Goal: Task Accomplishment & Management: Manage account settings

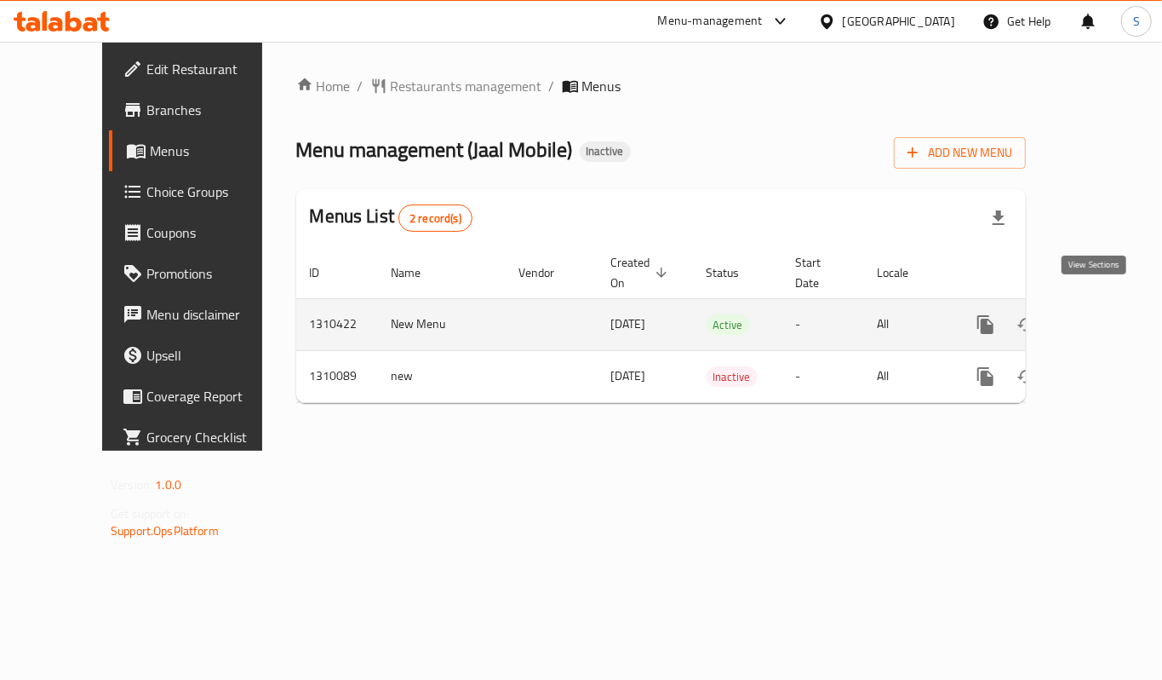
click at [1099, 314] on icon "enhanced table" at bounding box center [1109, 324] width 20 height 20
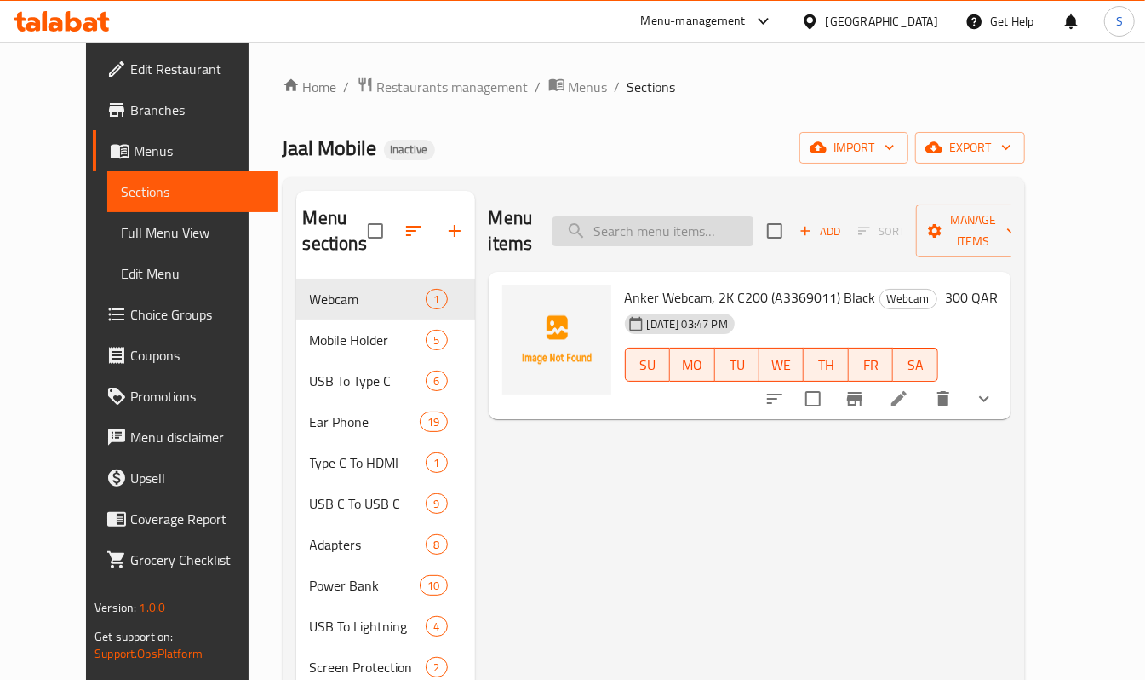
click at [685, 220] on input "search" at bounding box center [653, 231] width 201 height 30
paste input "HOCO DES03 Plus TWS Wireless Headset White"
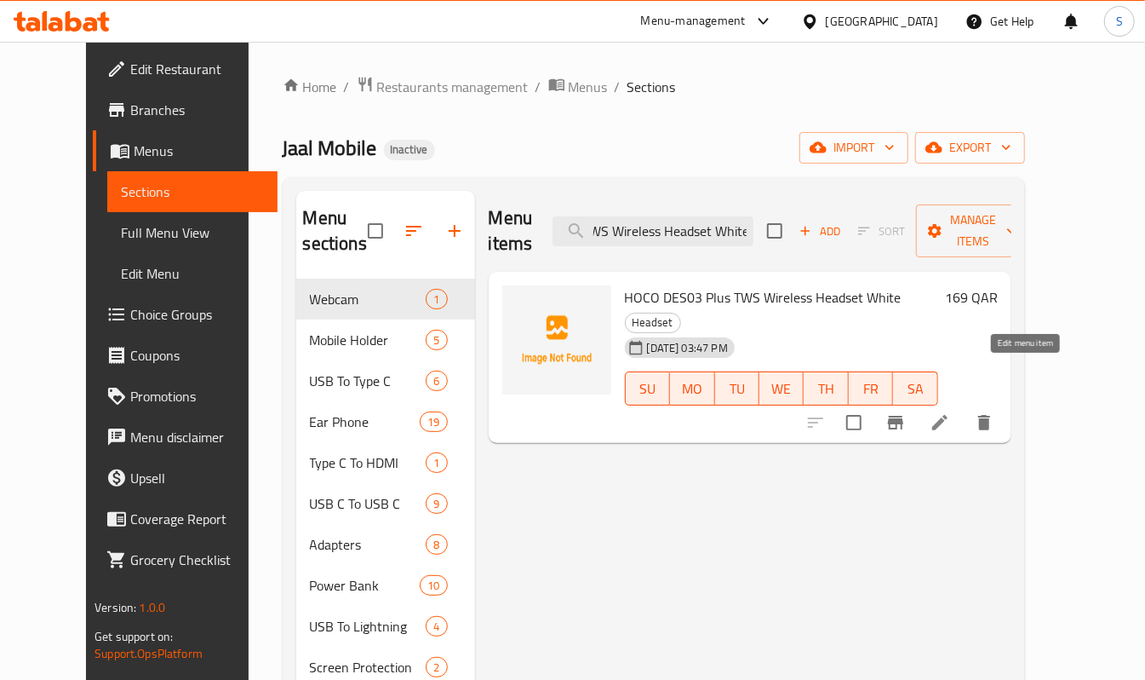
type input "HOCO DES03 Plus TWS Wireless Headset White"
click at [950, 412] on icon at bounding box center [940, 422] width 20 height 20
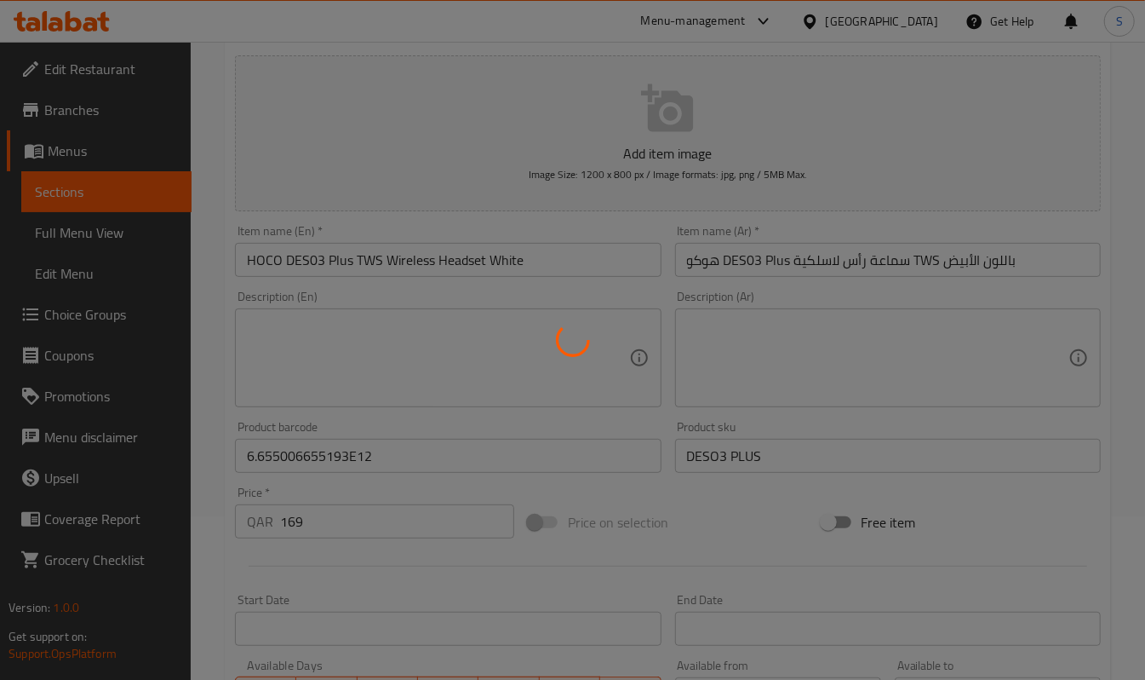
scroll to position [497, 0]
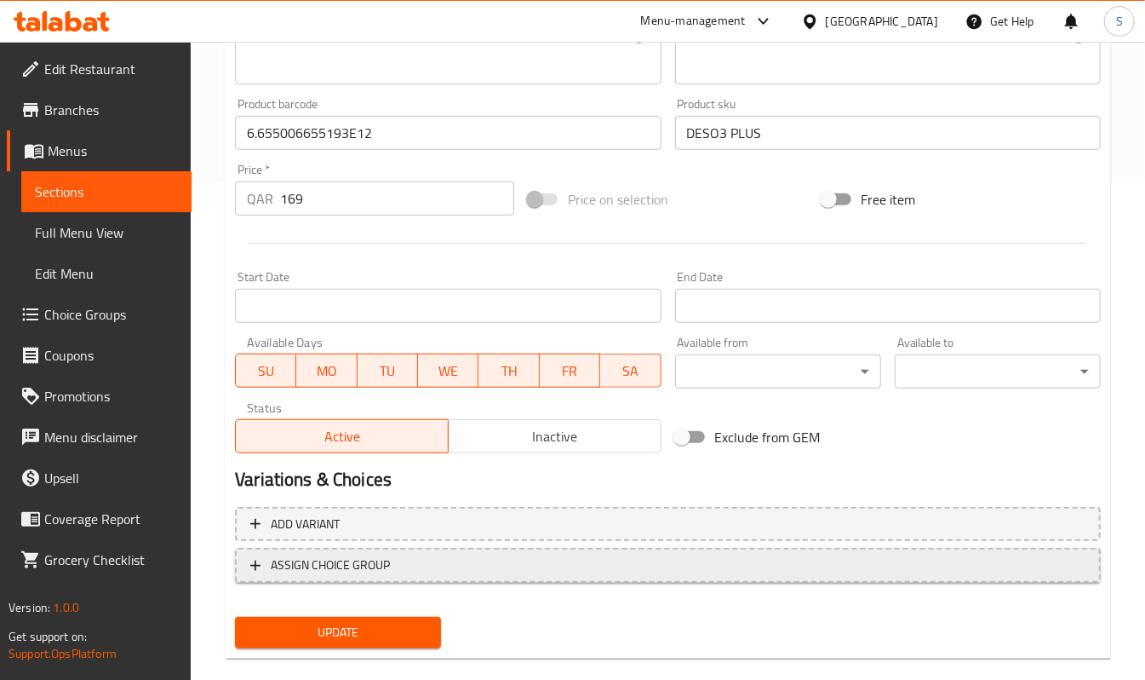
click at [392, 567] on span "ASSIGN CHOICE GROUP" at bounding box center [667, 564] width 835 height 21
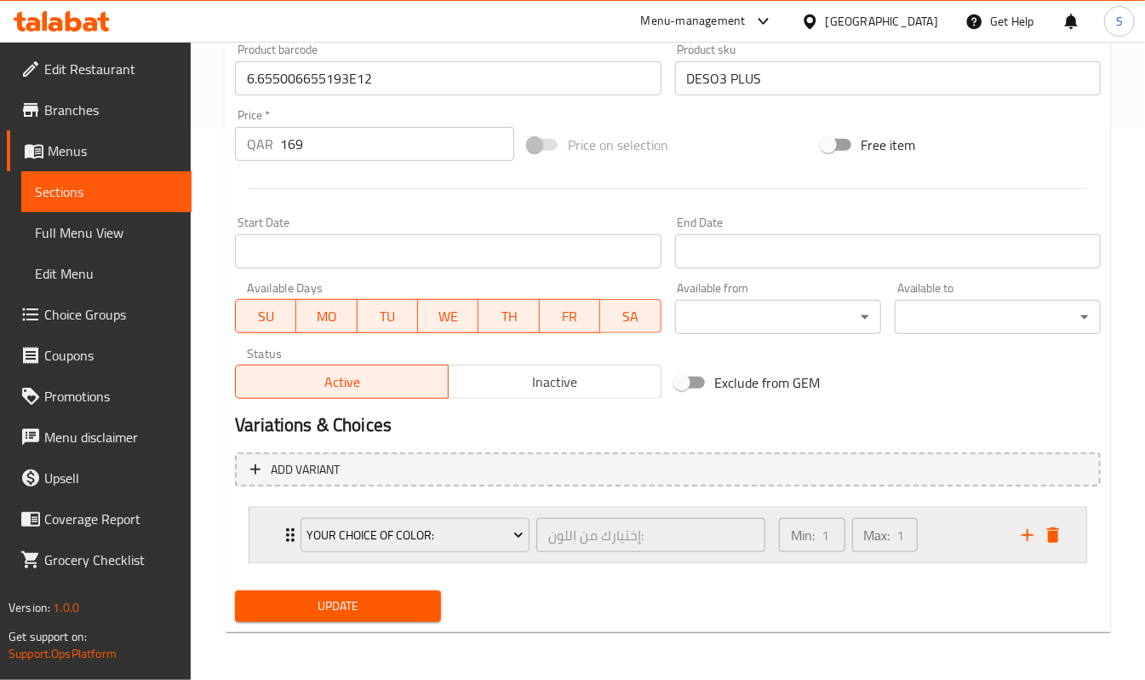
scroll to position [553, 0]
click at [497, 536] on span "Your Choice Of Color:" at bounding box center [415, 535] width 216 height 21
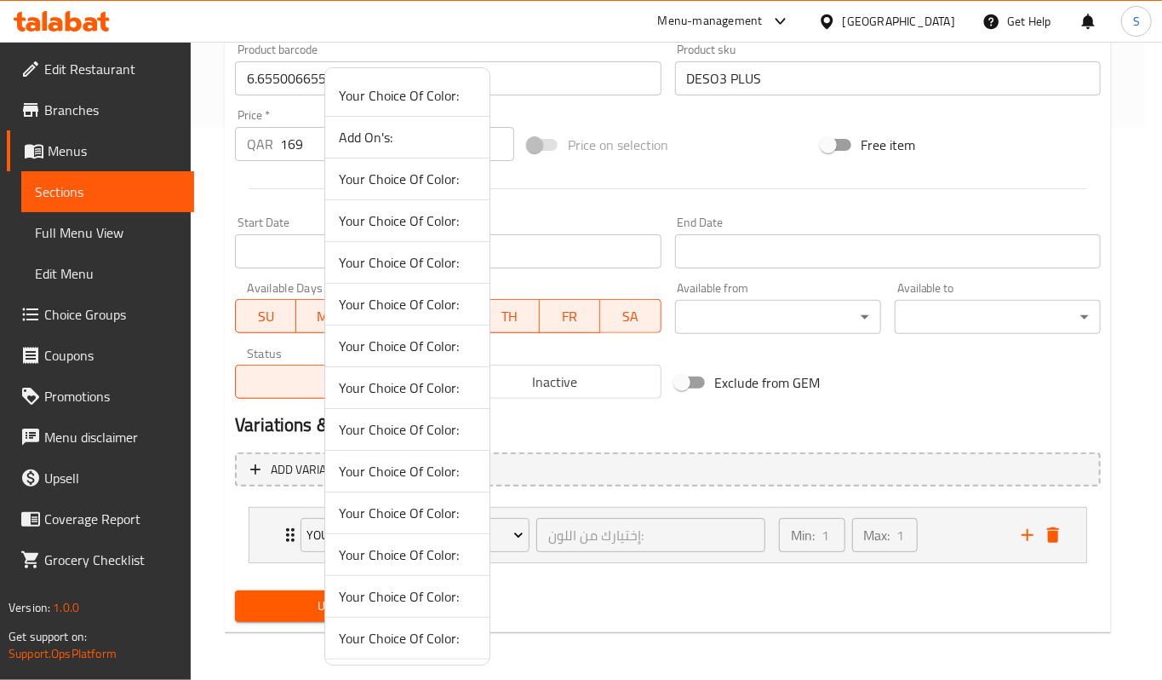
click at [420, 143] on span "Add On's:" at bounding box center [407, 137] width 137 height 20
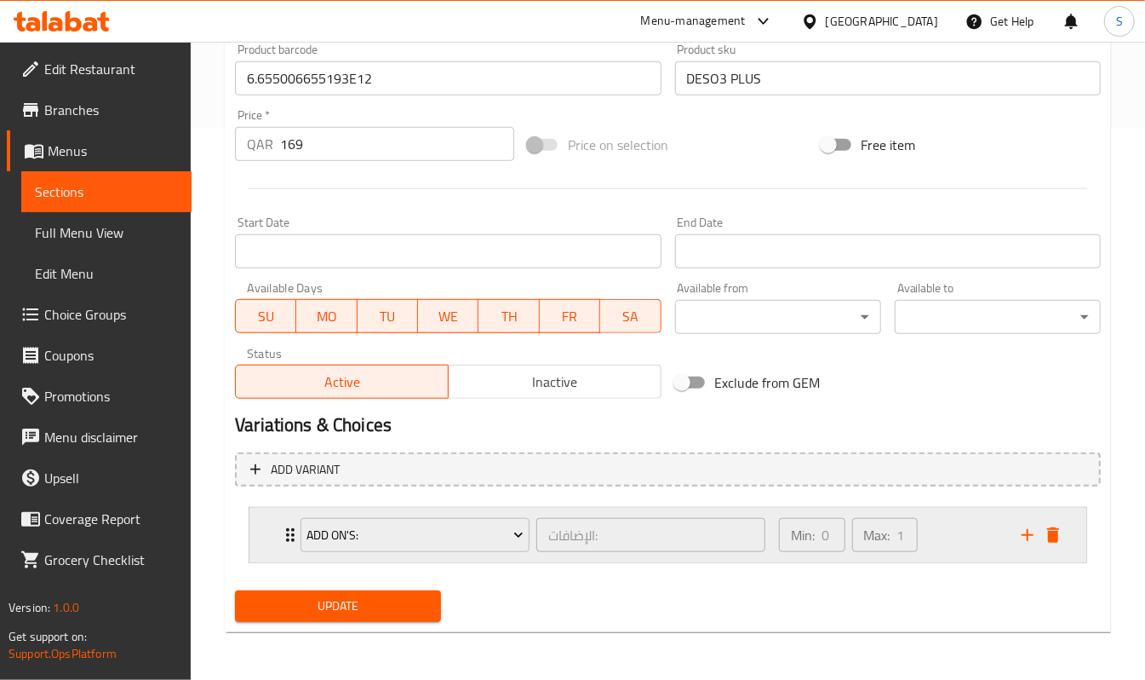
click at [959, 543] on div "Min: 0 ​ Max: 1 ​" at bounding box center [890, 535] width 243 height 55
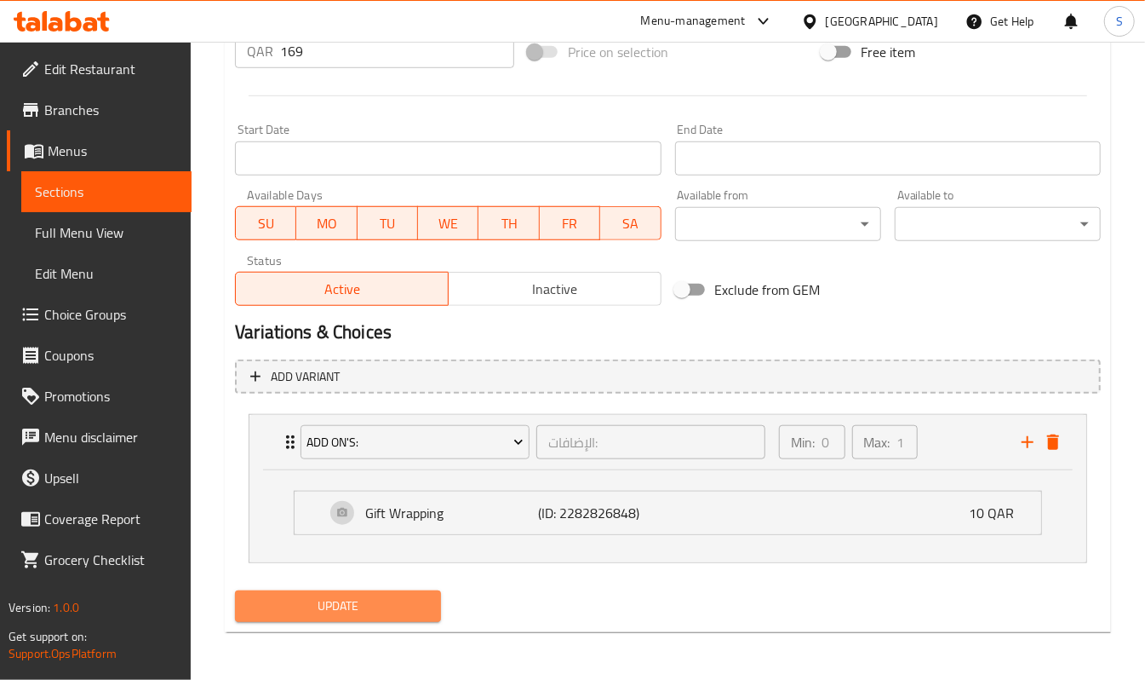
click at [379, 598] on span "Update" at bounding box center [338, 605] width 179 height 21
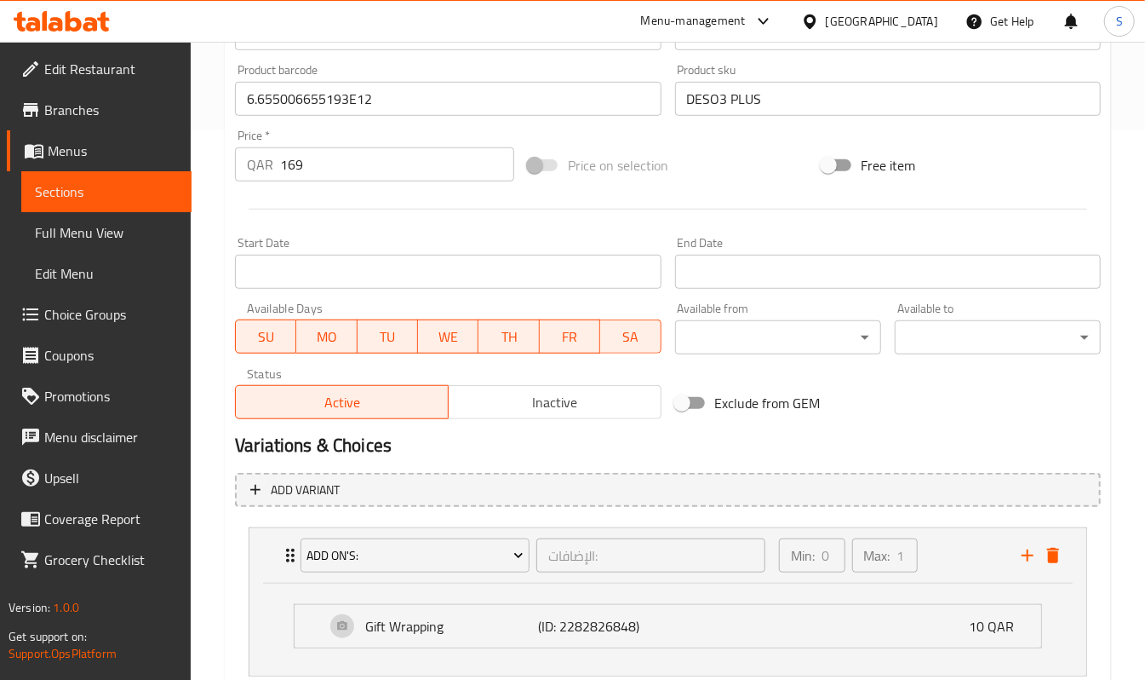
scroll to position [664, 0]
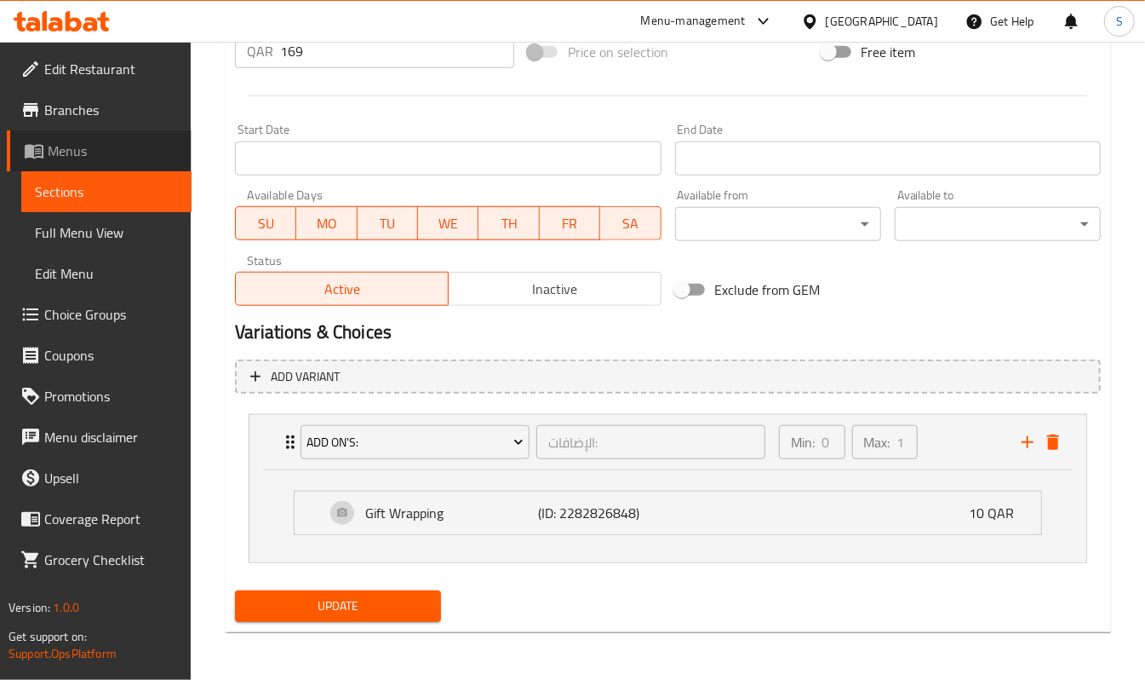
click at [83, 147] on span "Menus" at bounding box center [113, 151] width 130 height 20
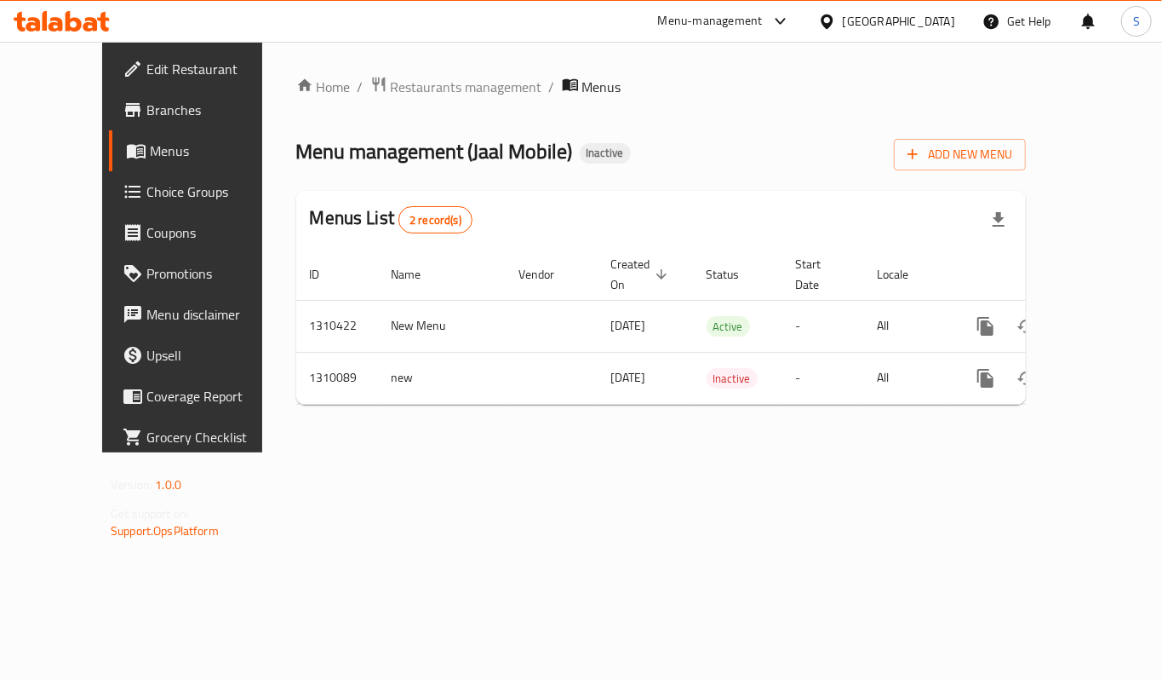
click at [146, 192] on span "Choice Groups" at bounding box center [214, 191] width 136 height 20
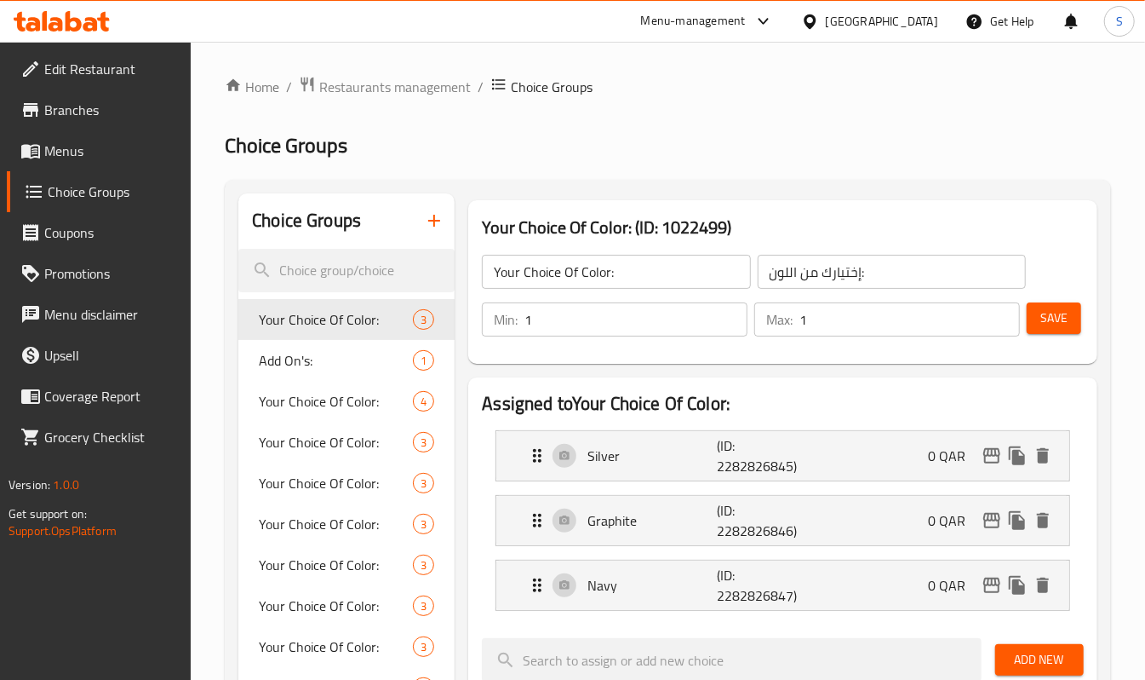
click at [325, 358] on span "Add On's:" at bounding box center [336, 360] width 154 height 20
type input "Add On's:"
type input "الإضافات:"
type input "0"
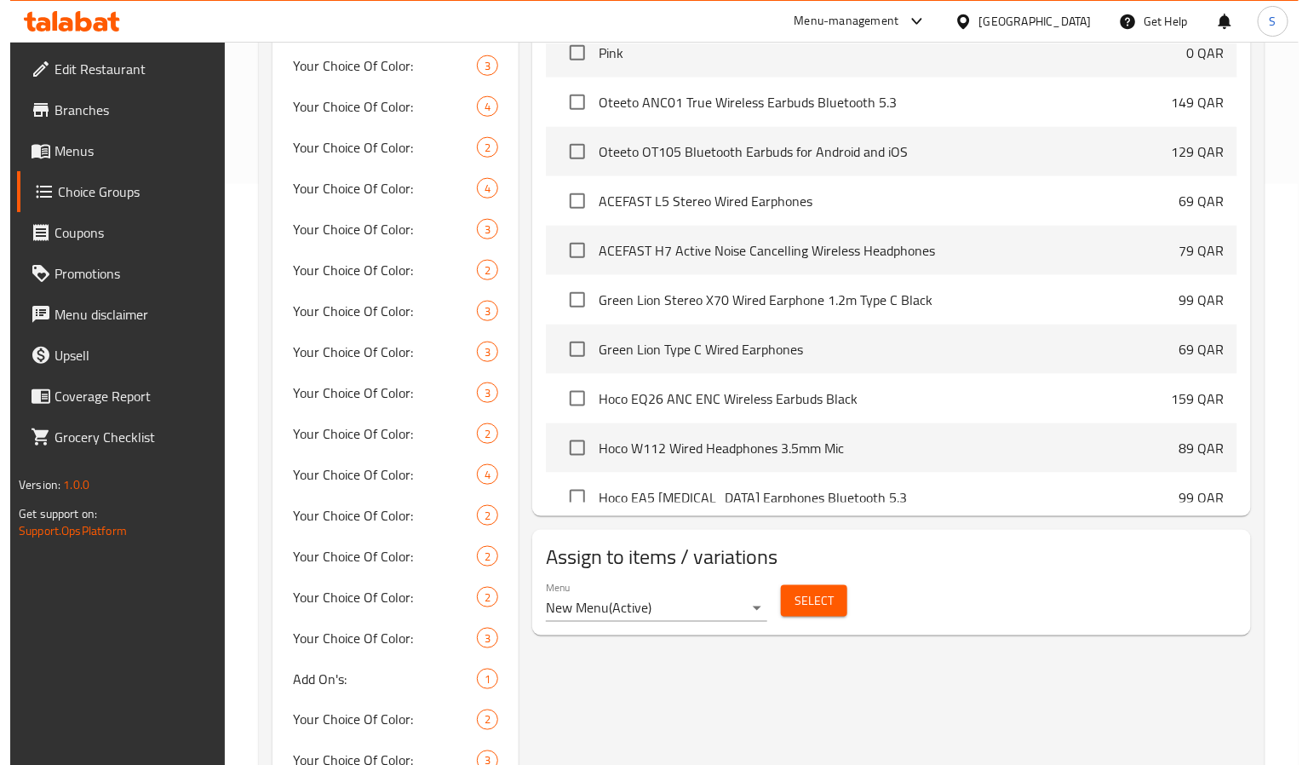
scroll to position [1064, 0]
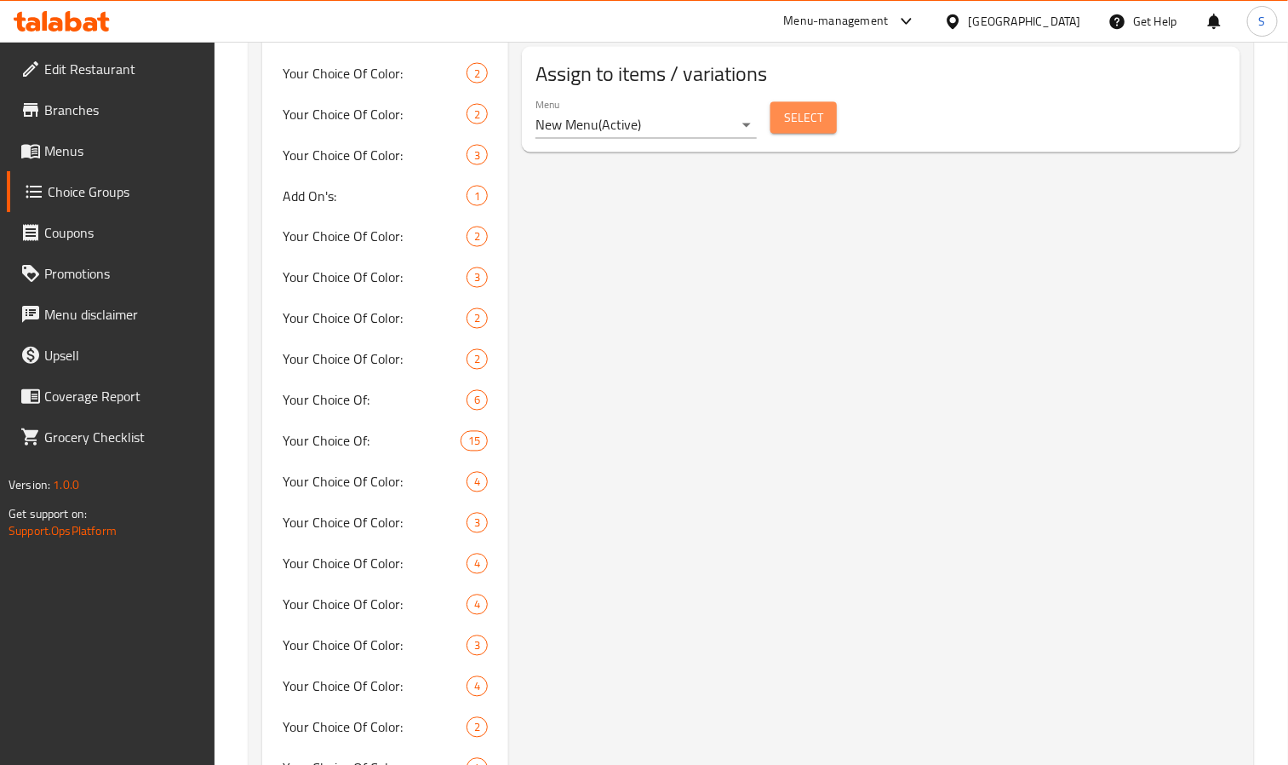
click at [812, 115] on span "Select" at bounding box center [803, 117] width 39 height 21
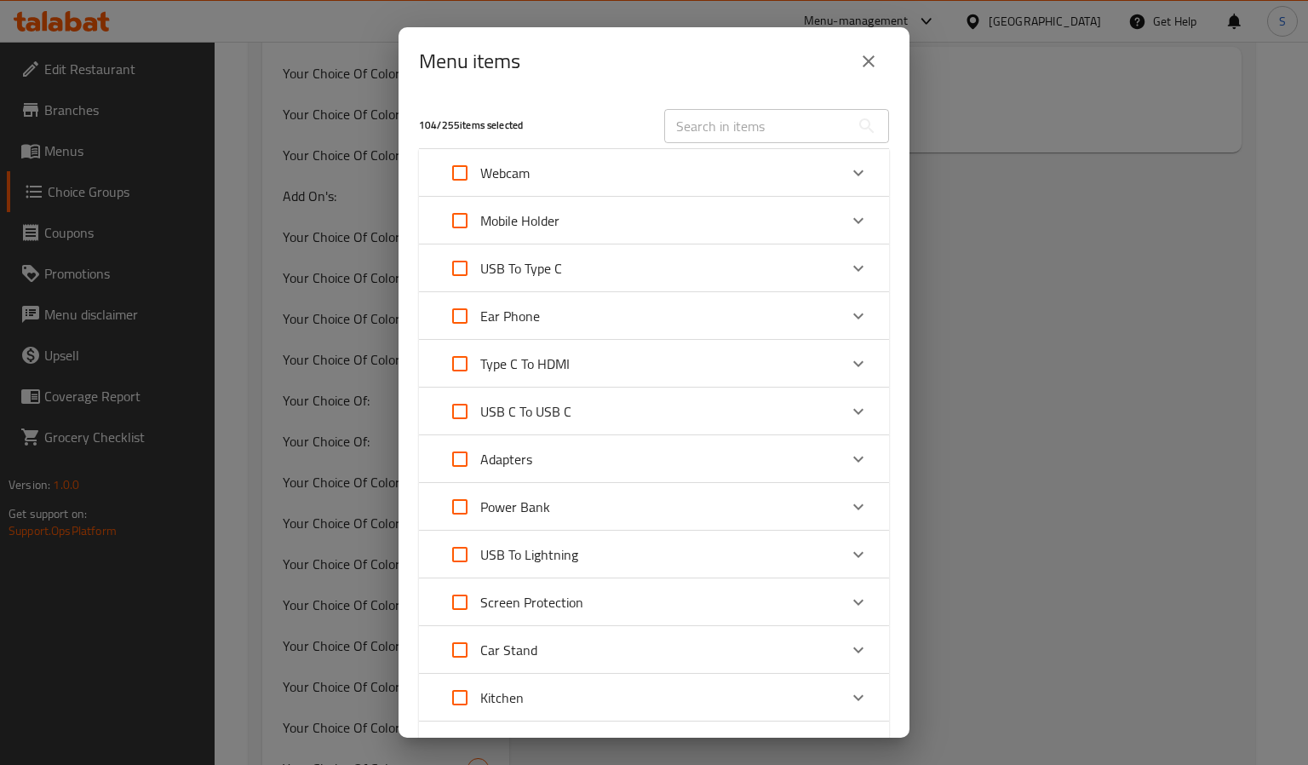
click at [741, 113] on input "text" at bounding box center [757, 126] width 186 height 34
paste input "HOCO DES03 Plus TWS Wireless Headset White"
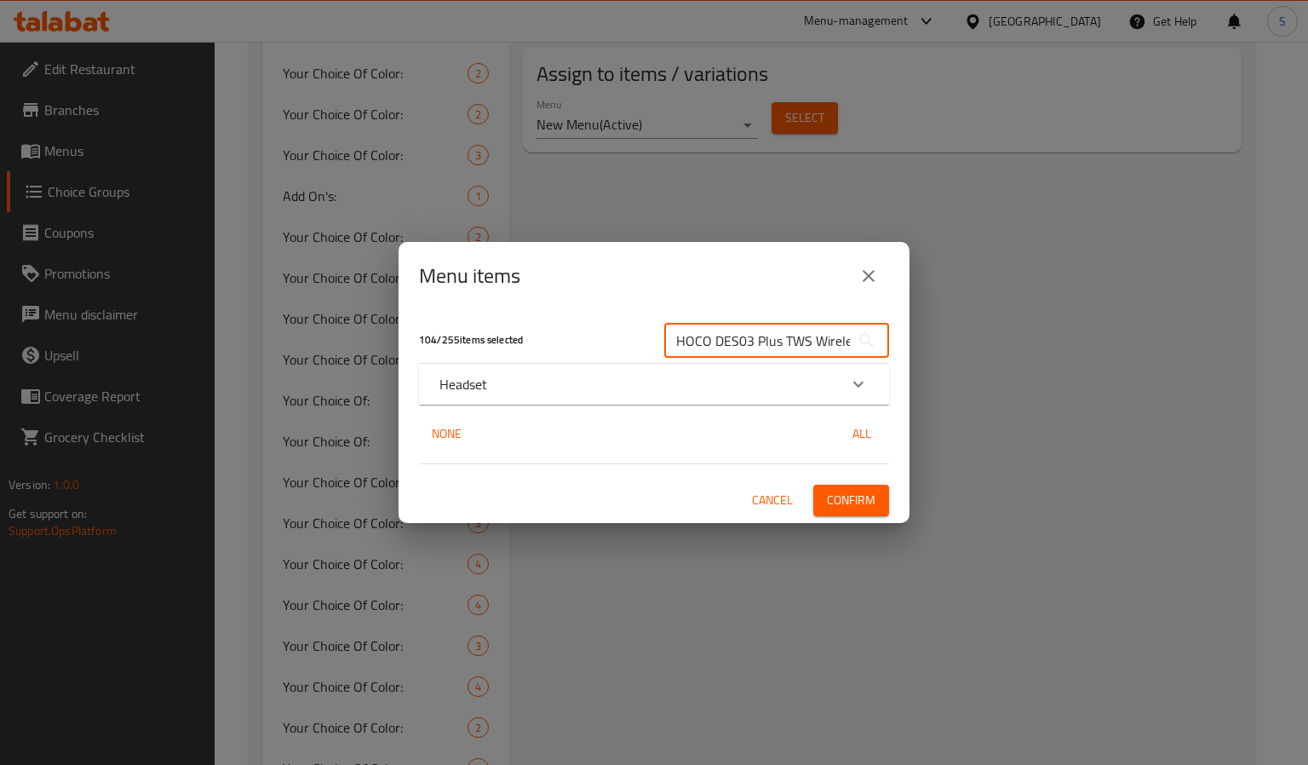
scroll to position [0, 100]
type input "HOCO DES03 Plus TWS Wireless Headset White"
click at [866, 383] on icon "Expand" at bounding box center [858, 384] width 20 height 20
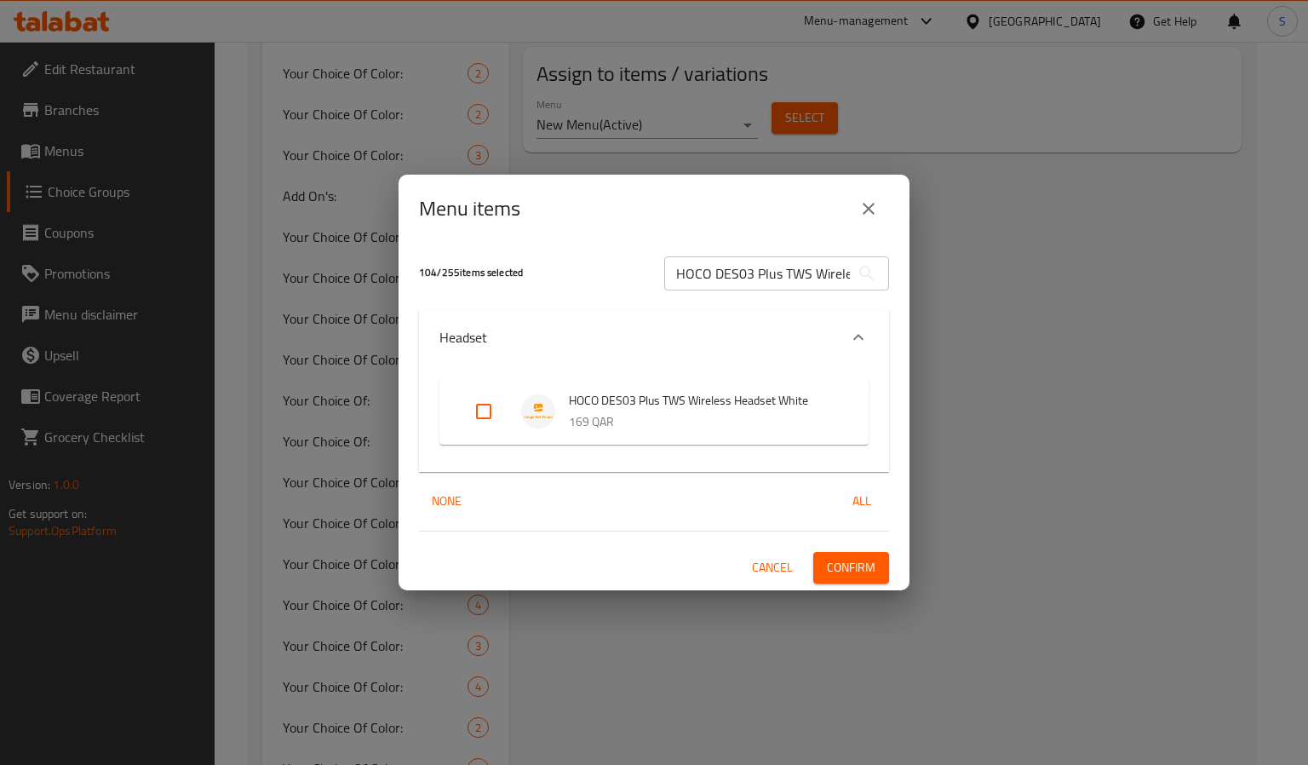
click at [481, 412] on input "Expand" at bounding box center [483, 411] width 41 height 41
checkbox input "true"
click at [736, 274] on input "HOCO DES03 Plus TWS Wireless Headset White" at bounding box center [757, 273] width 186 height 34
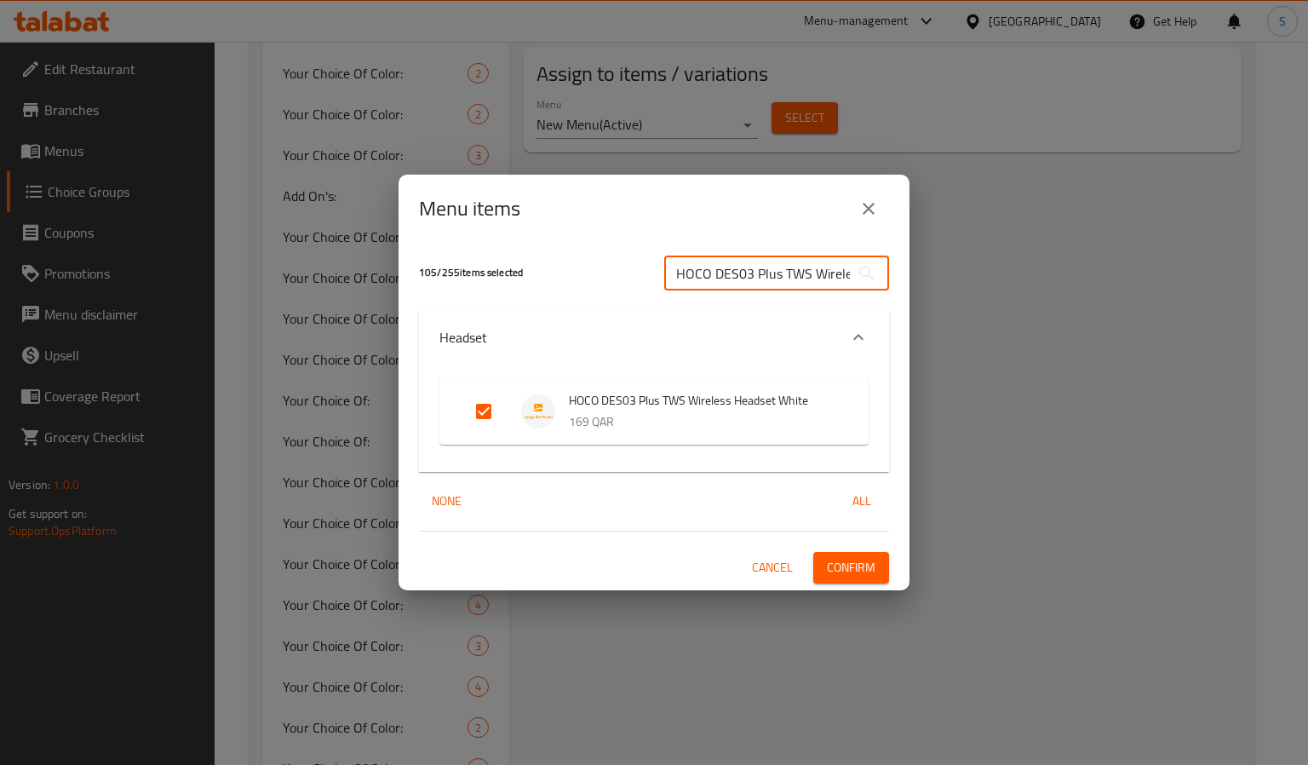
paste input "CA73 Flying Bike Phone Holder Universal"
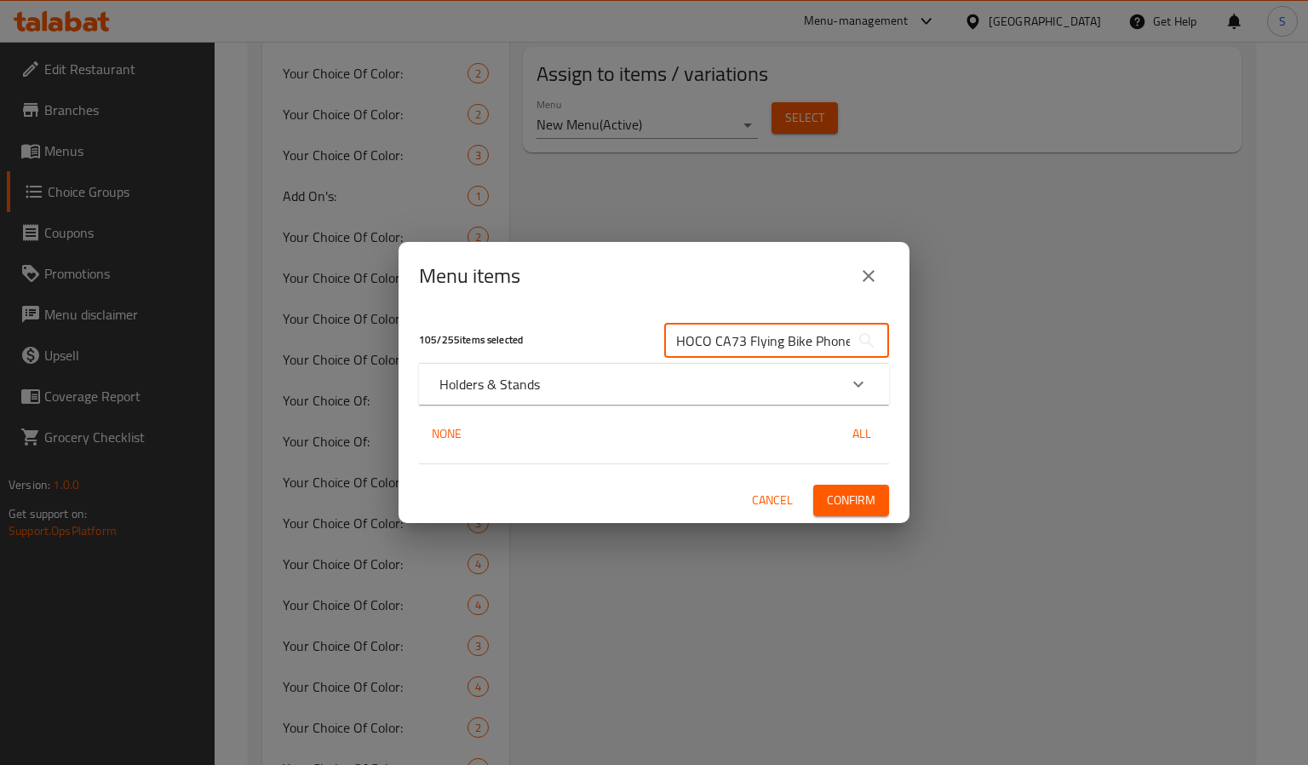
scroll to position [0, 95]
type input "HOCO CA73 Flying Bike Phone Holder Universal"
click at [857, 384] on icon "Expand" at bounding box center [858, 385] width 10 height 6
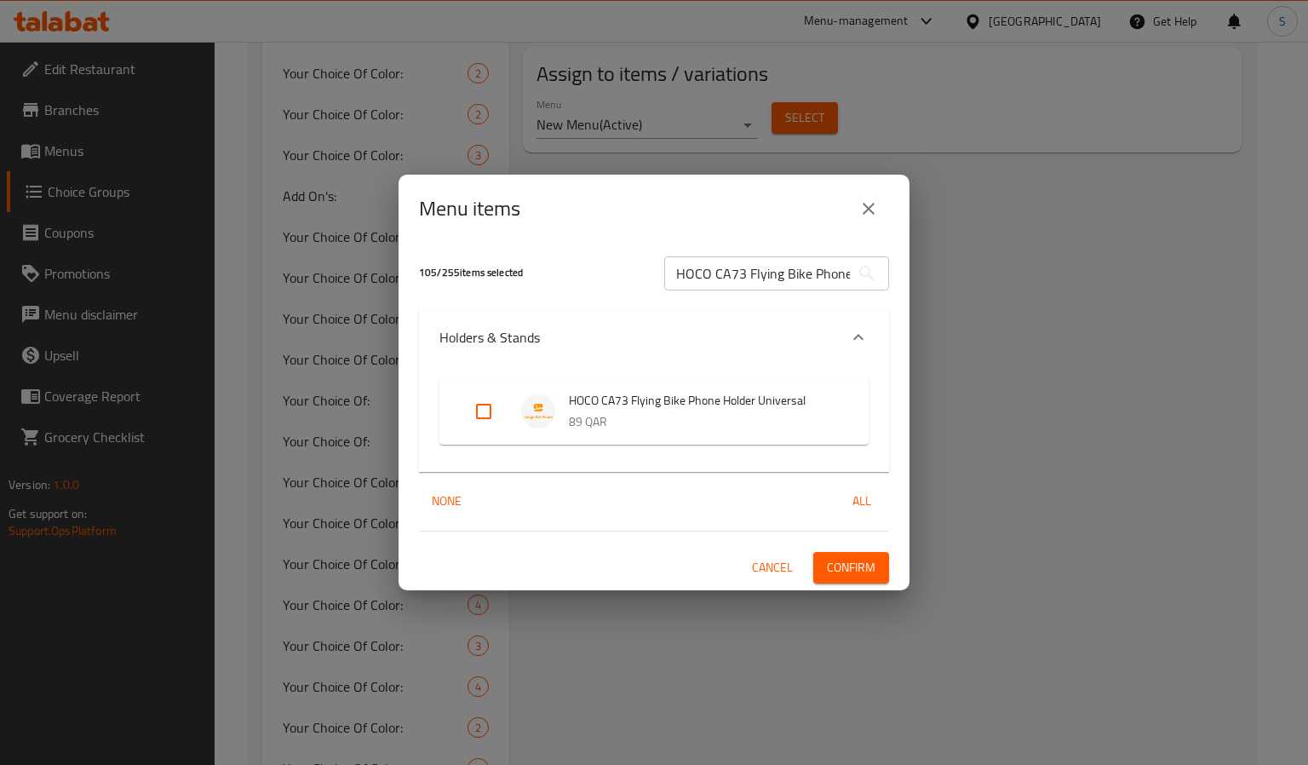
click at [485, 410] on input "Expand" at bounding box center [483, 411] width 41 height 41
checkbox input "true"
click at [731, 279] on input "HOCO CA73 Flying Bike Phone Holder Universal" at bounding box center [757, 273] width 186 height 34
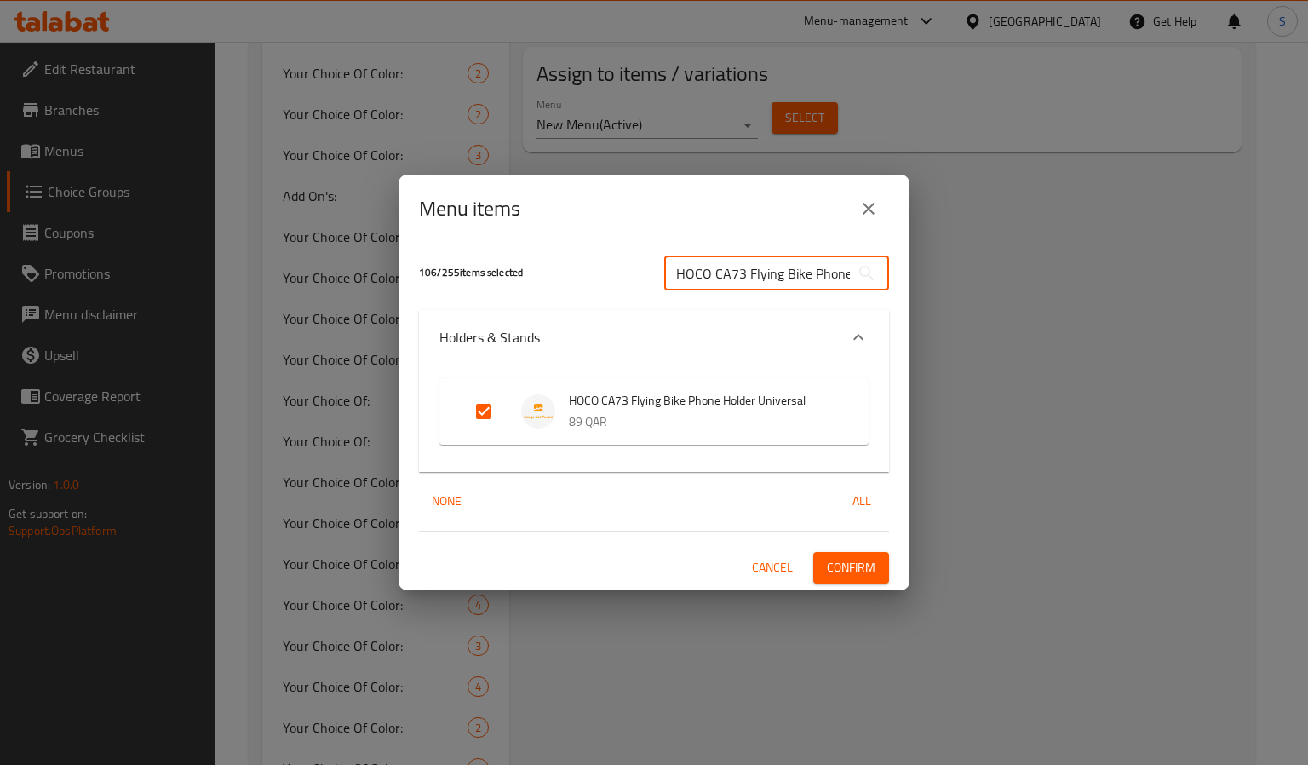
paste input "DS07 Force Wireless Speaker with Mic"
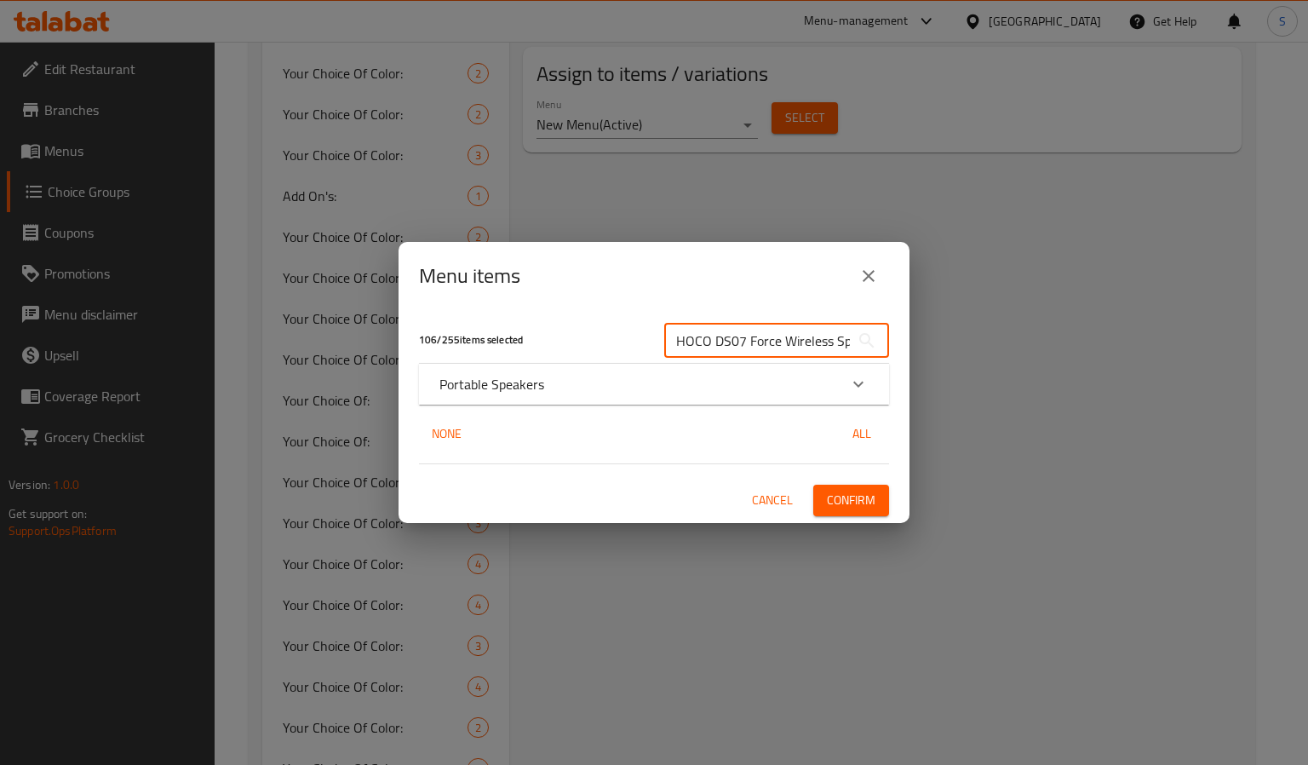
scroll to position [0, 82]
type input "HOCO DS07 Force Wireless Speaker with [PERSON_NAME]"
click at [854, 374] on icon "Expand" at bounding box center [858, 384] width 20 height 20
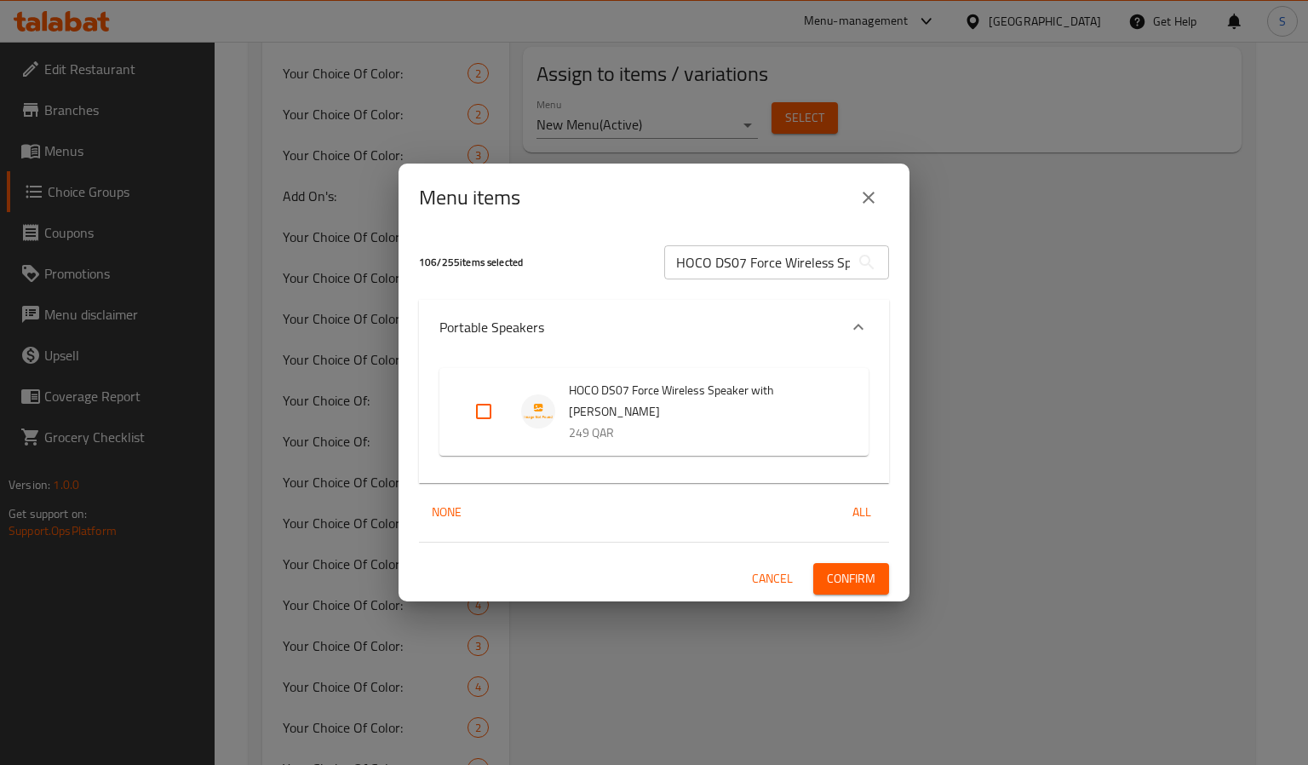
click at [481, 409] on input "Expand" at bounding box center [483, 411] width 41 height 41
checkbox input "true"
click at [762, 278] on input "HOCO DS07 Force Wireless Speaker with [PERSON_NAME]" at bounding box center [757, 262] width 186 height 34
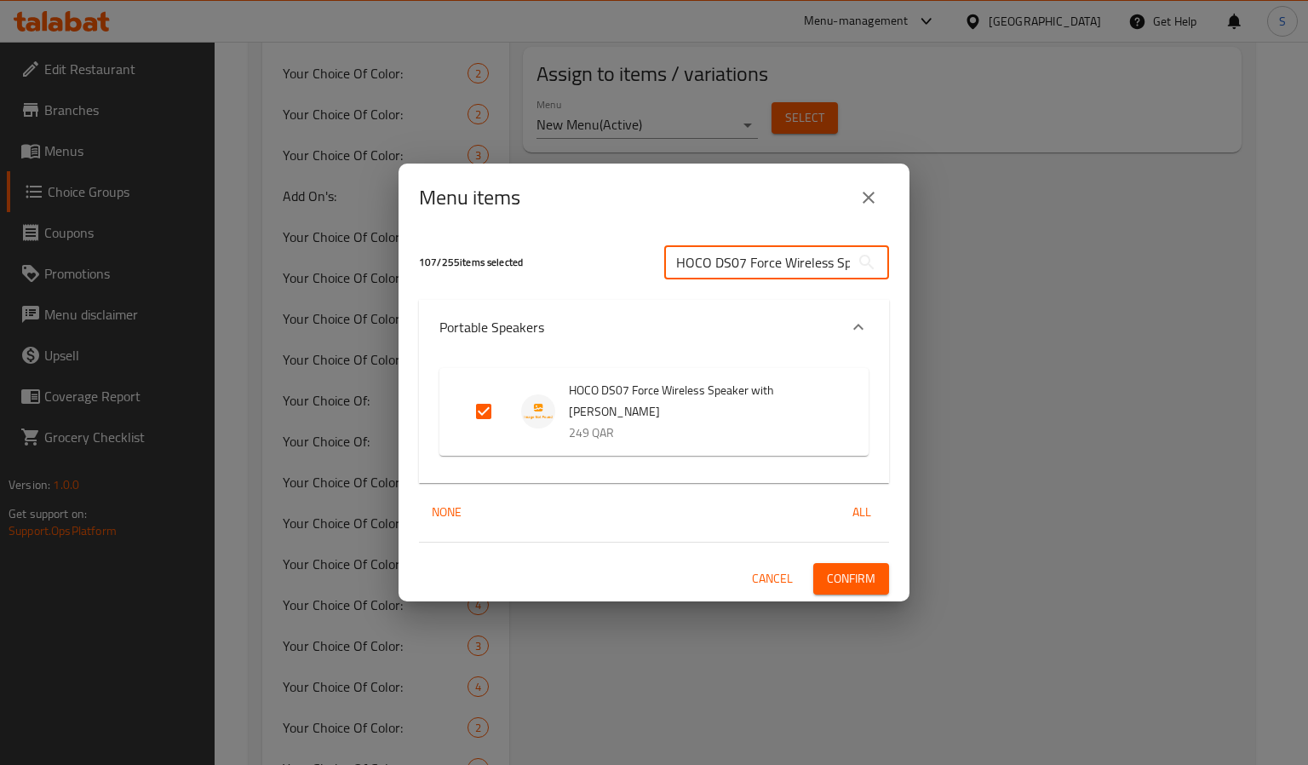
paste input "HC5 Wireless Speaker 30W Bluetooth 3600mAh"
type input "HOCO HC5 Wireless Speaker 30W Bluetooth 3600mAh"
click at [484, 412] on input "Expand" at bounding box center [483, 411] width 41 height 41
checkbox input "true"
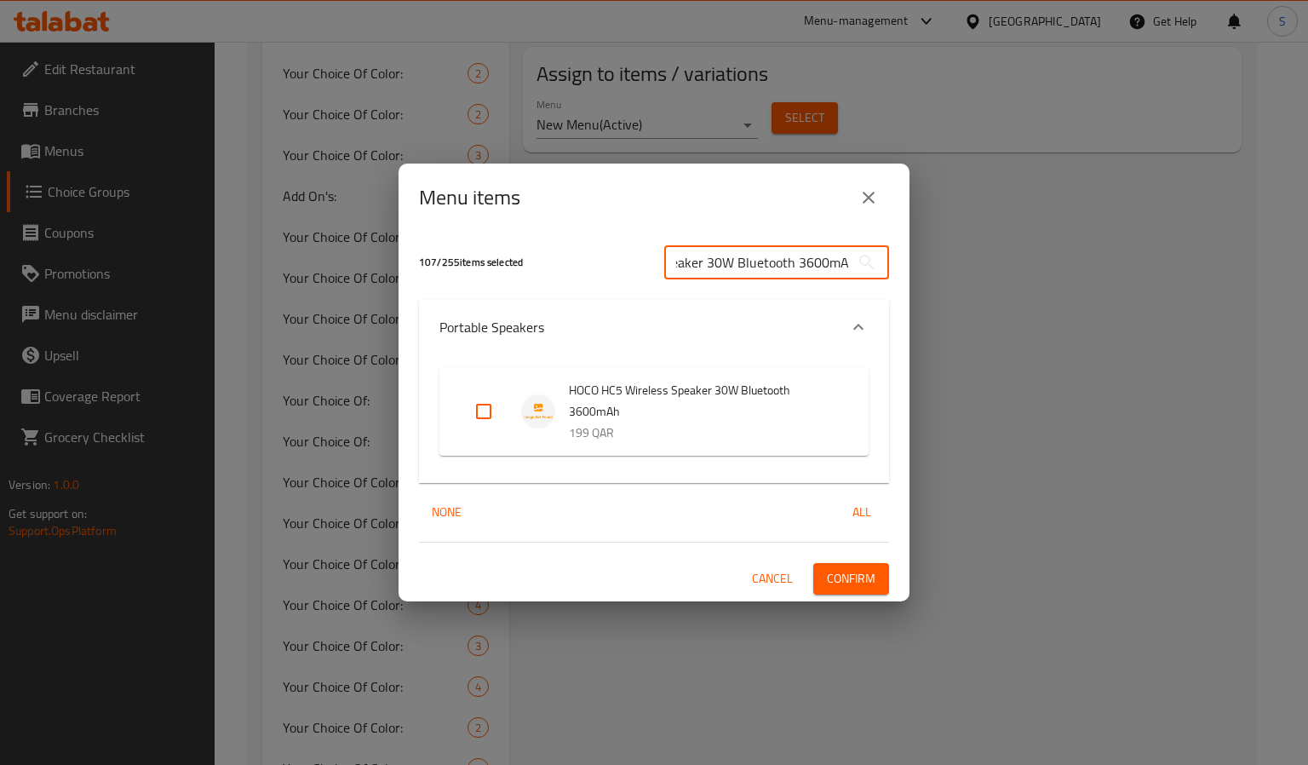
scroll to position [0, 0]
click at [721, 268] on input "HOCO HC5 Wireless Speaker 30W Bluetooth 3600mAh" at bounding box center [757, 262] width 186 height 34
paste input "6 Wireless Speaker 20W Bluetooth 40"
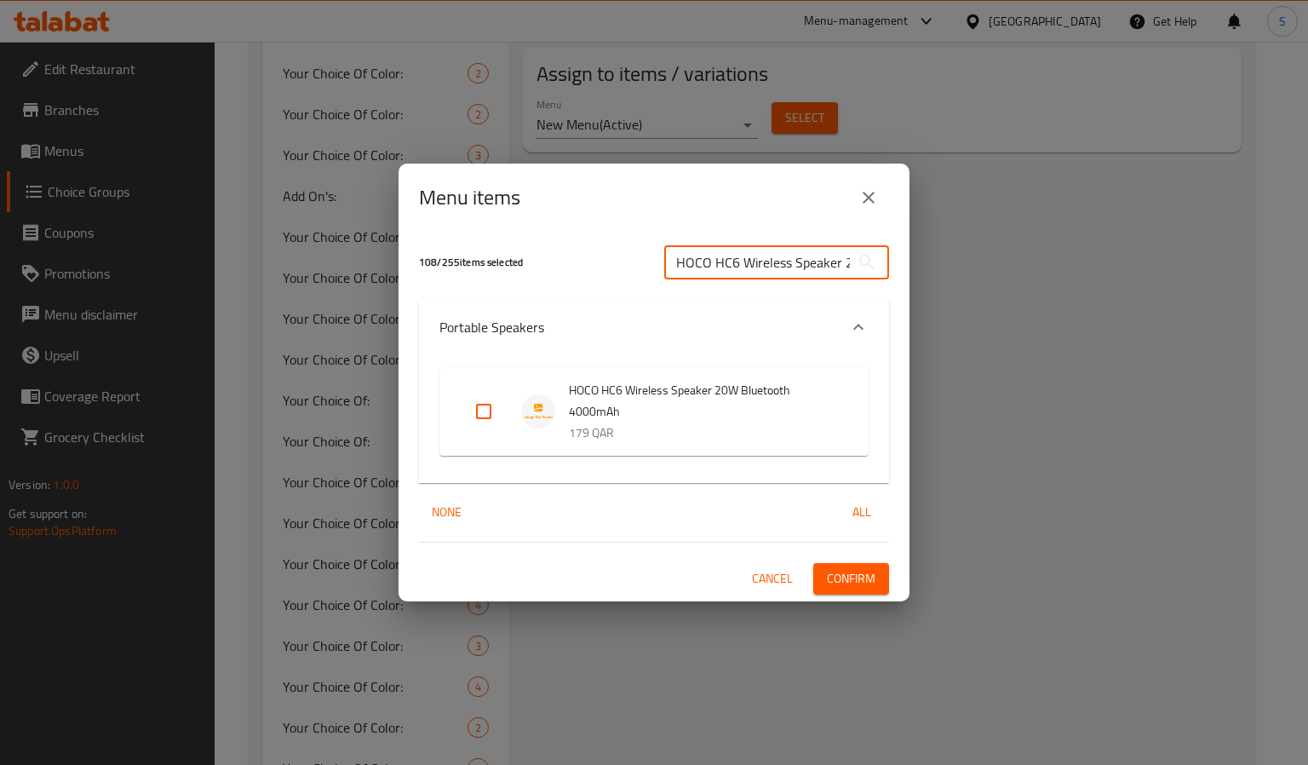
scroll to position [0, 139]
type input "HOCO HC6 Wireless Speaker 20W Bluetooth 4000mAh"
click at [485, 416] on input "Expand" at bounding box center [483, 411] width 41 height 41
checkbox input "true"
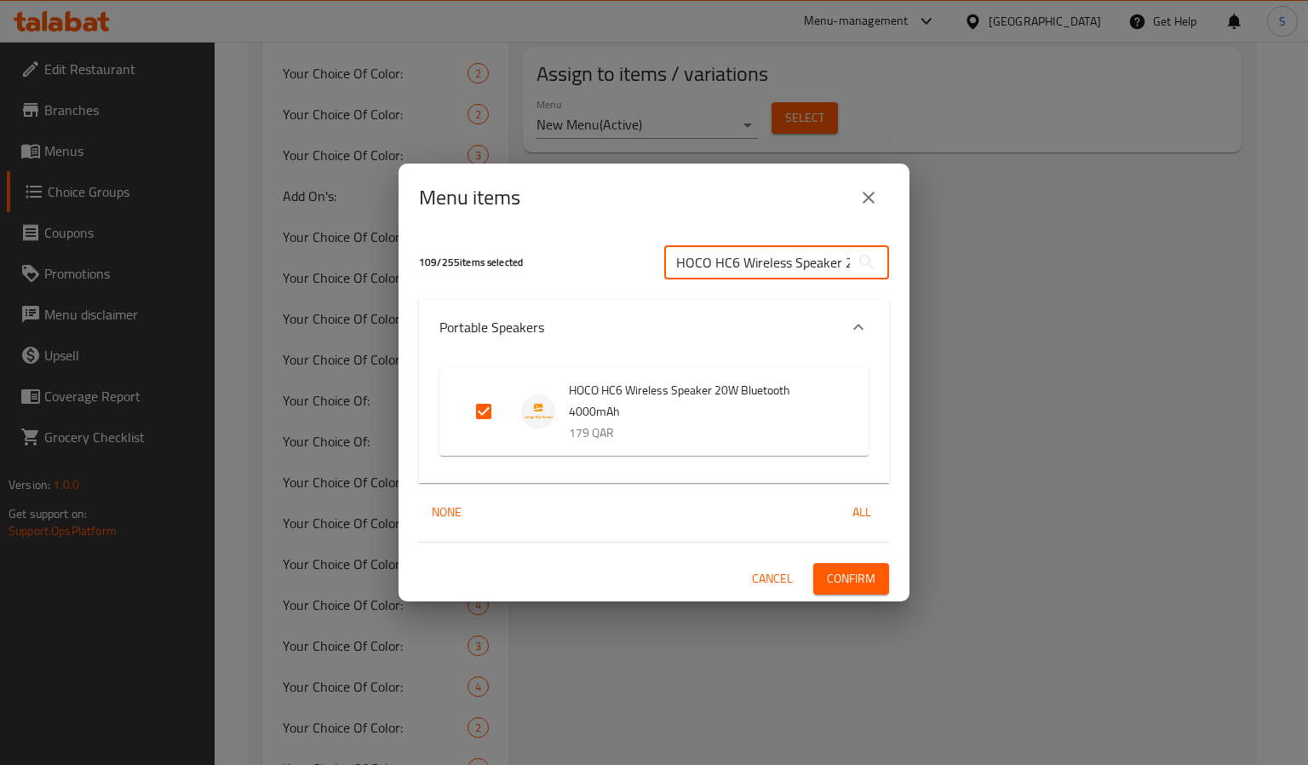
click at [762, 256] on input "HOCO HC6 Wireless Speaker 20W Bluetooth 4000mAh" at bounding box center [757, 262] width 186 height 34
paste input "W21 Wired Headphones with Mic 3.5mm"
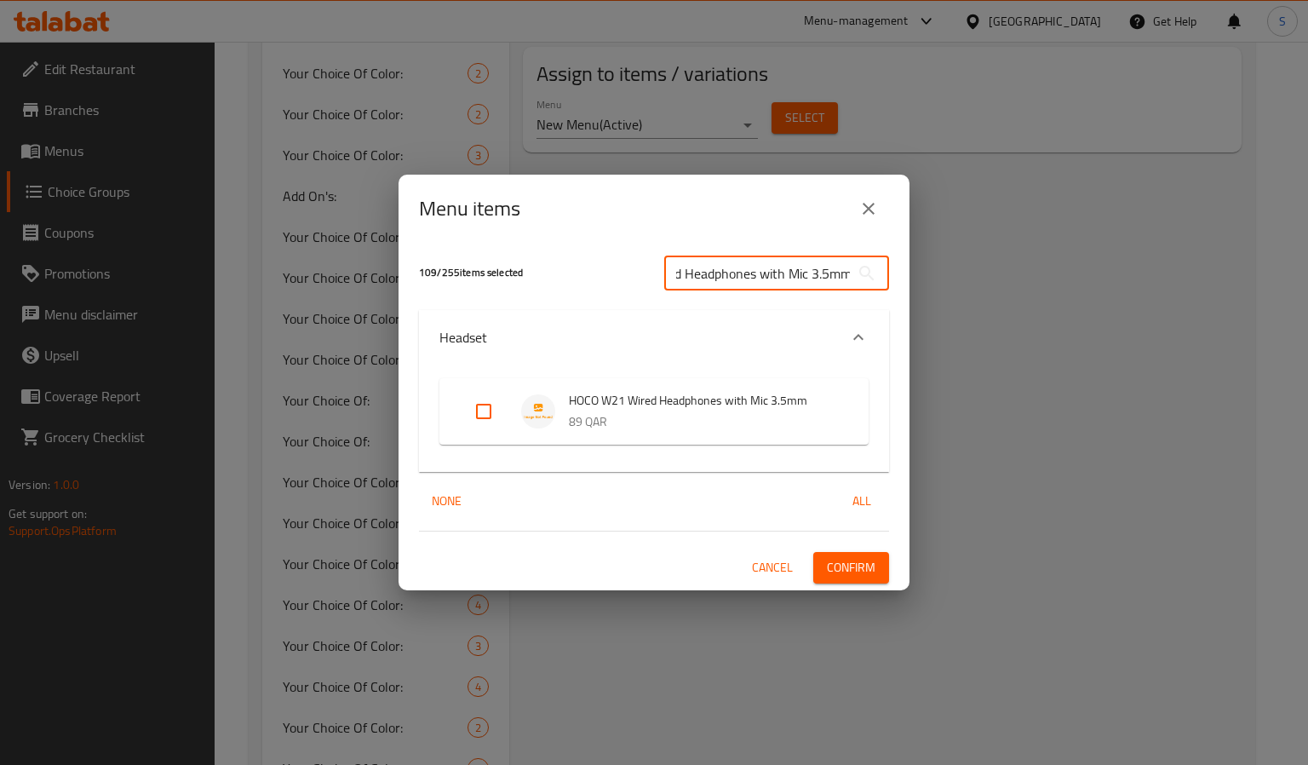
type input "HOCO W21 Wired Headphones with Mic 3.5mm"
click at [473, 406] on input "Expand" at bounding box center [483, 411] width 41 height 41
checkbox input "true"
click at [713, 273] on input "HOCO W21 Wired Headphones with Mic 3.5mm" at bounding box center [757, 273] width 186 height 34
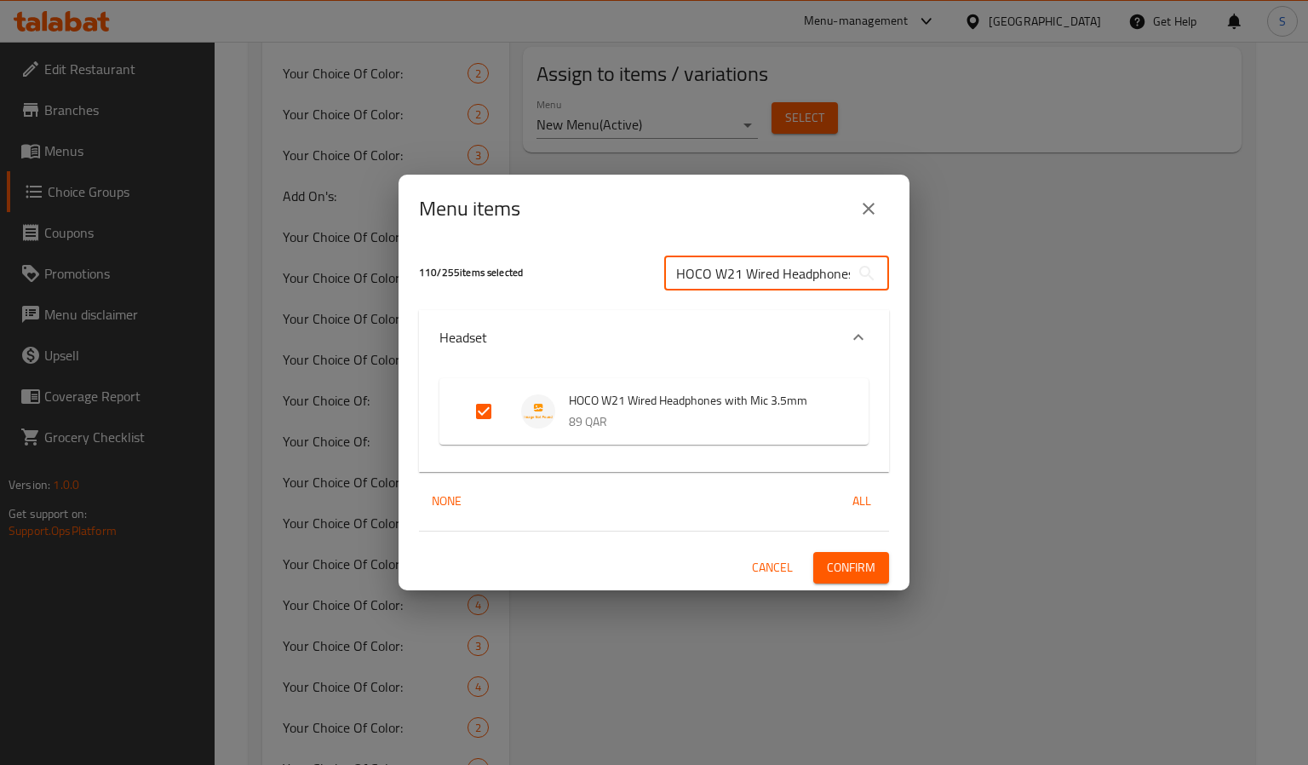
click at [713, 273] on input "HOCO W21 Wired Headphones with Mic 3.5mm" at bounding box center [757, 273] width 186 height 34
paste input "HC4 Bella Wireless Speaker 10W 1500mAh"
type input "HOCO HC4 Bella Wireless Speaker 10W 1500mAh"
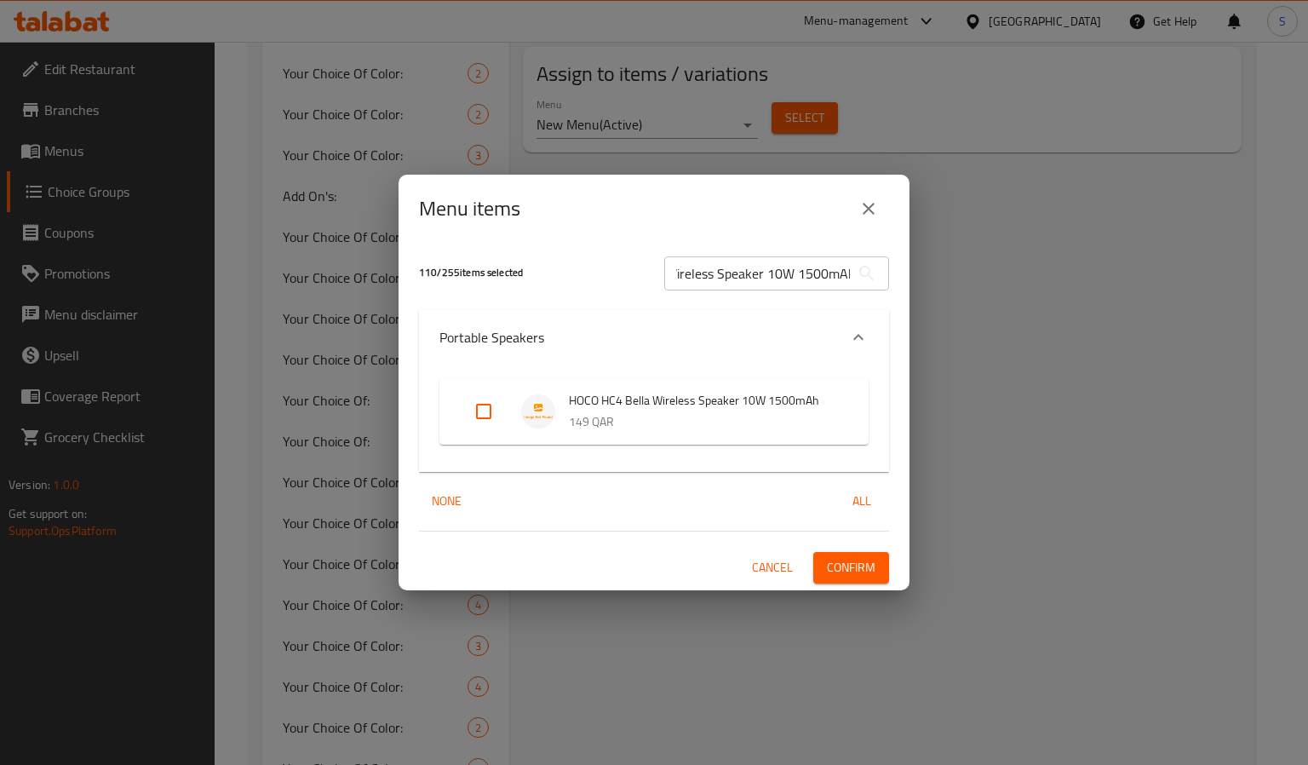
click at [489, 412] on input "Expand" at bounding box center [483, 411] width 41 height 41
checkbox input "true"
click at [754, 281] on input "HOCO HC4 Bella Wireless Speaker 10W 1500mAh" at bounding box center [757, 273] width 186 height 34
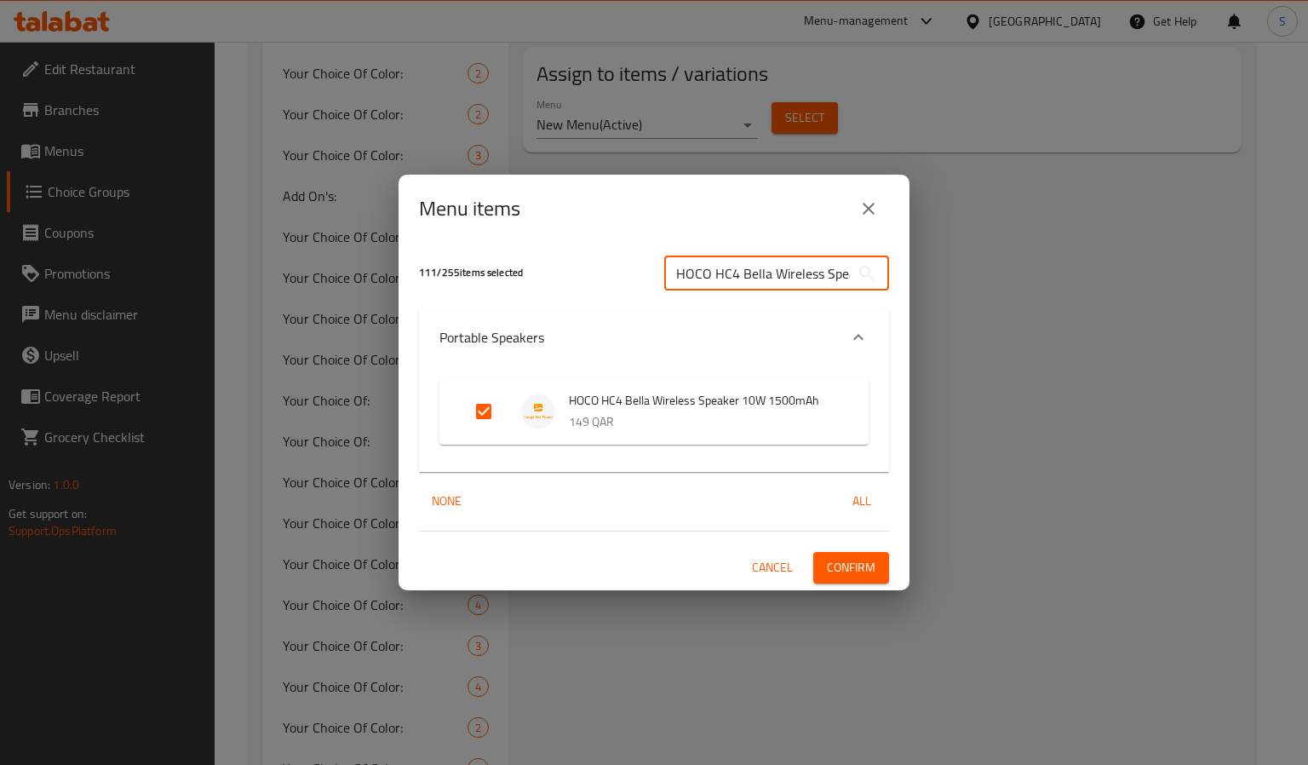
click at [754, 281] on input "HOCO HC4 Bella Wireless Speaker 10W 1500mAh" at bounding box center [757, 273] width 186 height 34
paste input "BS53 Manhattan Wireless Speaker 40W Dual Mic"
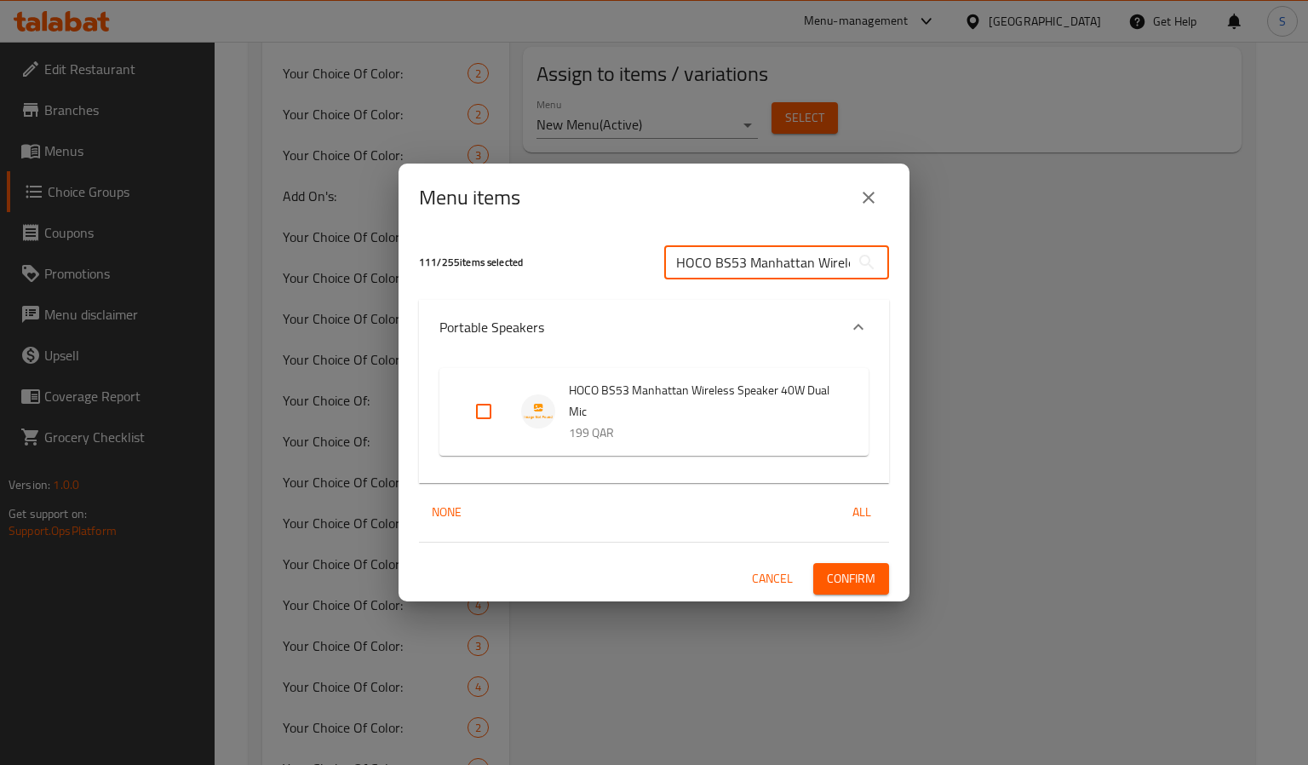
scroll to position [0, 144]
type input "HOCO BS53 Manhattan Wireless Speaker 40W Dual Mic"
click at [483, 402] on input "Expand" at bounding box center [483, 411] width 41 height 41
checkbox input "true"
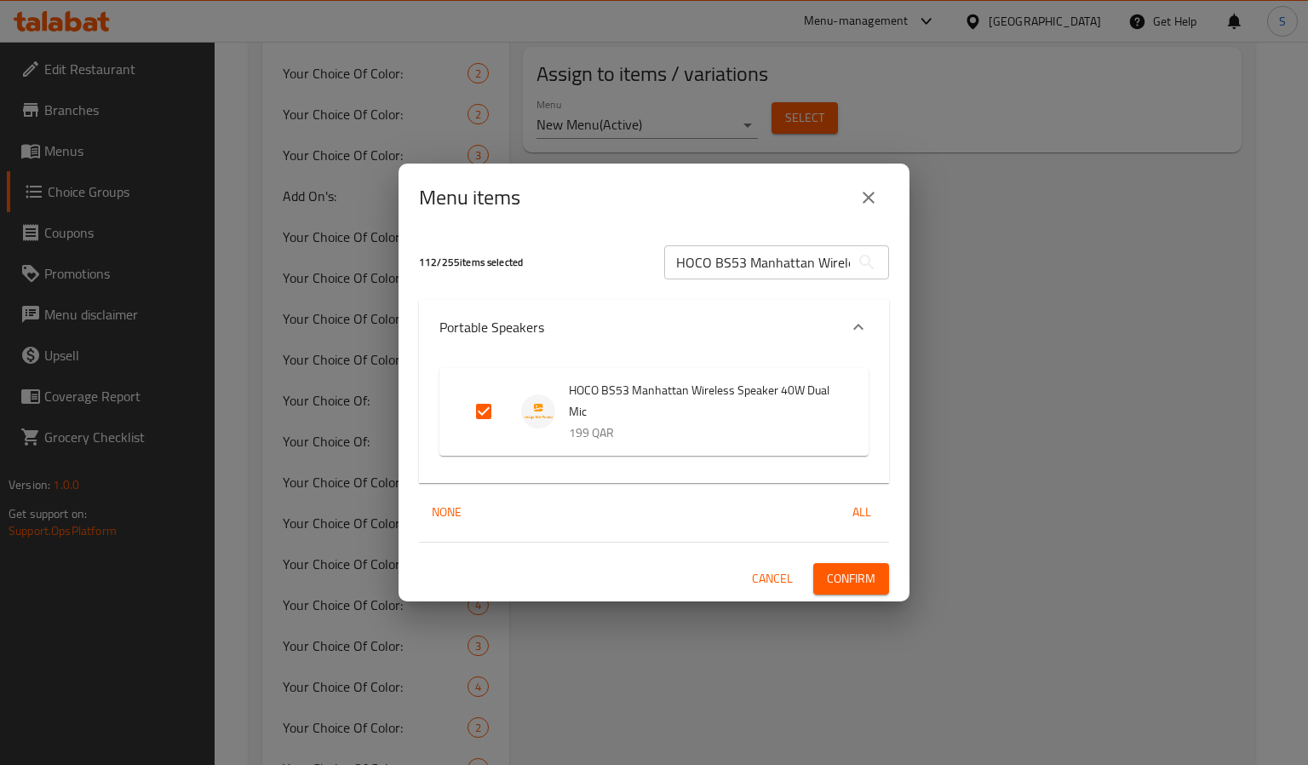
click at [719, 261] on input "HOCO BS53 Manhattan Wireless Speaker 40W Dual Mic" at bounding box center [757, 262] width 186 height 34
paste input "37 Dancer Outdoor Speaker 15W Karaoke LED"
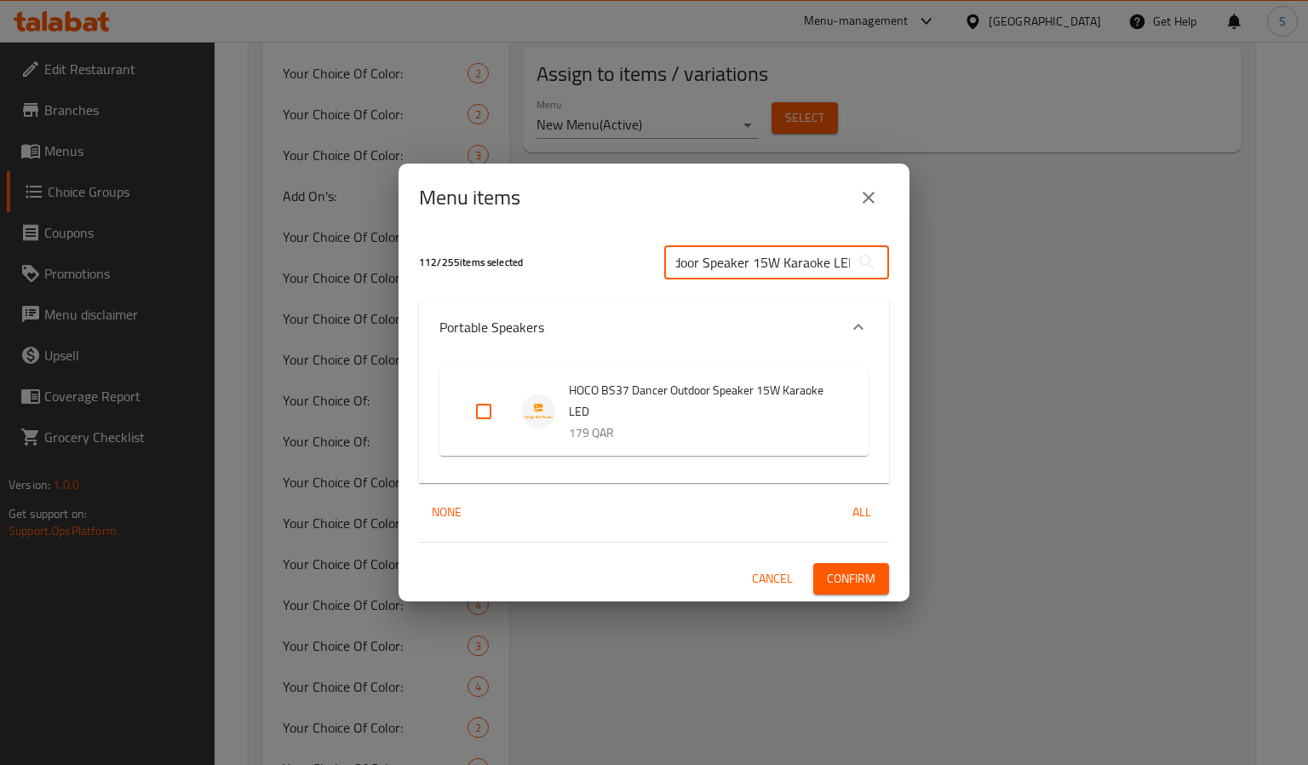
type input "HOCO BS37 Dancer Outdoor Speaker 15W Karaoke LED"
click at [480, 406] on input "Expand" at bounding box center [483, 411] width 41 height 41
checkbox input "true"
click at [760, 264] on input "HOCO BS37 Dancer Outdoor Speaker 15W Karaoke LED" at bounding box center [757, 262] width 186 height 34
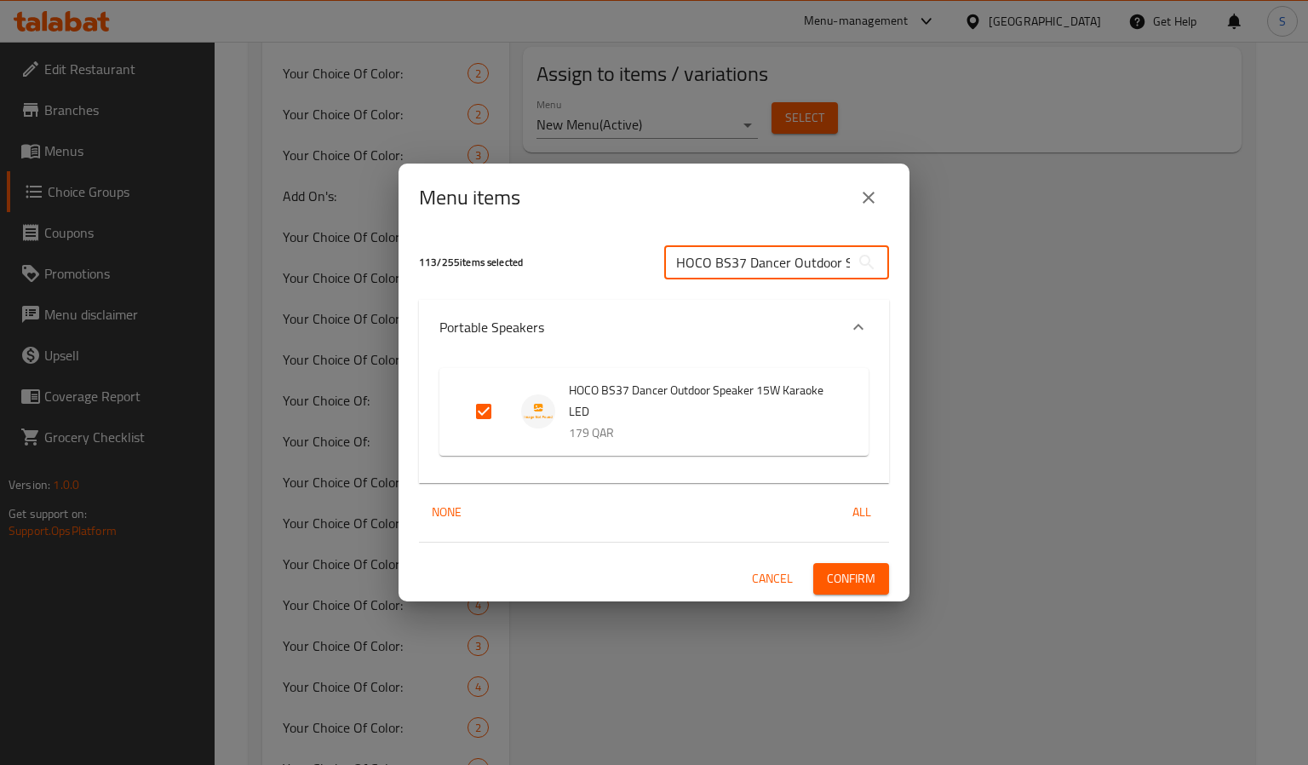
click at [760, 264] on input "HOCO BS37 Dancer Outdoor Speaker 15W Karaoke LED" at bounding box center [757, 262] width 186 height 34
paste input "55 Gallant Wireless Speaker 10W with Mic"
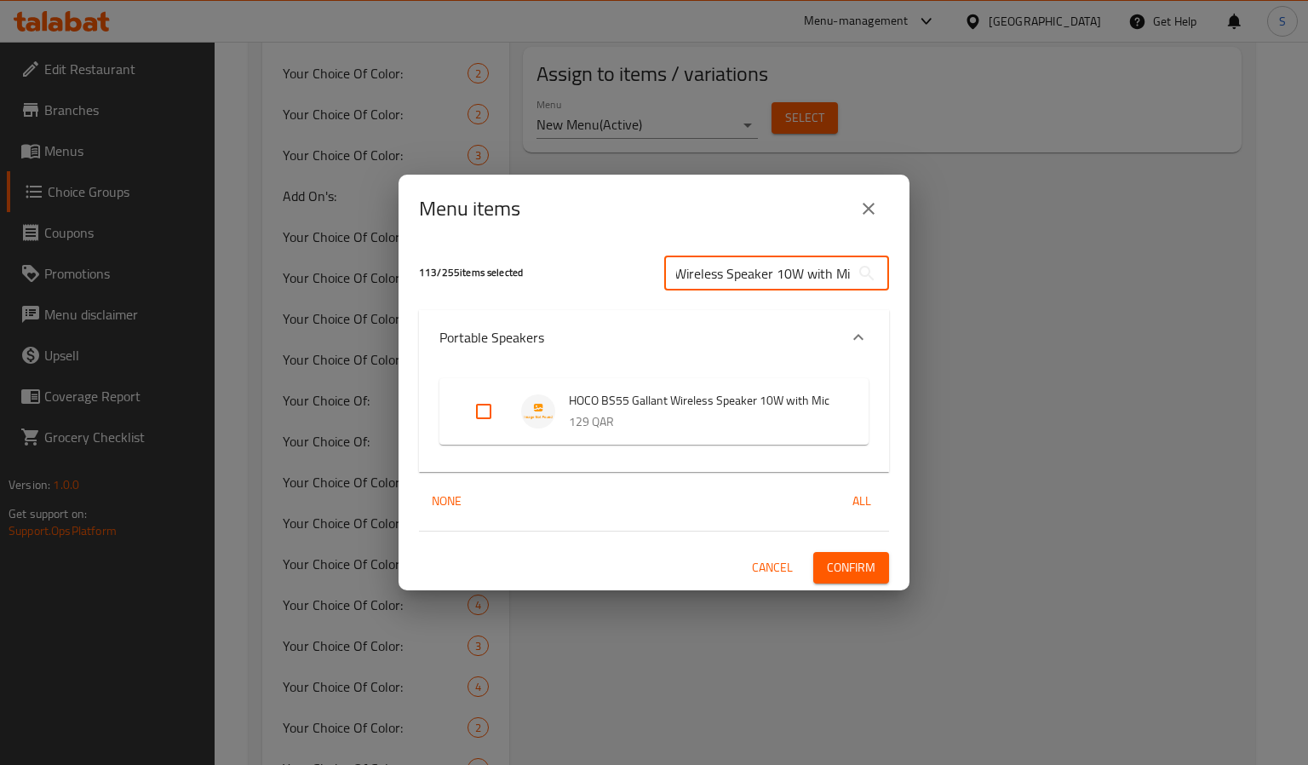
type input "HOCO BS55 Gallant Wireless Speaker 10W with Mic"
click at [488, 414] on input "Expand" at bounding box center [483, 411] width 41 height 41
checkbox input "true"
click at [703, 273] on input "HOCO BS55 Gallant Wireless Speaker 10W with Mic" at bounding box center [757, 273] width 186 height 34
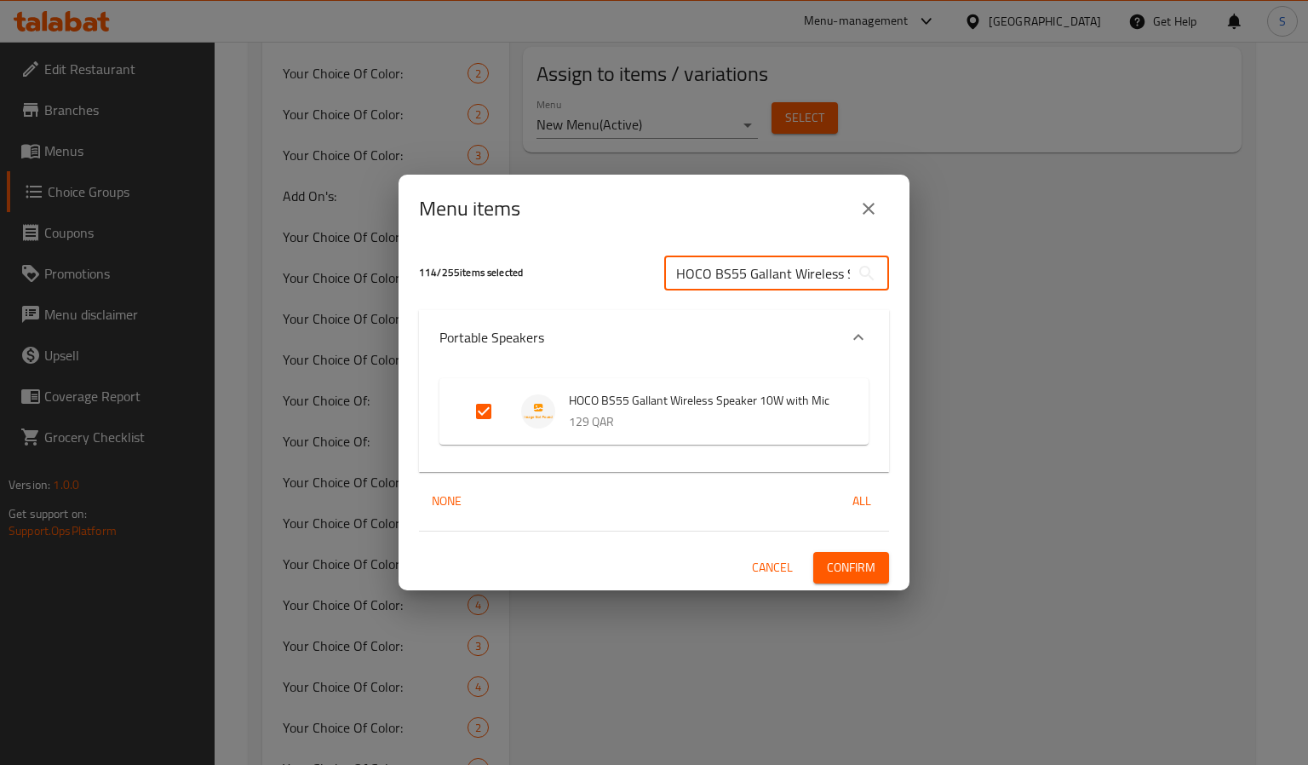
click at [703, 273] on input "HOCO BS55 Gallant Wireless Speaker 10W with Mic" at bounding box center [757, 273] width 186 height 34
paste input "CA120 Car Holder Dashboard for Phones Tablets"
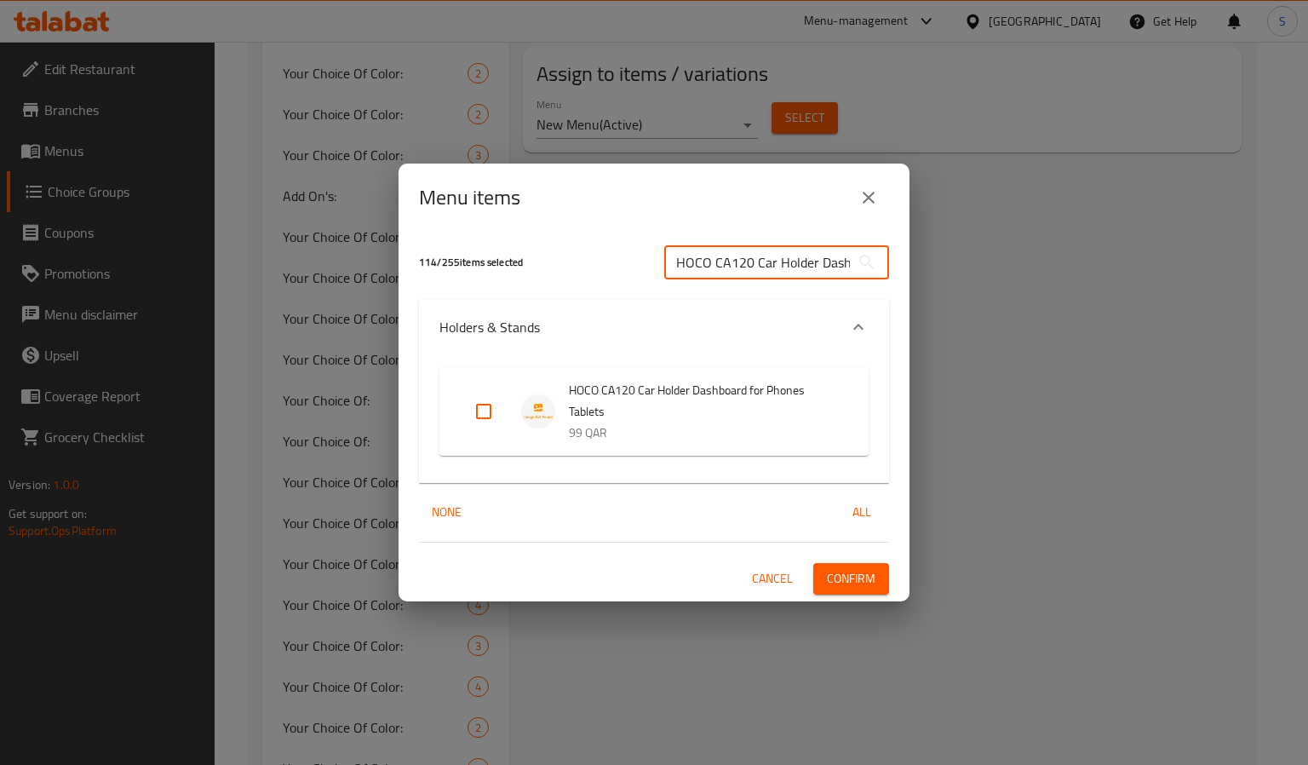
scroll to position [0, 139]
type input "HOCO CA120 Car Holder Dashboard for Phones Tablets"
click at [485, 404] on input "Expand" at bounding box center [483, 411] width 41 height 41
checkbox input "true"
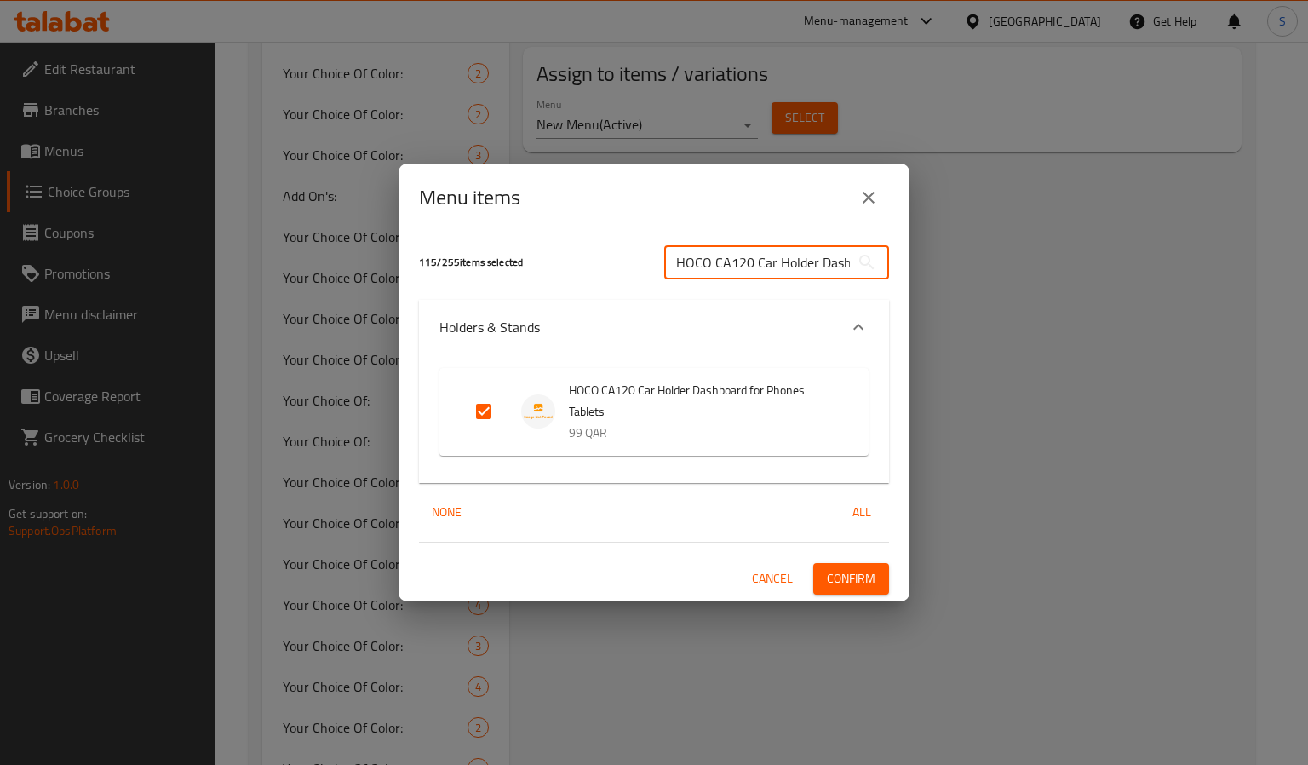
click at [742, 259] on input "HOCO CA120 Car Holder Dashboard for Phones Tablets" at bounding box center [757, 262] width 186 height 34
paste input "42 Cool Journey Car Mount Magnetic"
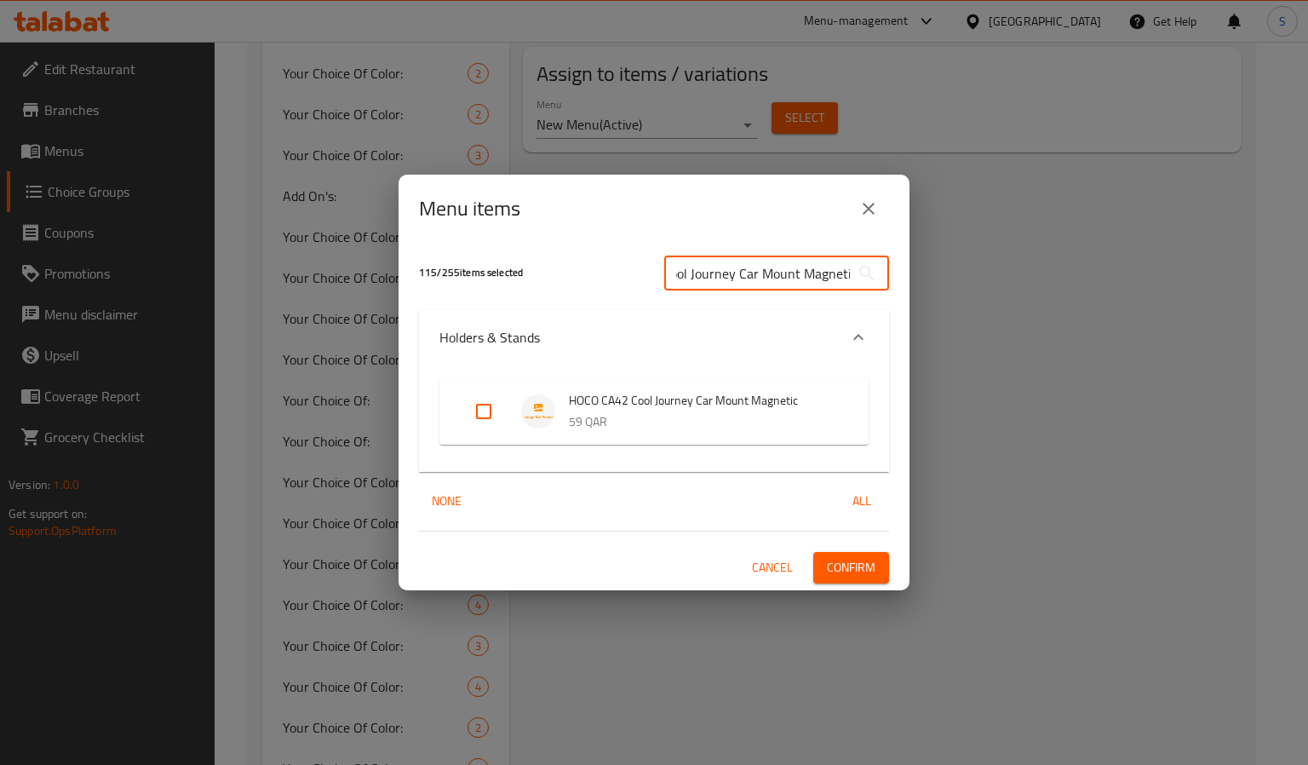
type input "HOCO CA42 Cool Journey Car Mount Magnetic"
drag, startPoint x: 481, startPoint y: 405, endPoint x: 424, endPoint y: 410, distance: 57.3
click at [481, 406] on input "Expand" at bounding box center [483, 411] width 41 height 41
checkbox input "true"
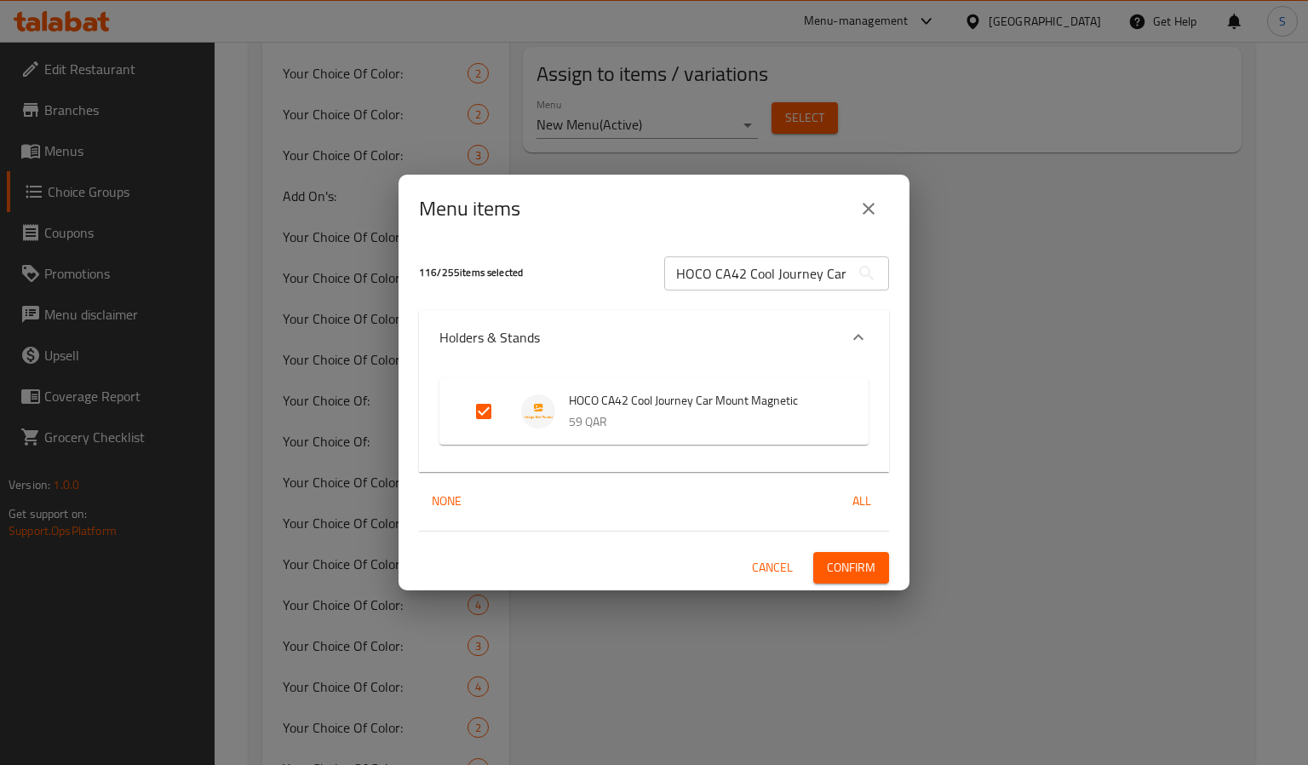
click at [705, 281] on input "HOCO CA42 Cool Journey Car Mount Magnetic" at bounding box center [757, 273] width 186 height 34
paste input "X89 USB to Type C Cable 1m 3A Braided"
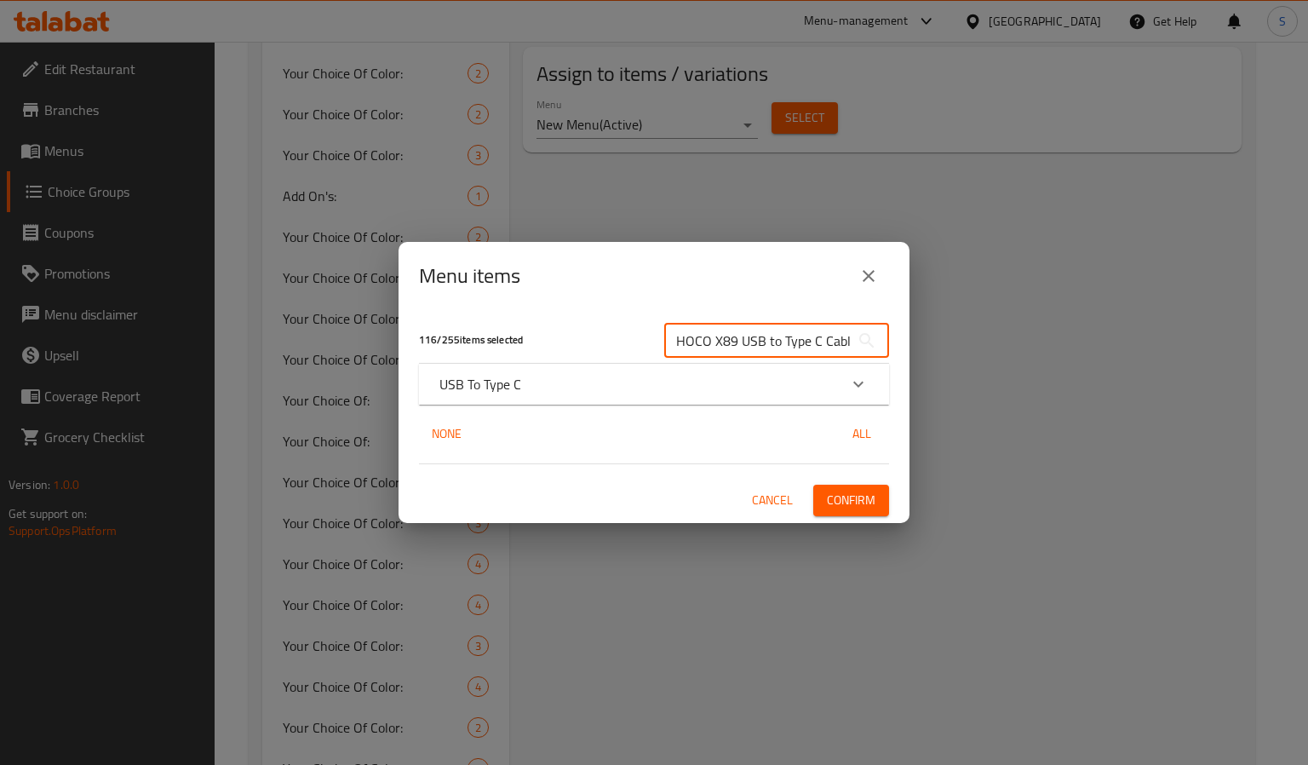
scroll to position [0, 92]
type input "HOCO X89 USB to Type C Cable 1m 3A Braided"
click at [841, 378] on div "Expand" at bounding box center [858, 384] width 41 height 41
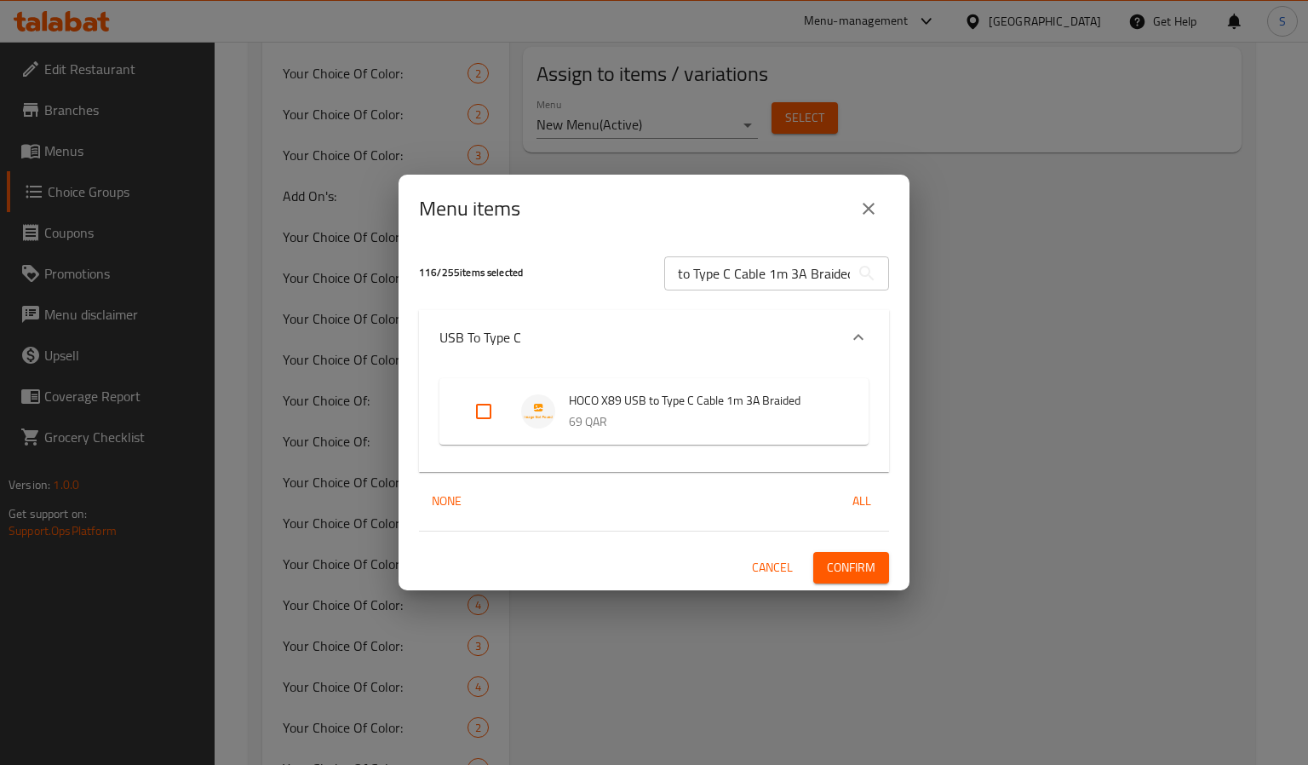
scroll to position [0, 0]
click at [485, 417] on input "Expand" at bounding box center [483, 411] width 41 height 41
checkbox input "true"
click at [770, 286] on input "HOCO X89 USB to Type C Cable 1m 3A Braided" at bounding box center [757, 273] width 186 height 34
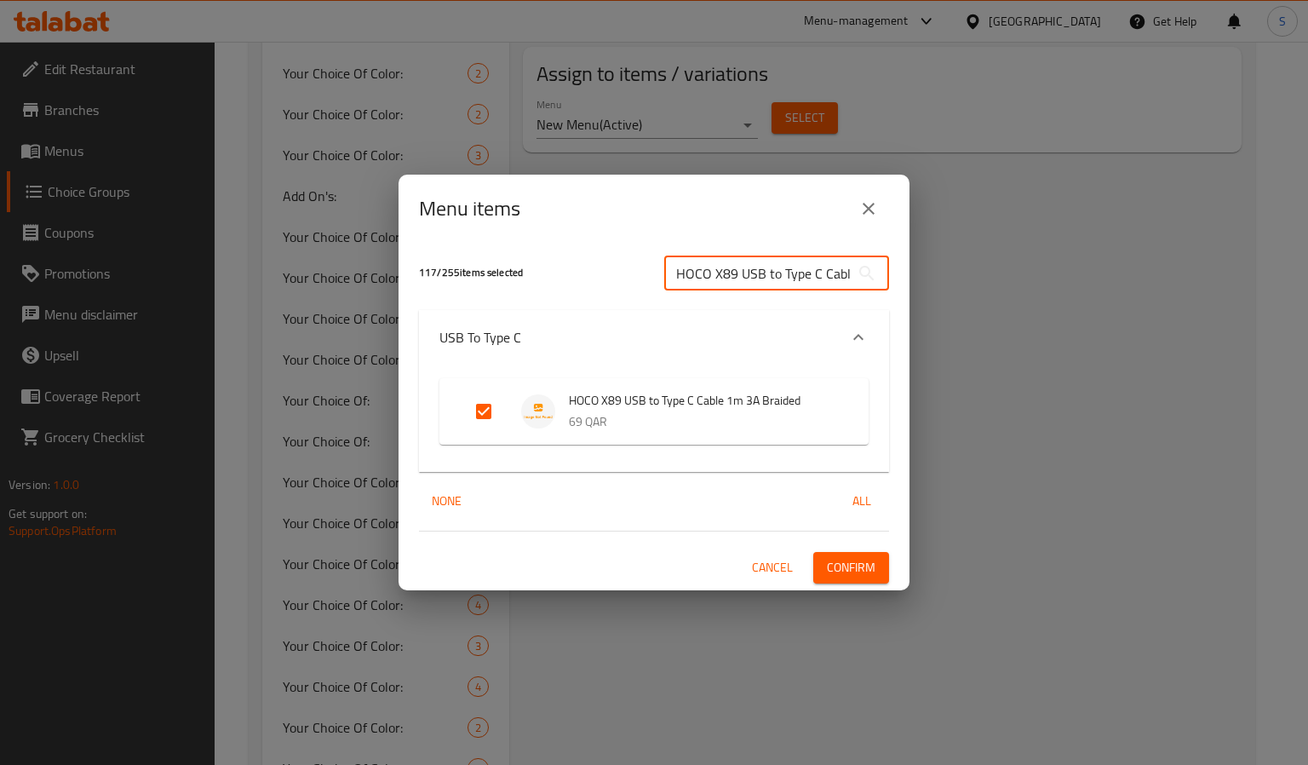
click at [770, 286] on input "HOCO X89 USB to Type C Cable 1m 3A Braided" at bounding box center [757, 273] width 186 height 34
paste input "Type C"
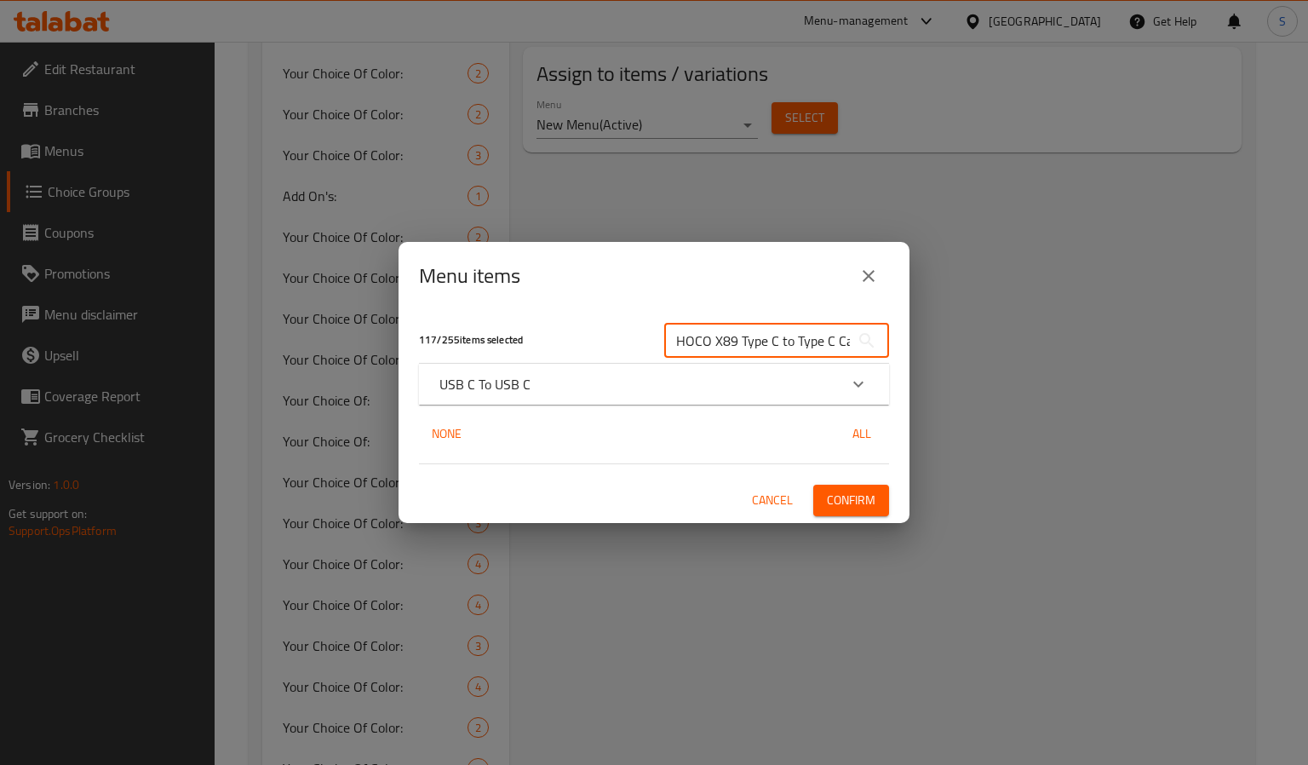
scroll to position [0, 105]
type input "HOCO X89 Type C to Type C Cable 1m 3A Braided"
click at [864, 381] on icon "Expand" at bounding box center [858, 384] width 20 height 20
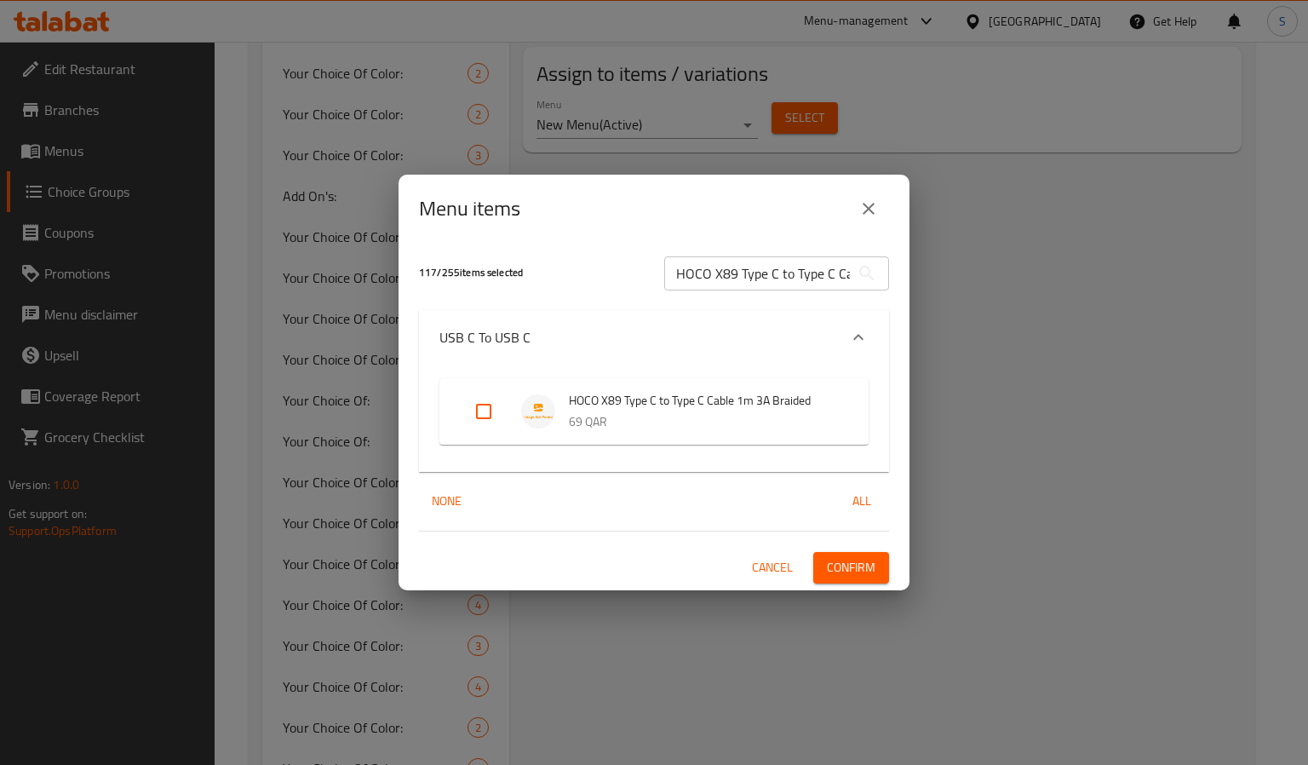
click at [484, 414] on input "Expand" at bounding box center [483, 411] width 41 height 41
checkbox input "true"
click at [738, 281] on input "HOCO X89 Type C to Type C Cable 1m 3A Braided" at bounding box center [757, 273] width 186 height 34
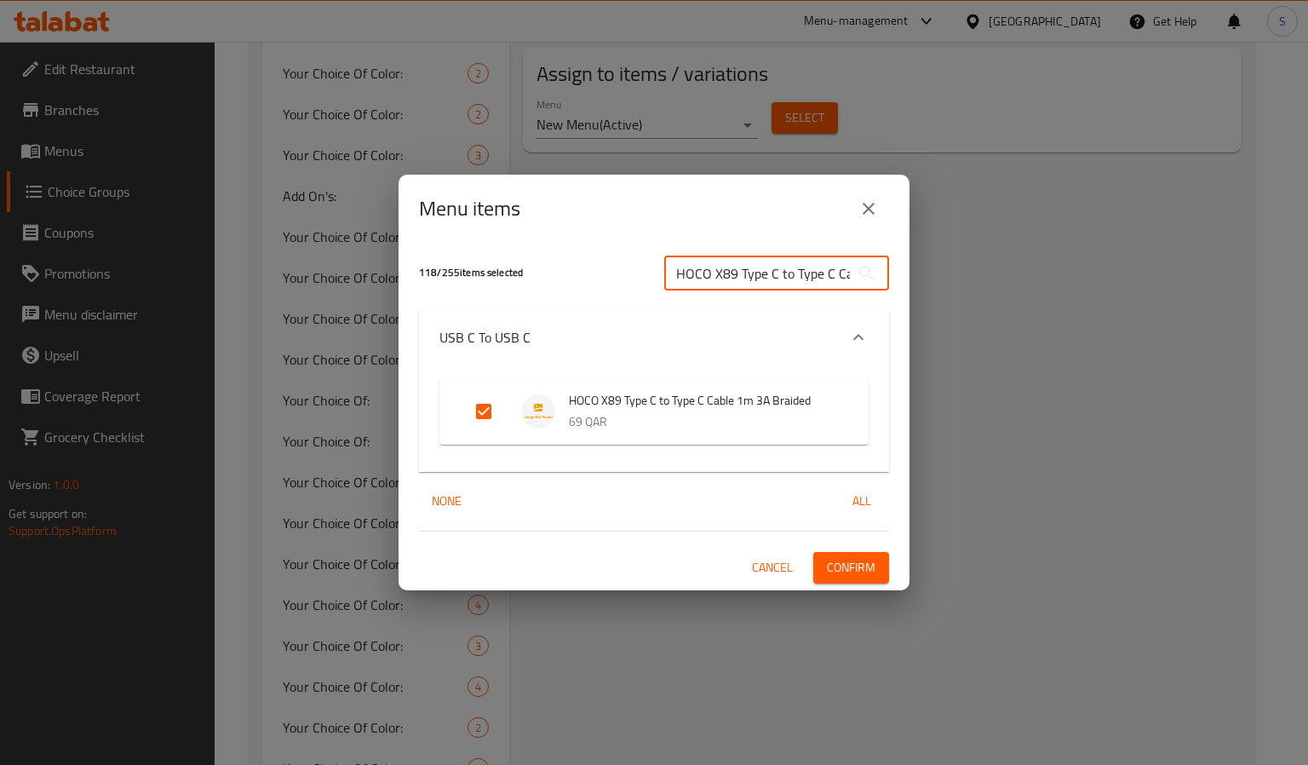
paste input "CA119 Motorcycle Phone Holder Rearview Mirror"
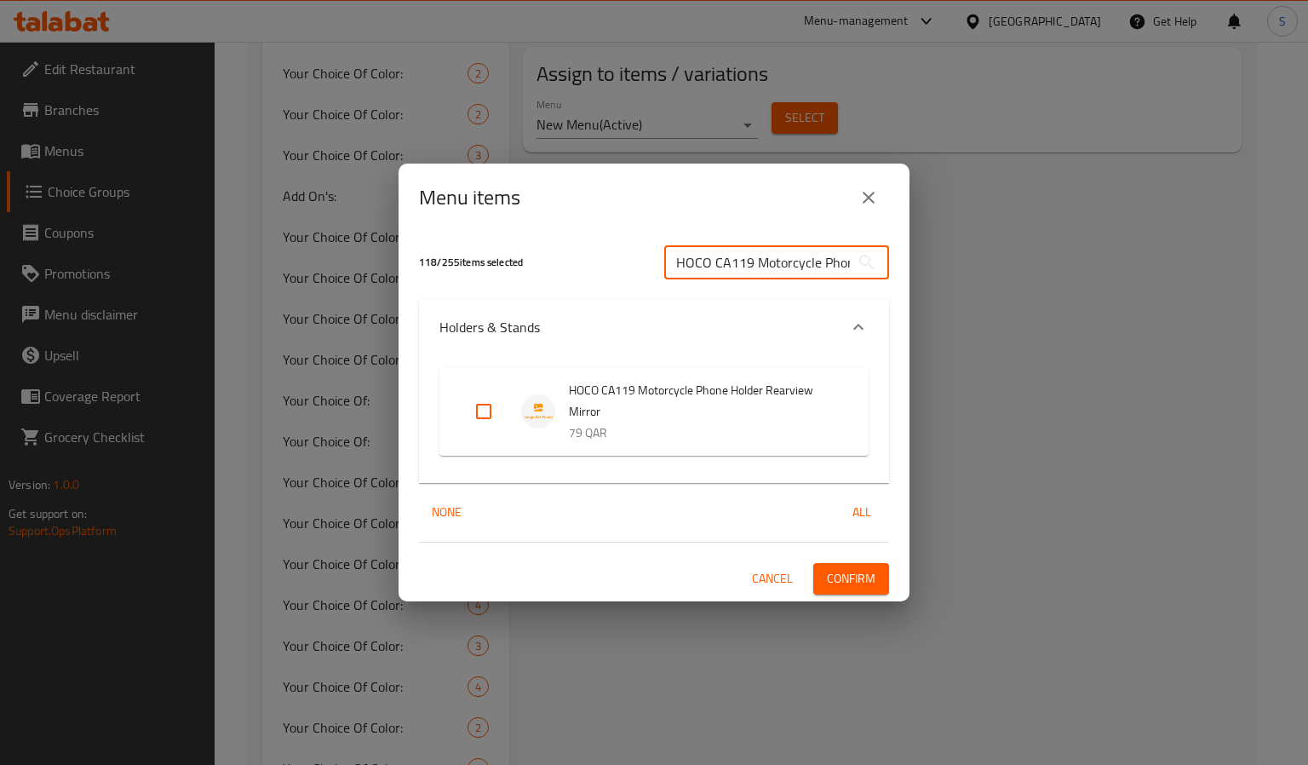
scroll to position [0, 144]
type input "HOCO CA119 Motorcycle Phone Holder Rearview Mirror"
click at [484, 412] on input "Expand" at bounding box center [483, 411] width 41 height 41
checkbox input "true"
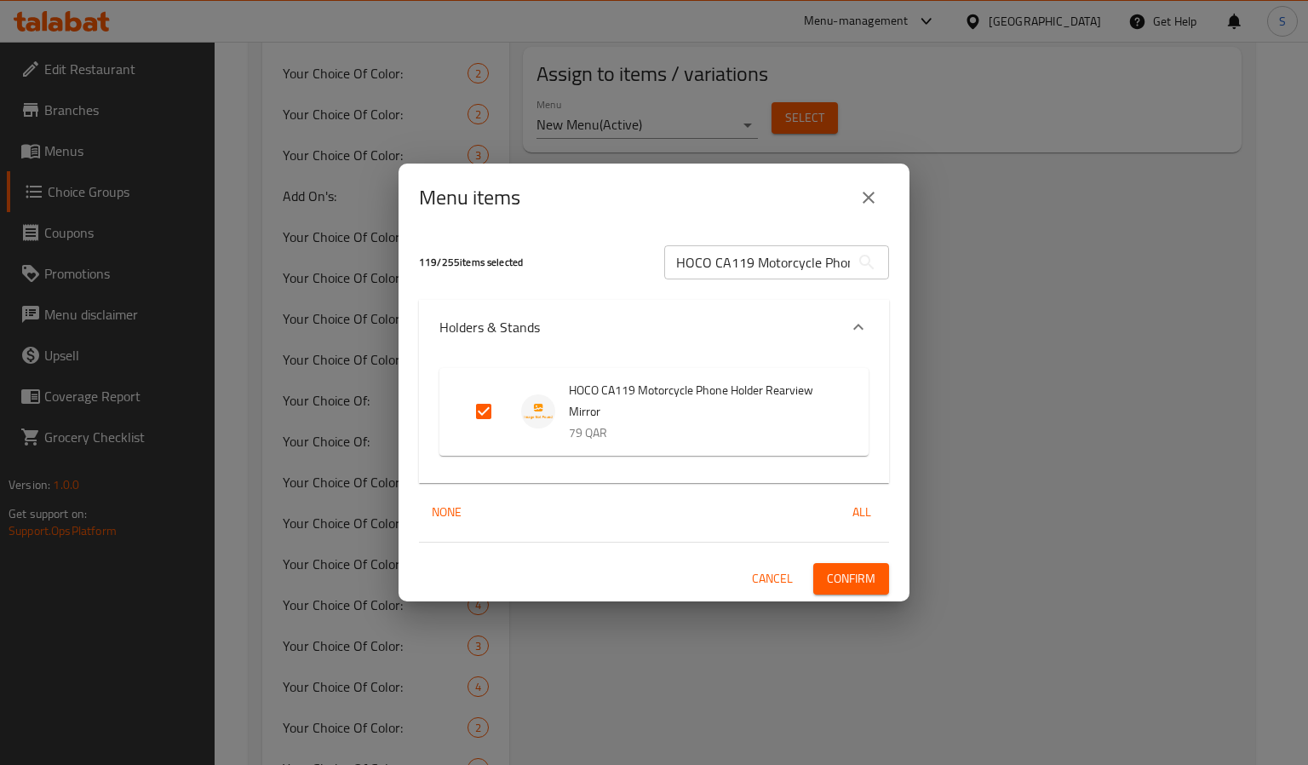
click at [789, 269] on input "HOCO CA119 Motorcycle Phone Holder Rearview Mirror" at bounding box center [757, 262] width 186 height 34
paste input "BS46 Mature Outdoor Speaker 10W Karaoke LED"
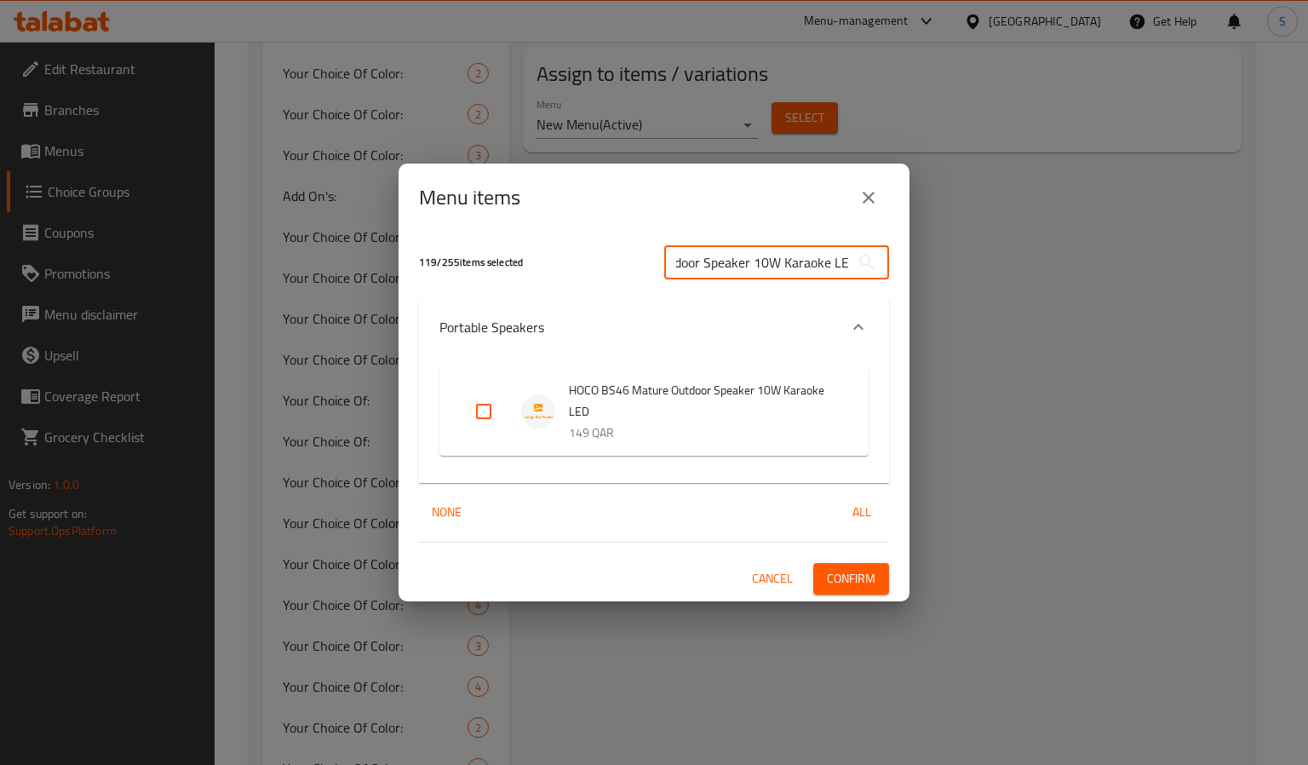
type input "HOCO BS46 Mature Outdoor Speaker 10W Karaoke LED"
click at [488, 422] on input "Expand" at bounding box center [483, 411] width 41 height 41
checkbox input "true"
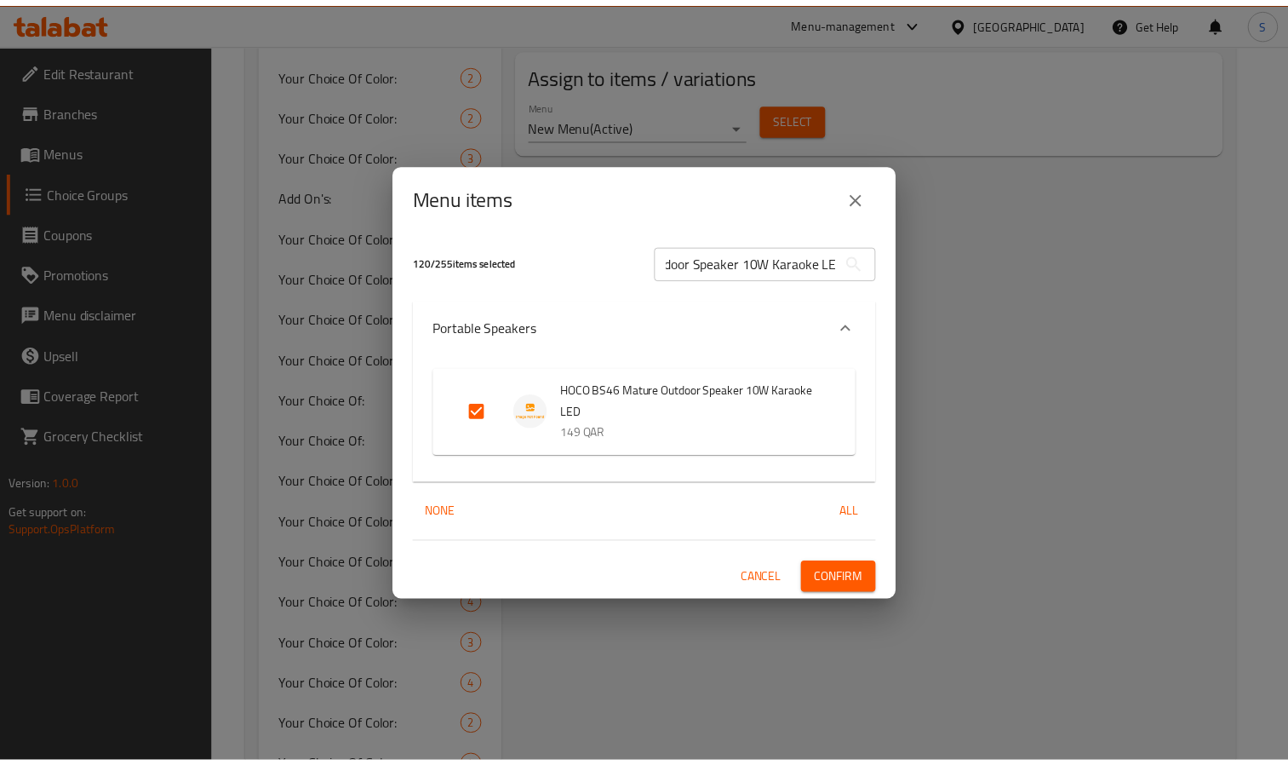
scroll to position [0, 0]
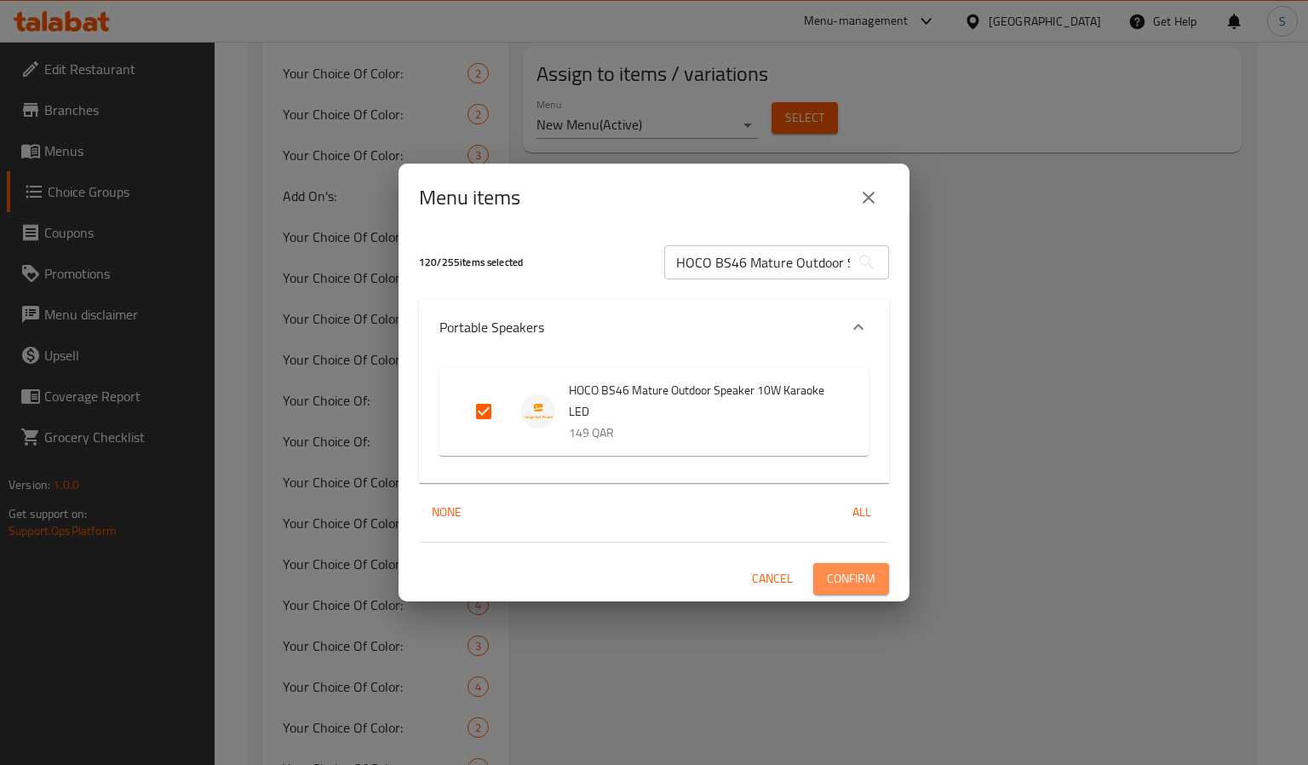
click at [864, 565] on button "Confirm" at bounding box center [851, 579] width 76 height 32
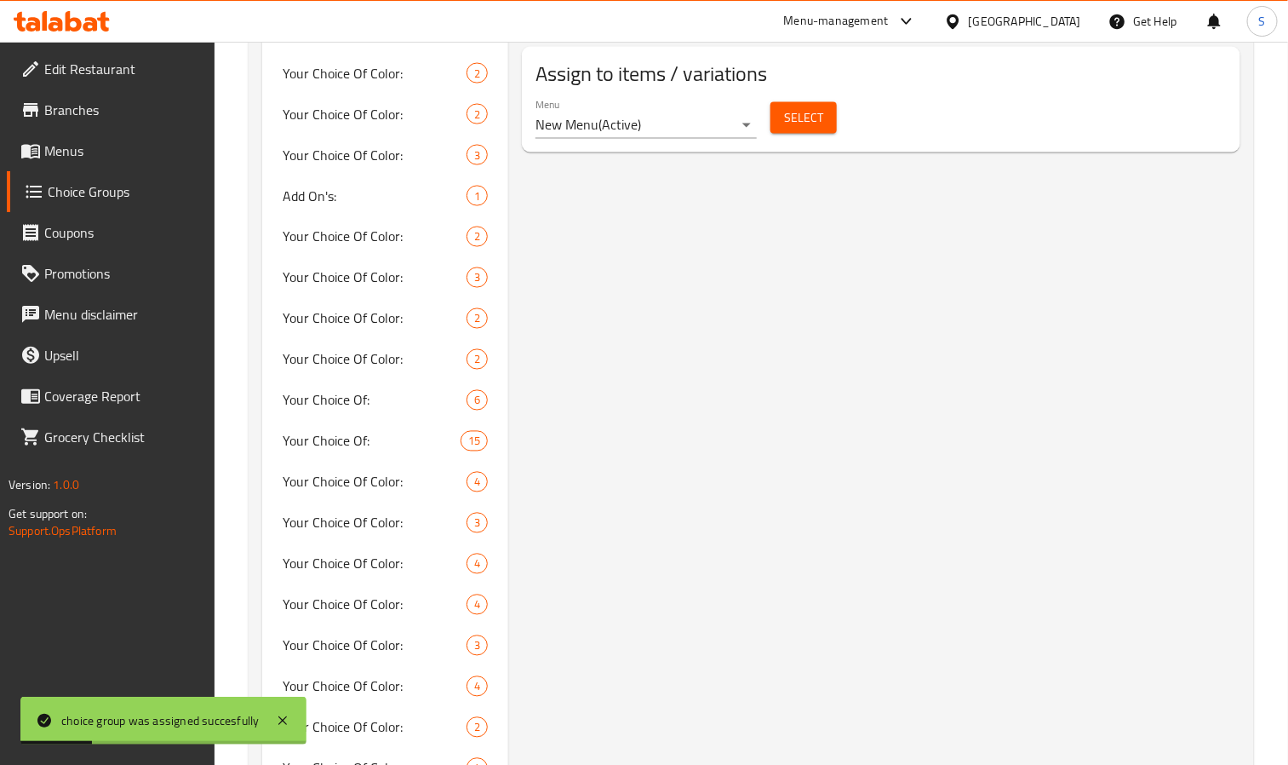
click at [100, 151] on span "Menus" at bounding box center [123, 151] width 158 height 20
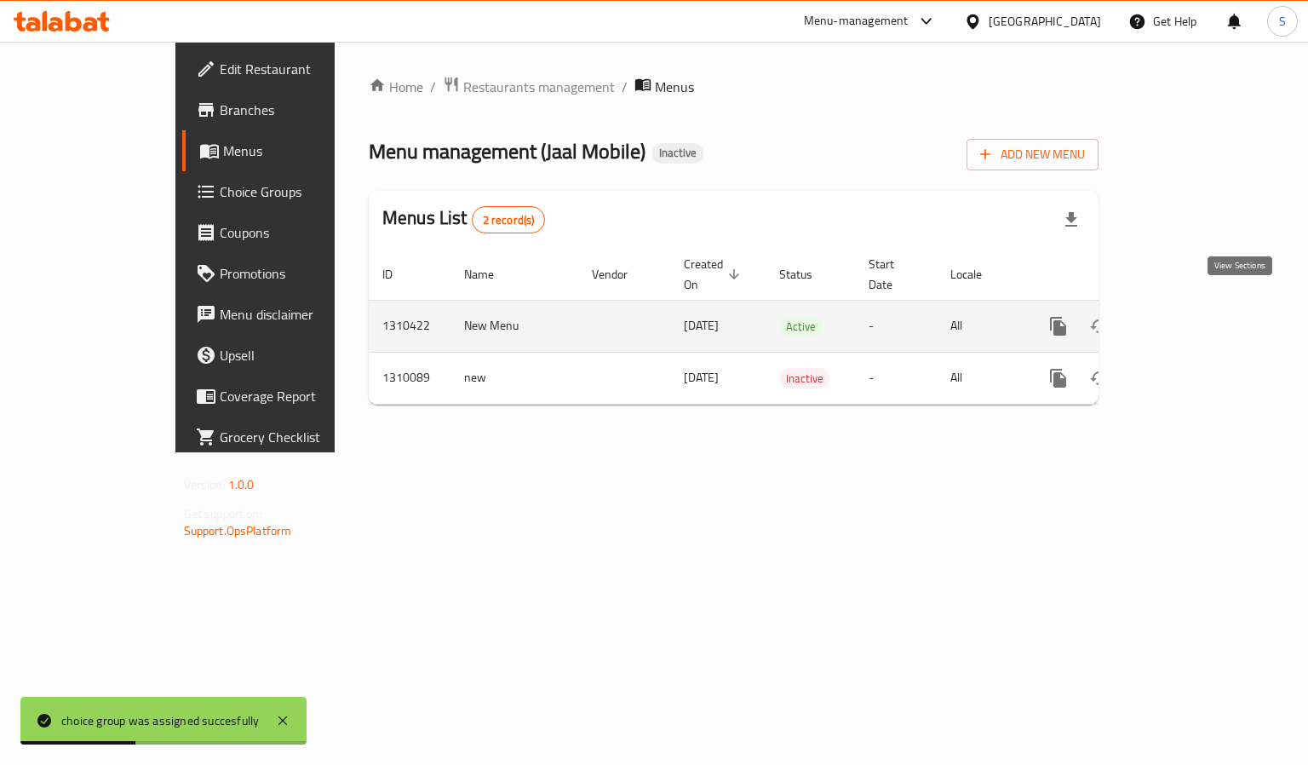
click at [1162, 316] on icon "enhanced table" at bounding box center [1181, 326] width 20 height 20
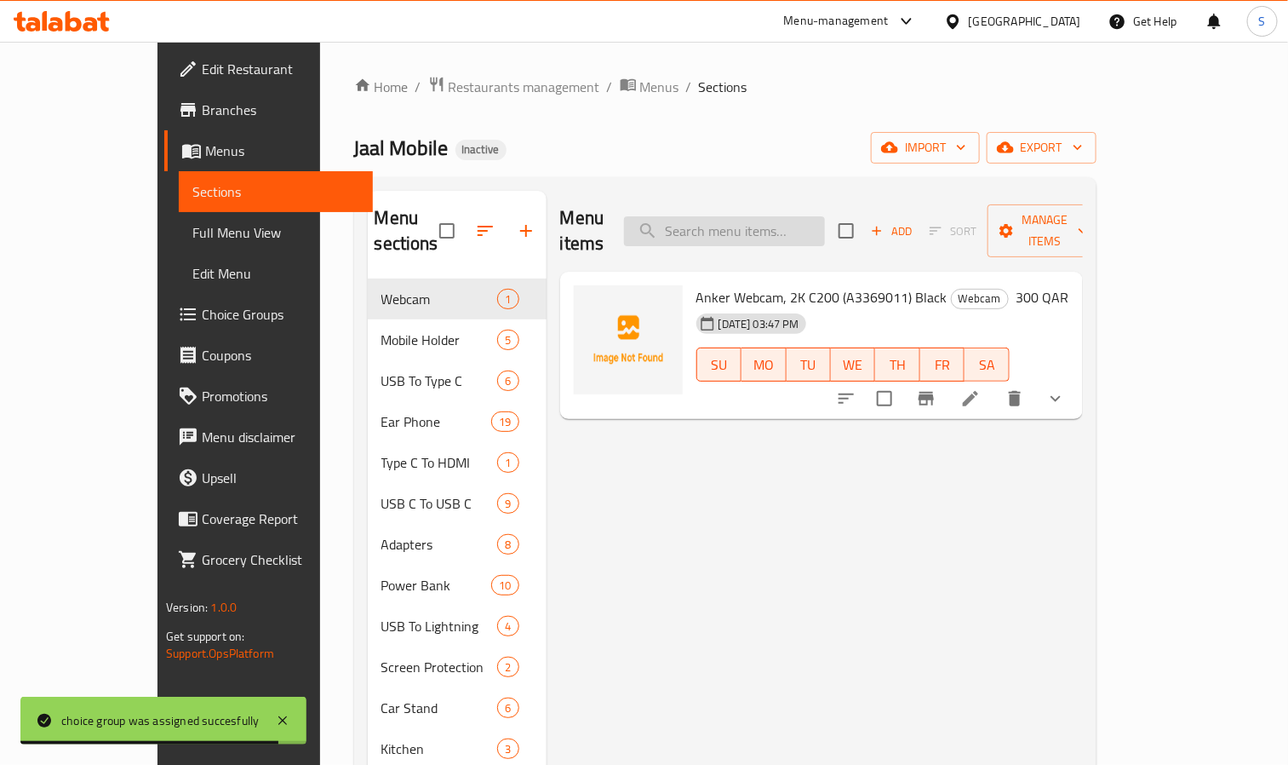
paste input "HOCO BS46 Mature Outdoor Speaker 10W Karaoke LED"
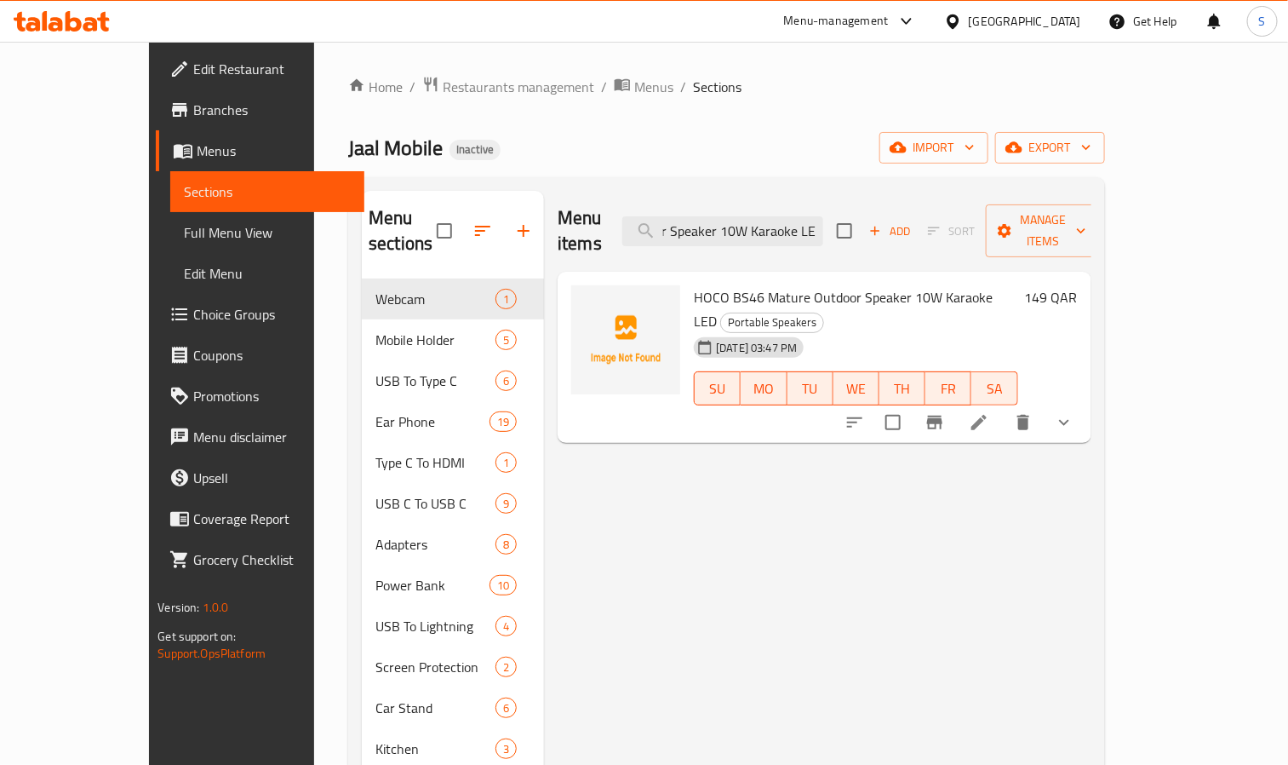
type input "HOCO BS46 Mature Outdoor Speaker 10W Karaoke LED"
click at [1075, 412] on icon "show more" at bounding box center [1064, 422] width 20 height 20
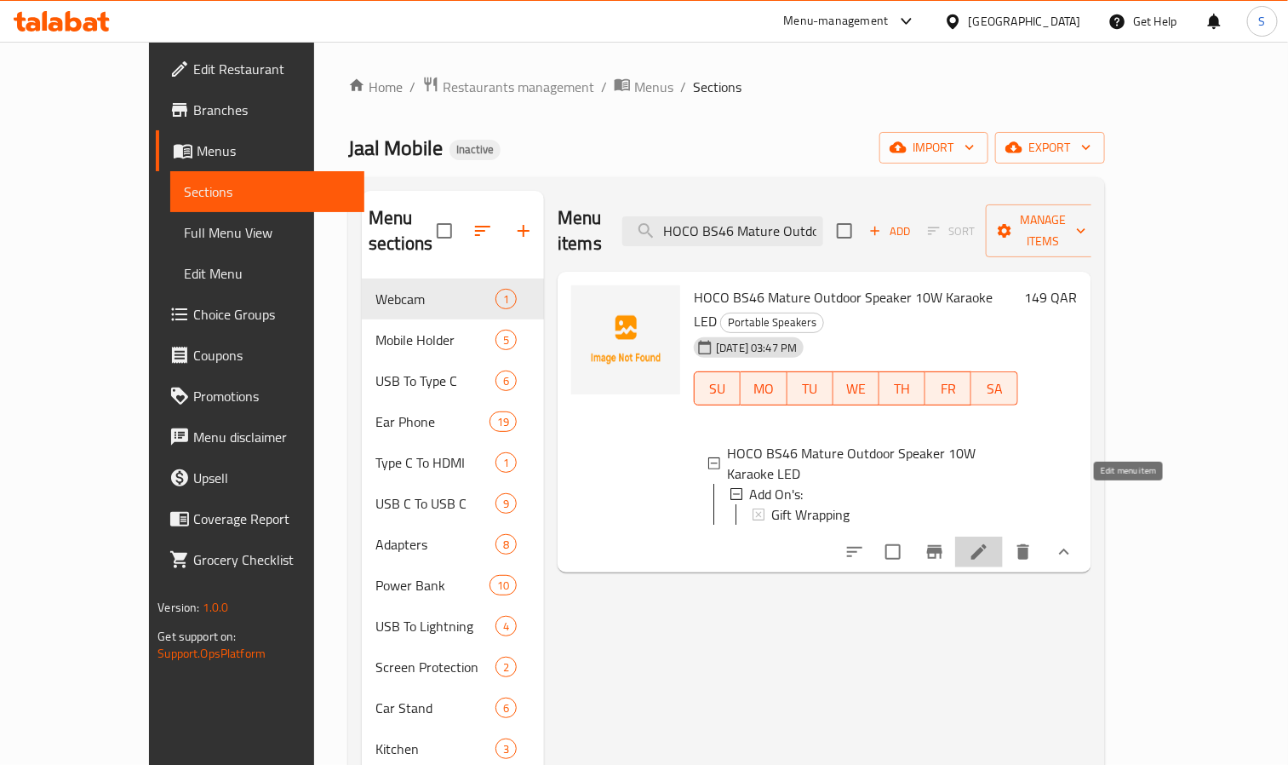
click at [987, 544] on icon at bounding box center [979, 551] width 15 height 15
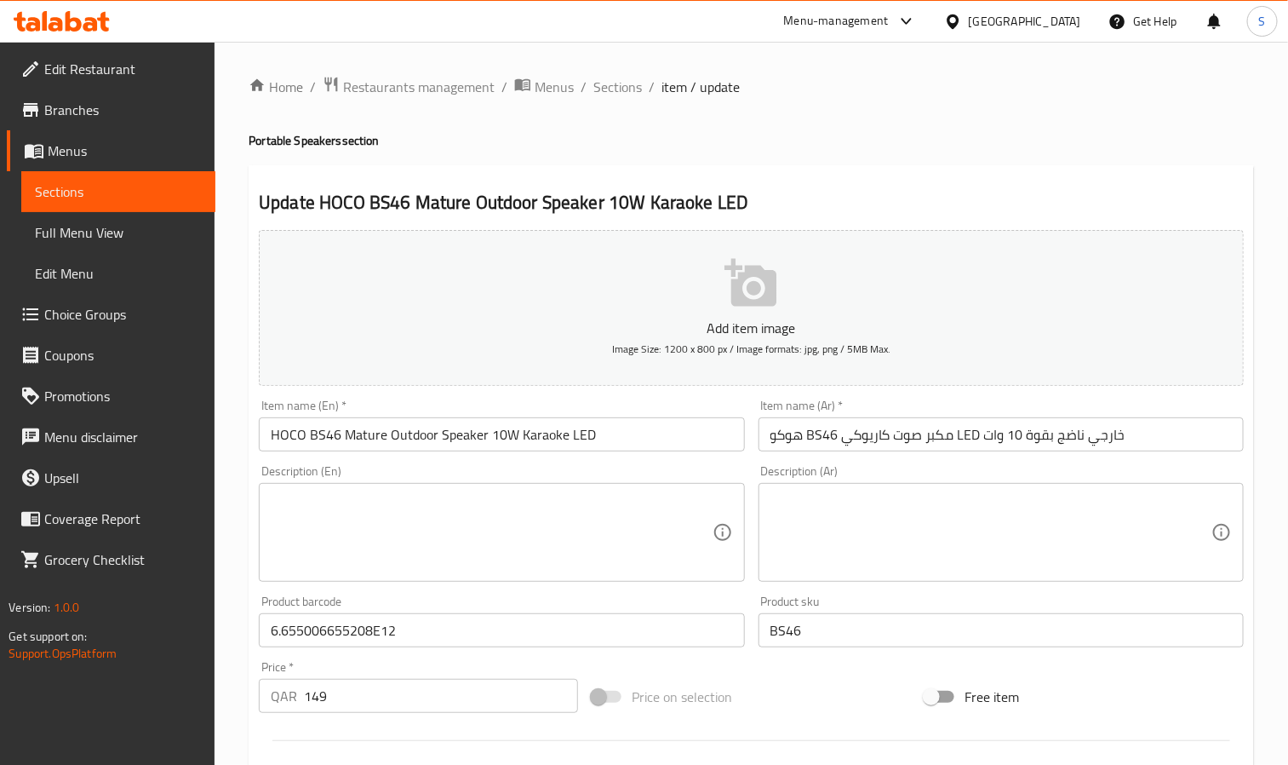
scroll to position [468, 0]
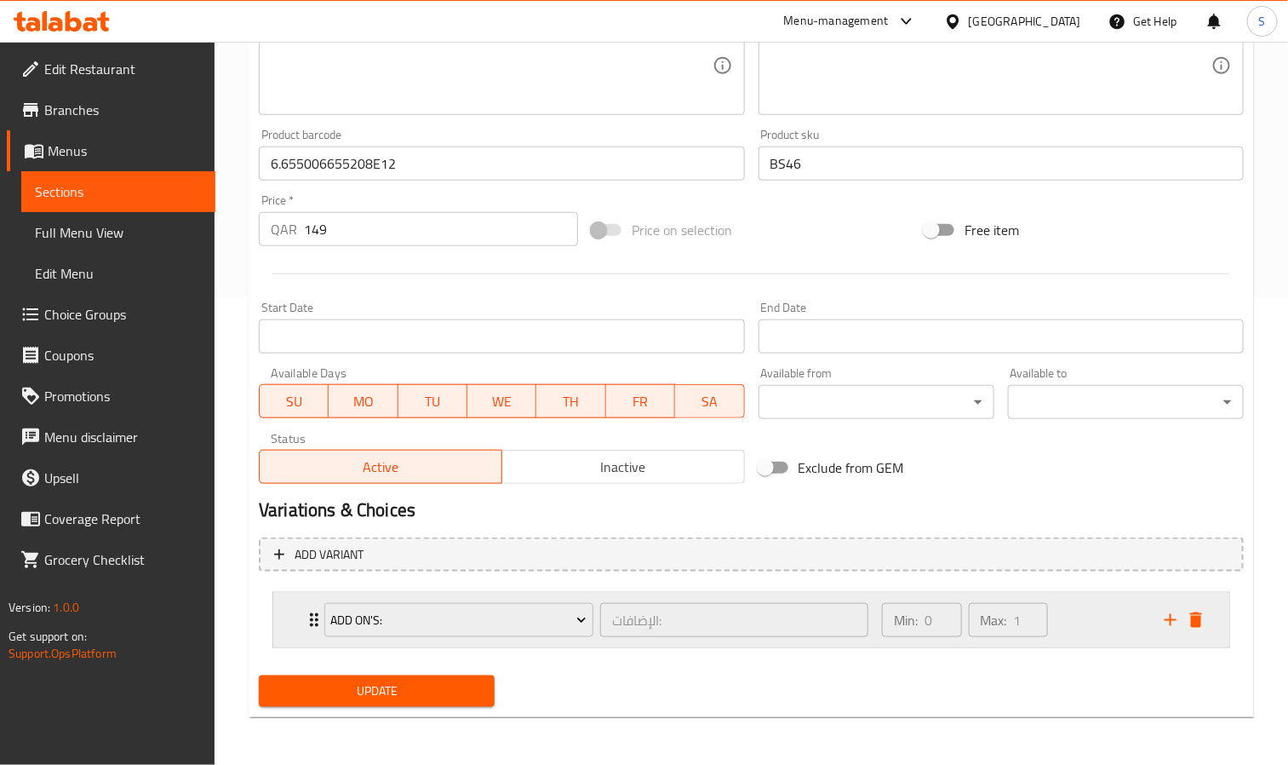
click at [1096, 631] on div "Min: 0 ​ Max: 1 ​" at bounding box center [1013, 620] width 283 height 55
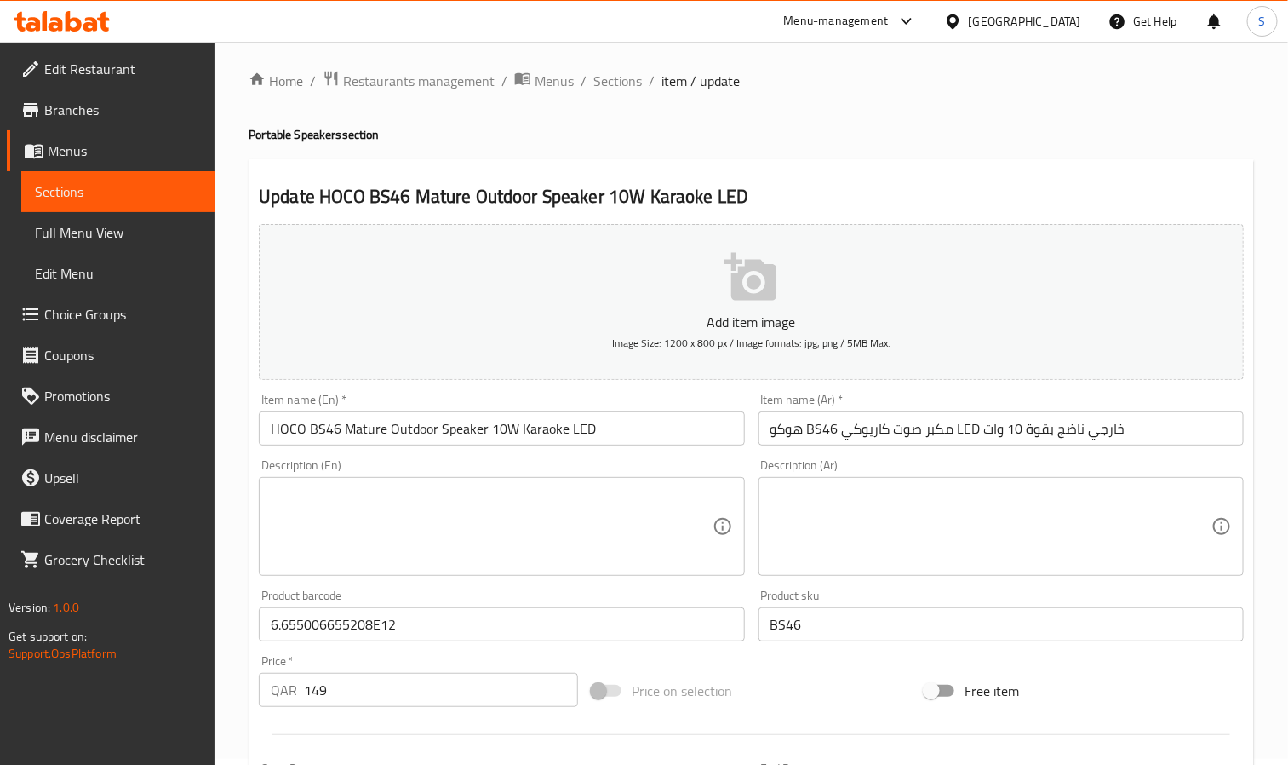
scroll to position [0, 0]
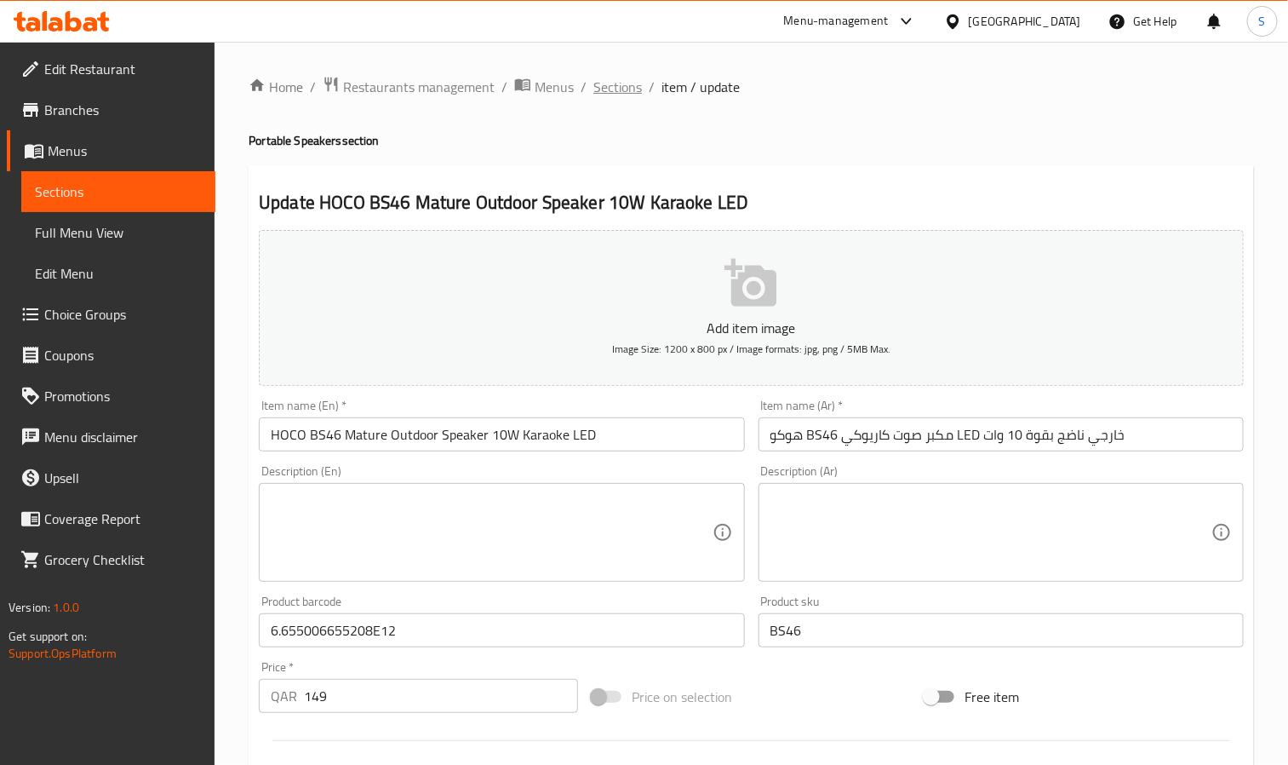
click at [611, 87] on span "Sections" at bounding box center [618, 87] width 49 height 20
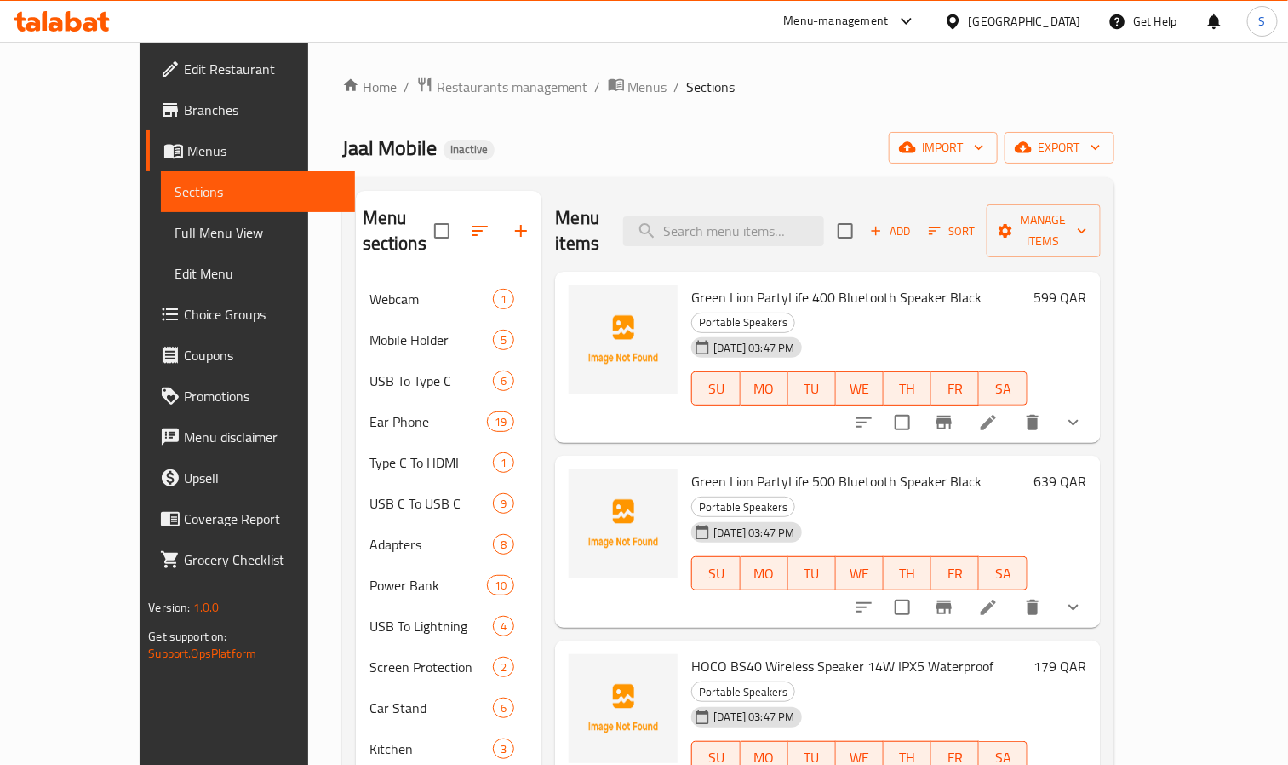
click at [175, 236] on span "Full Menu View" at bounding box center [258, 232] width 167 height 20
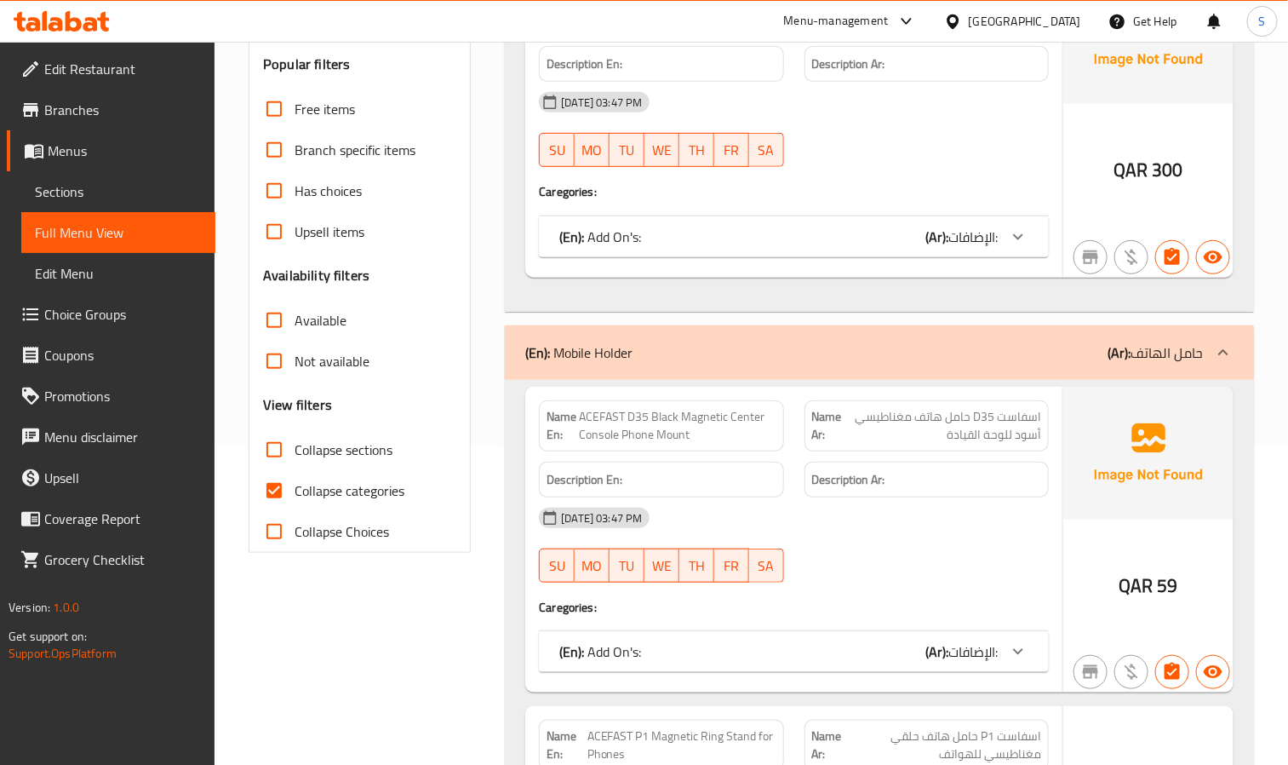
scroll to position [383, 0]
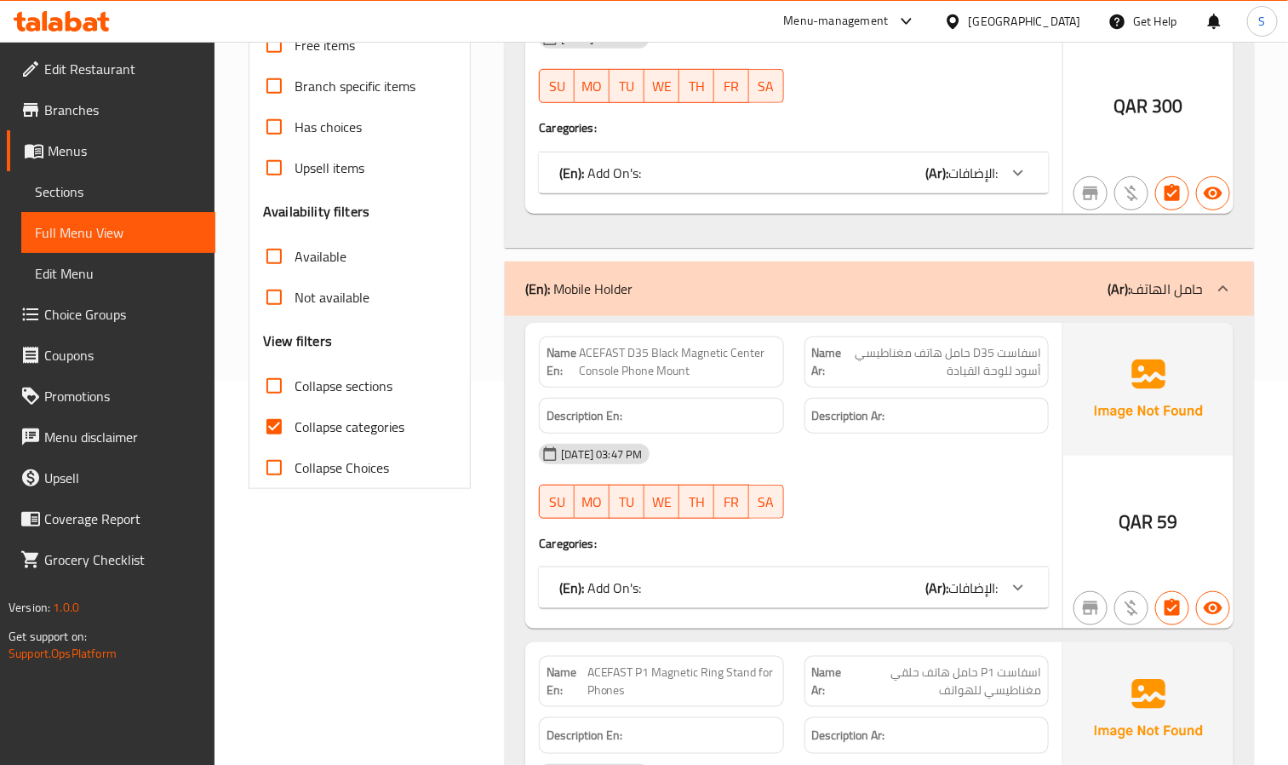
click at [273, 387] on input "Collapse sections" at bounding box center [274, 385] width 41 height 41
checkbox input "true"
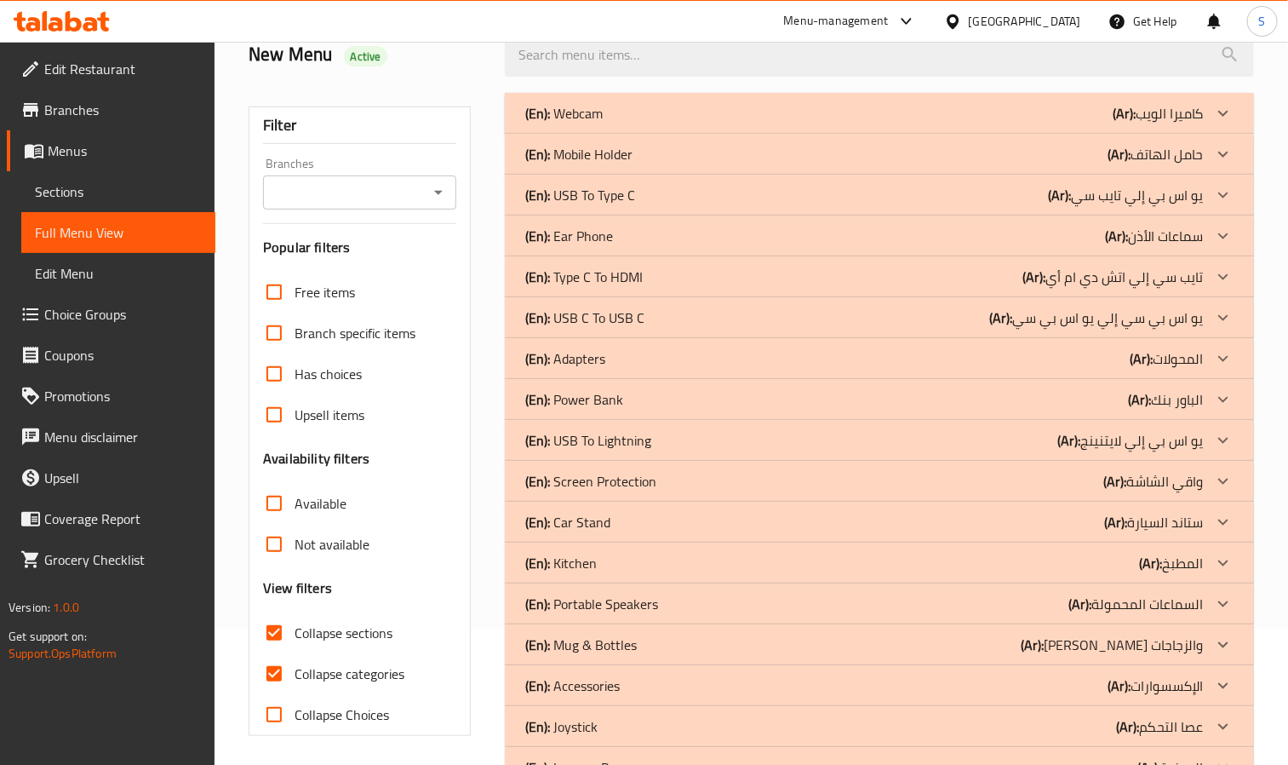
scroll to position [128, 0]
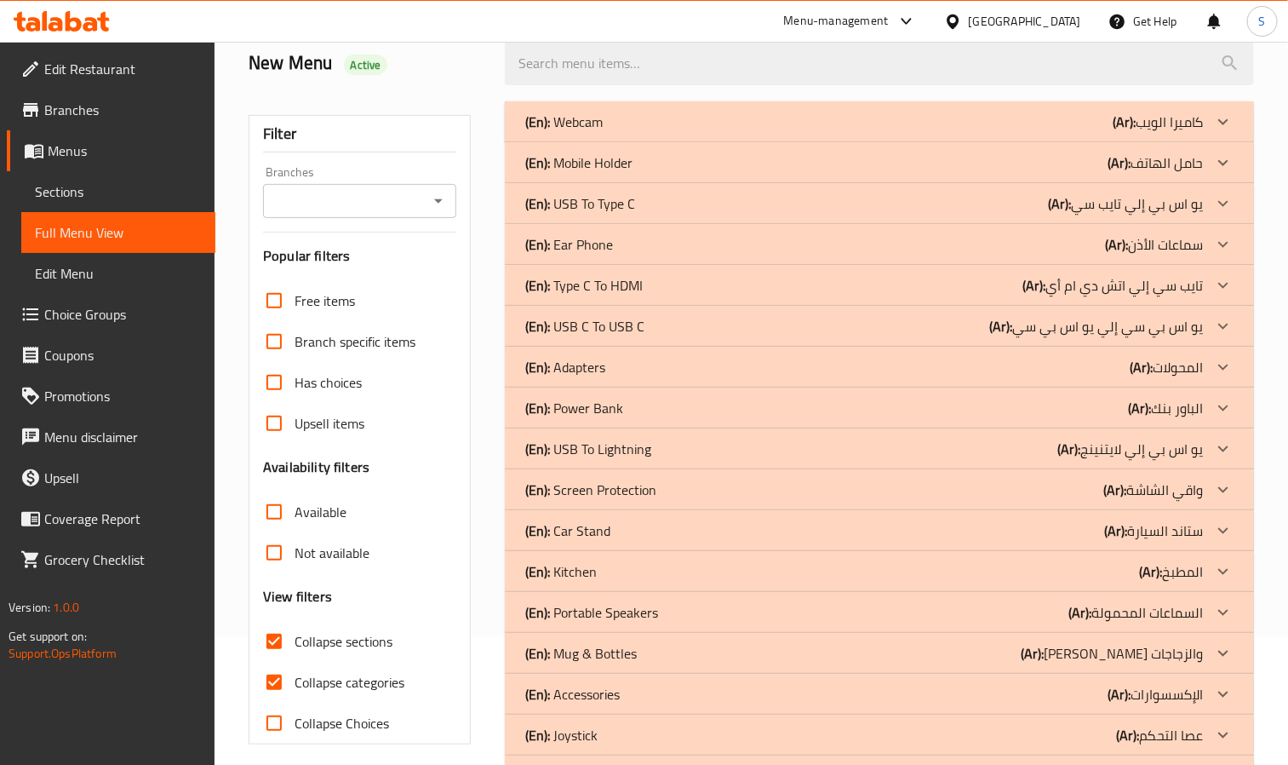
drag, startPoint x: 282, startPoint y: 682, endPoint x: 826, endPoint y: 379, distance: 622.9
click at [282, 679] on input "Collapse categories" at bounding box center [274, 682] width 41 height 41
checkbox input "false"
click at [640, 244] on div "(En): Ear Phone (Ar): سماعات الأذن" at bounding box center [864, 244] width 678 height 20
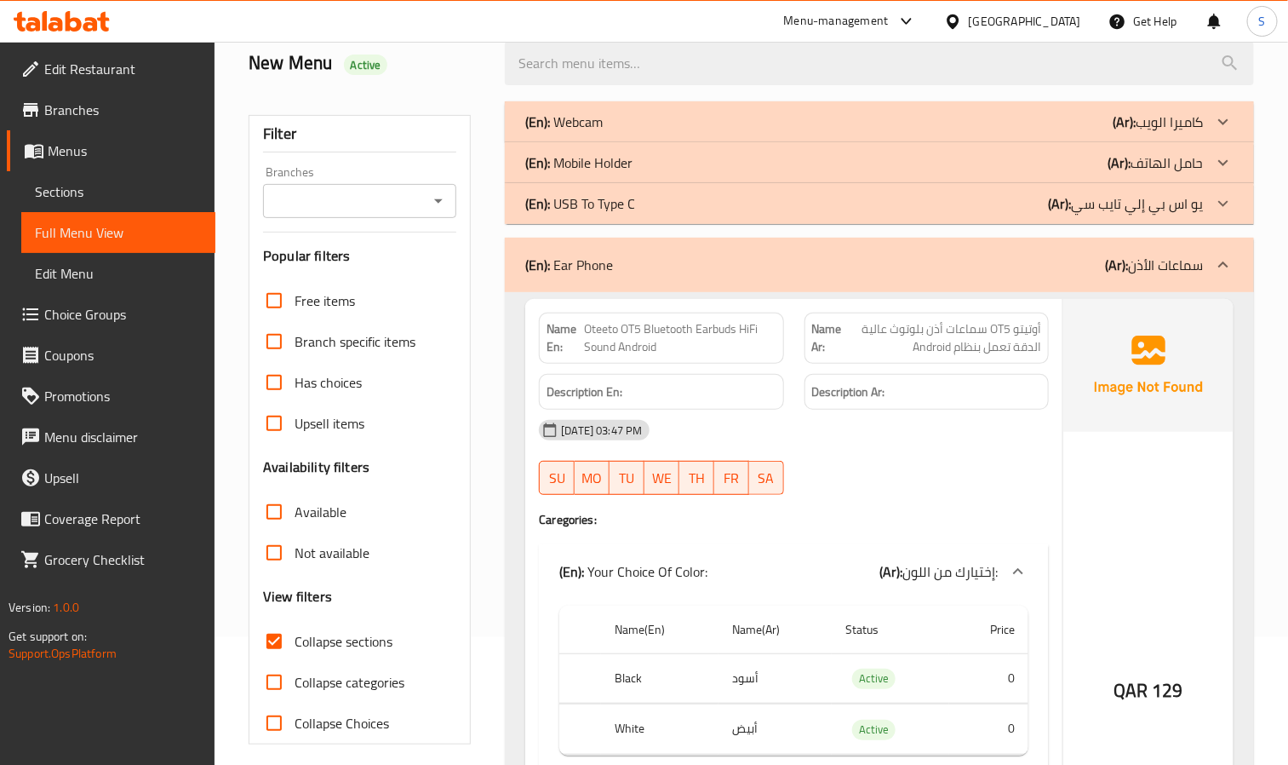
click at [752, 120] on div "(En): Webcam (Ar): كاميرا الويب" at bounding box center [864, 122] width 678 height 20
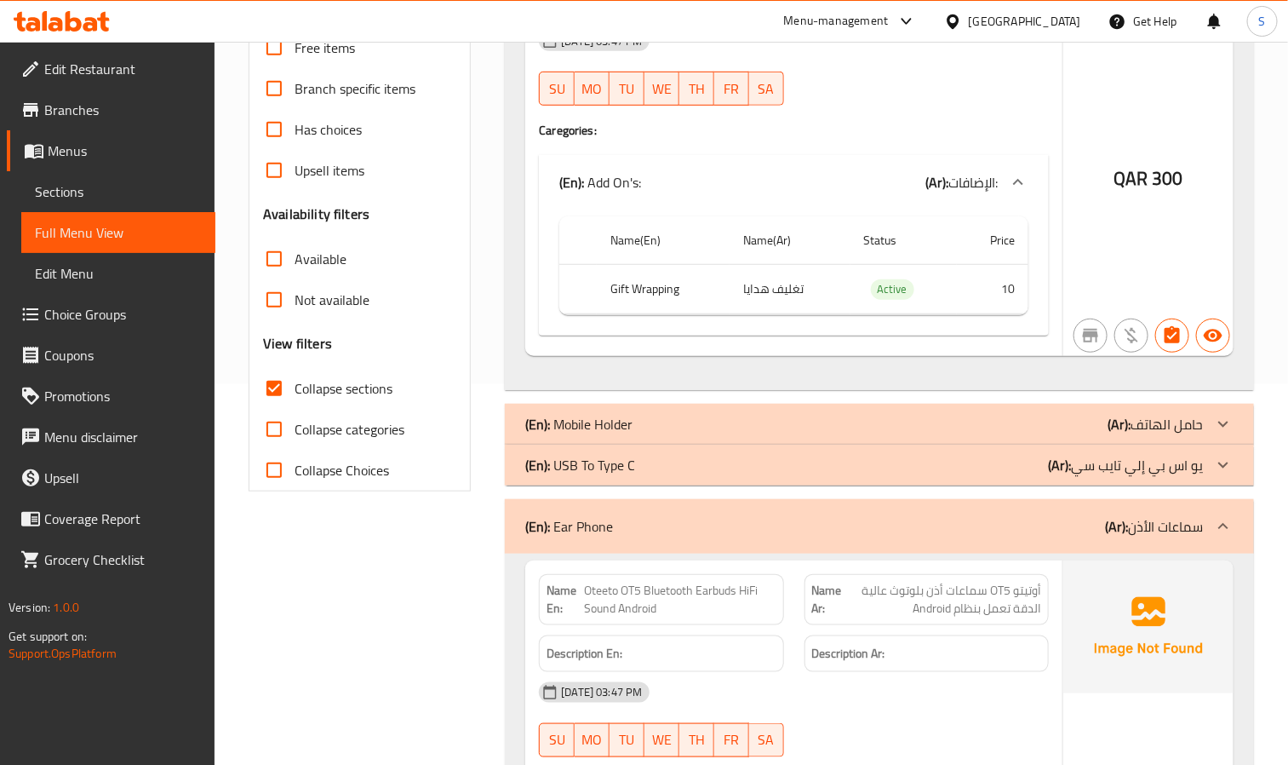
scroll to position [383, 0]
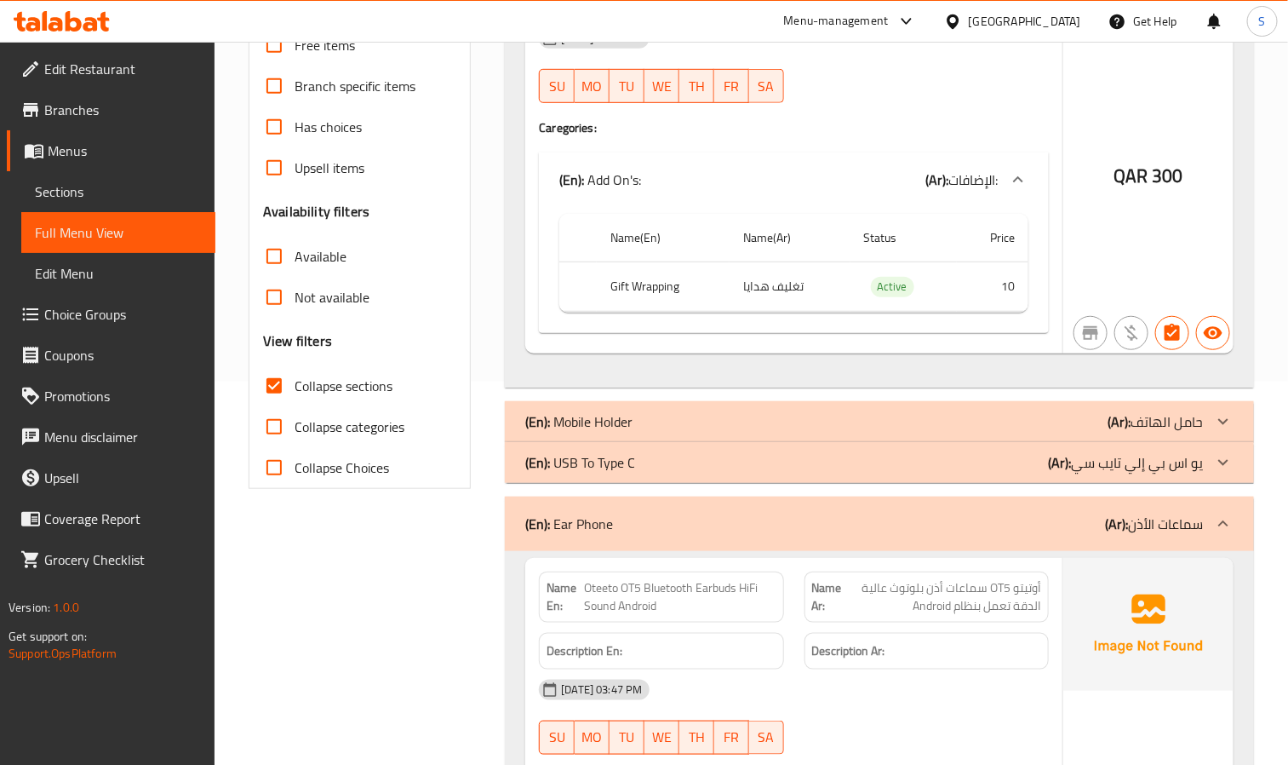
click at [639, 468] on div "(En): USB To Type C (Ar): يو اس بي إلي تايب سي" at bounding box center [864, 462] width 678 height 20
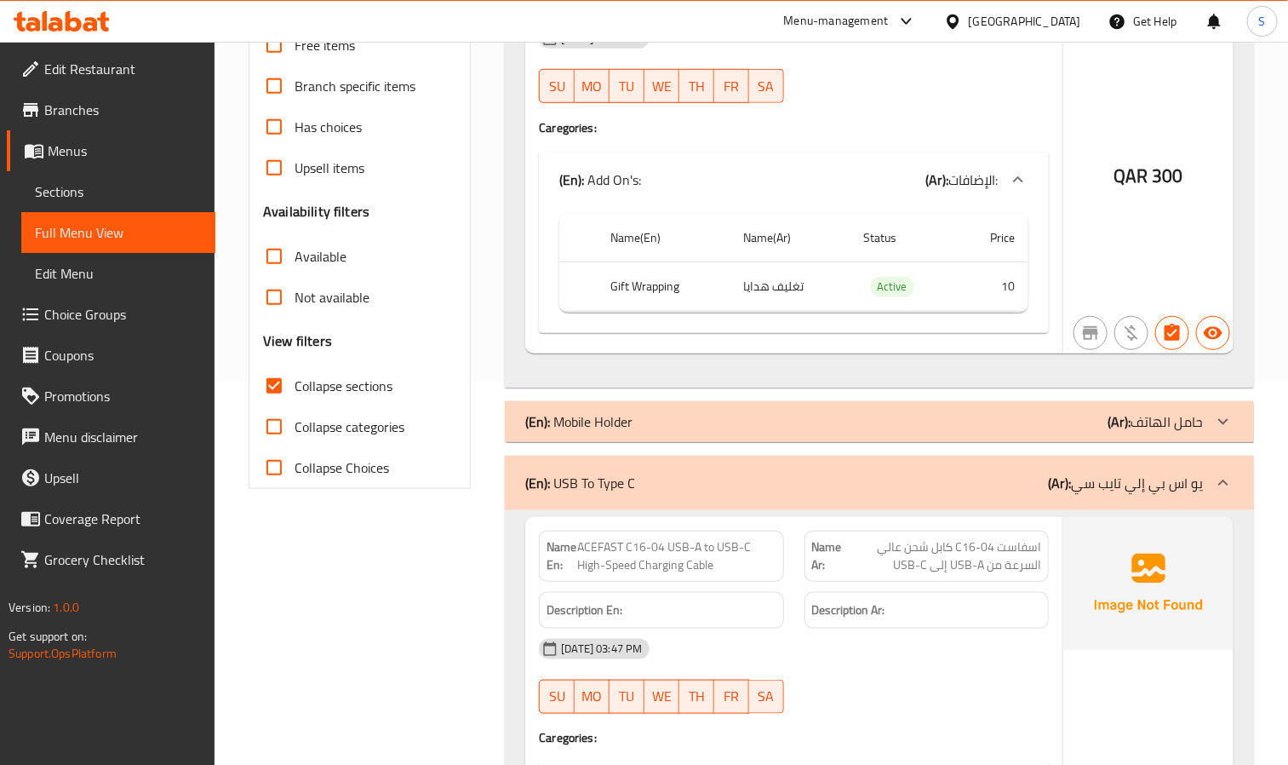
click at [660, 424] on div "(En): Mobile Holder (Ar): حامل الهاتف" at bounding box center [864, 421] width 678 height 20
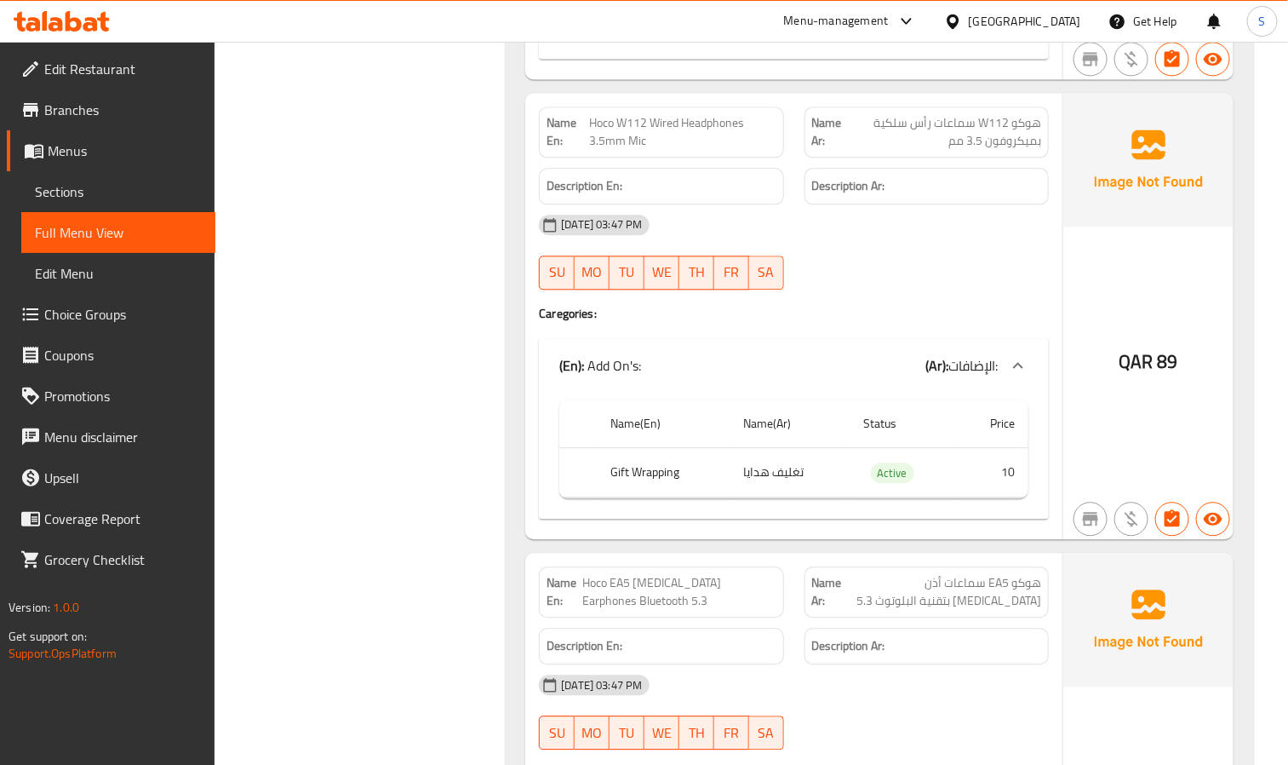
scroll to position [14051, 0]
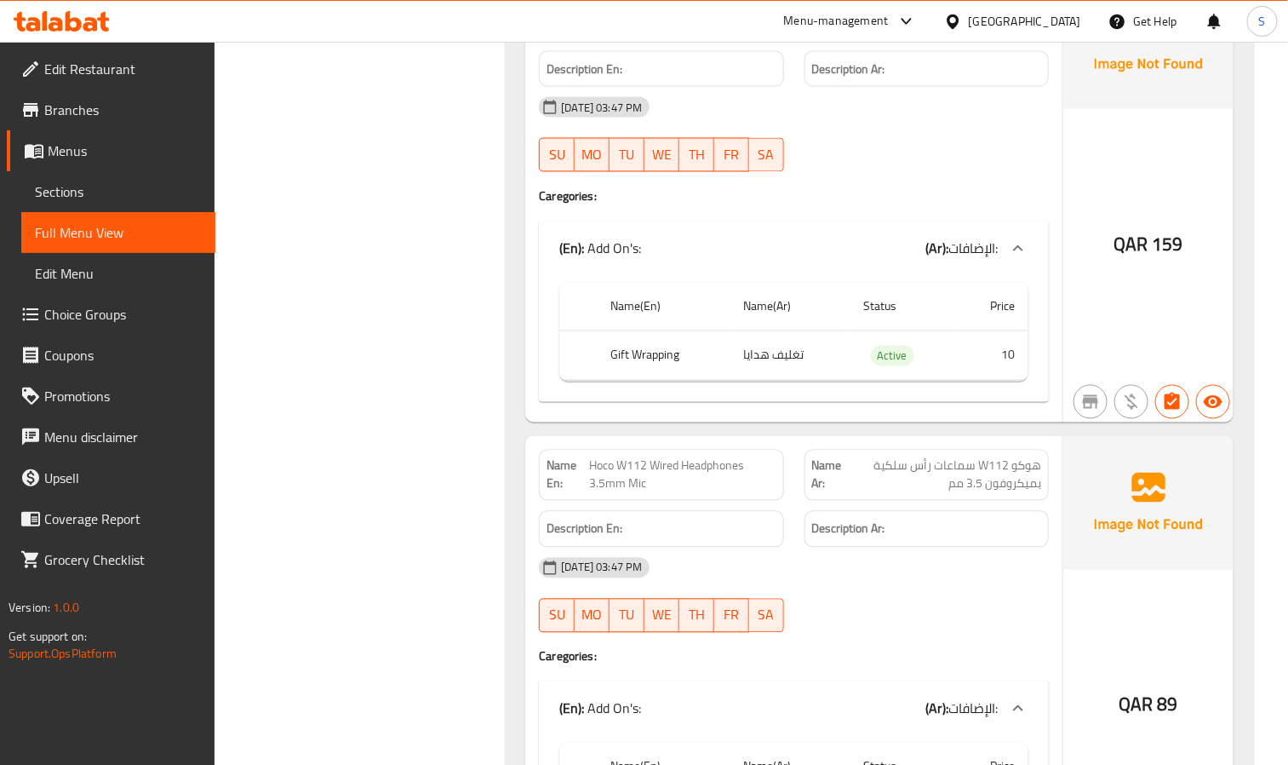
drag, startPoint x: 79, startPoint y: 153, endPoint x: 100, endPoint y: 181, distance: 35.3
click at [79, 153] on span "Menus" at bounding box center [125, 151] width 154 height 20
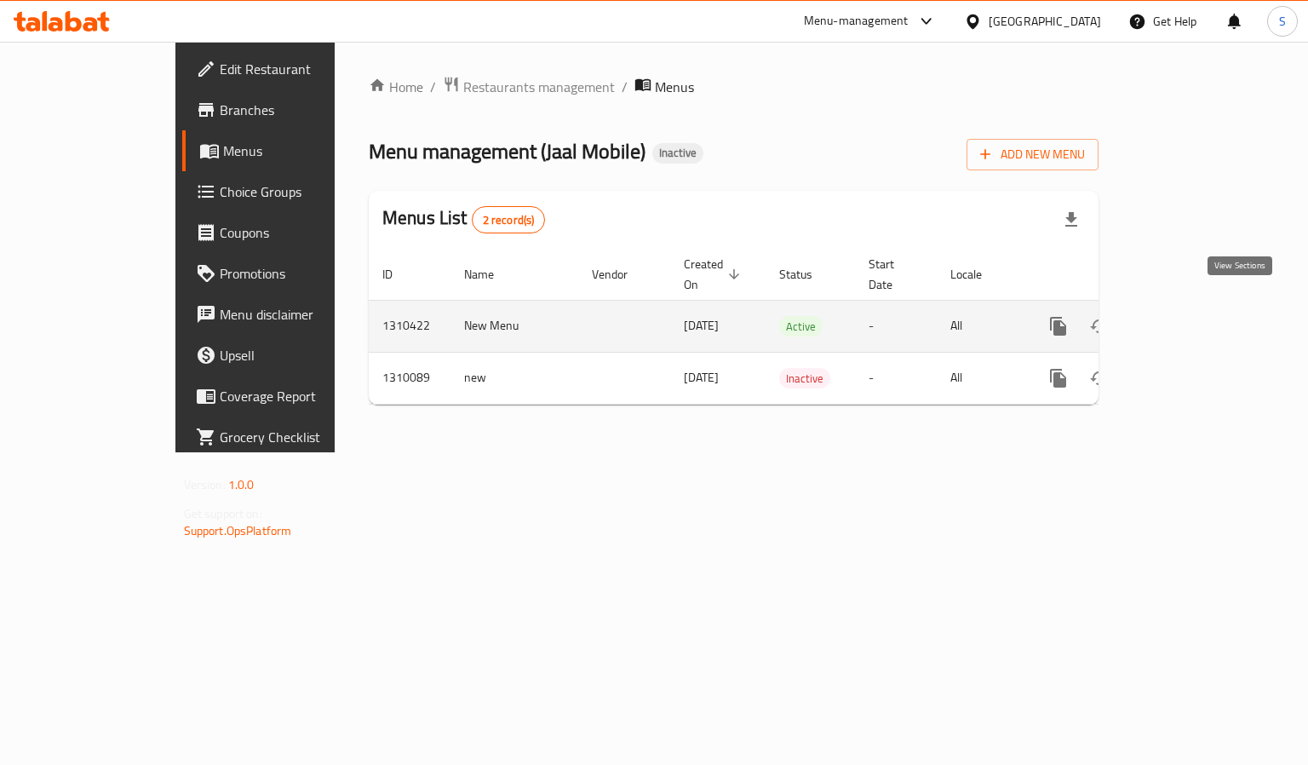
click at [1162, 318] on icon "enhanced table" at bounding box center [1180, 325] width 15 height 15
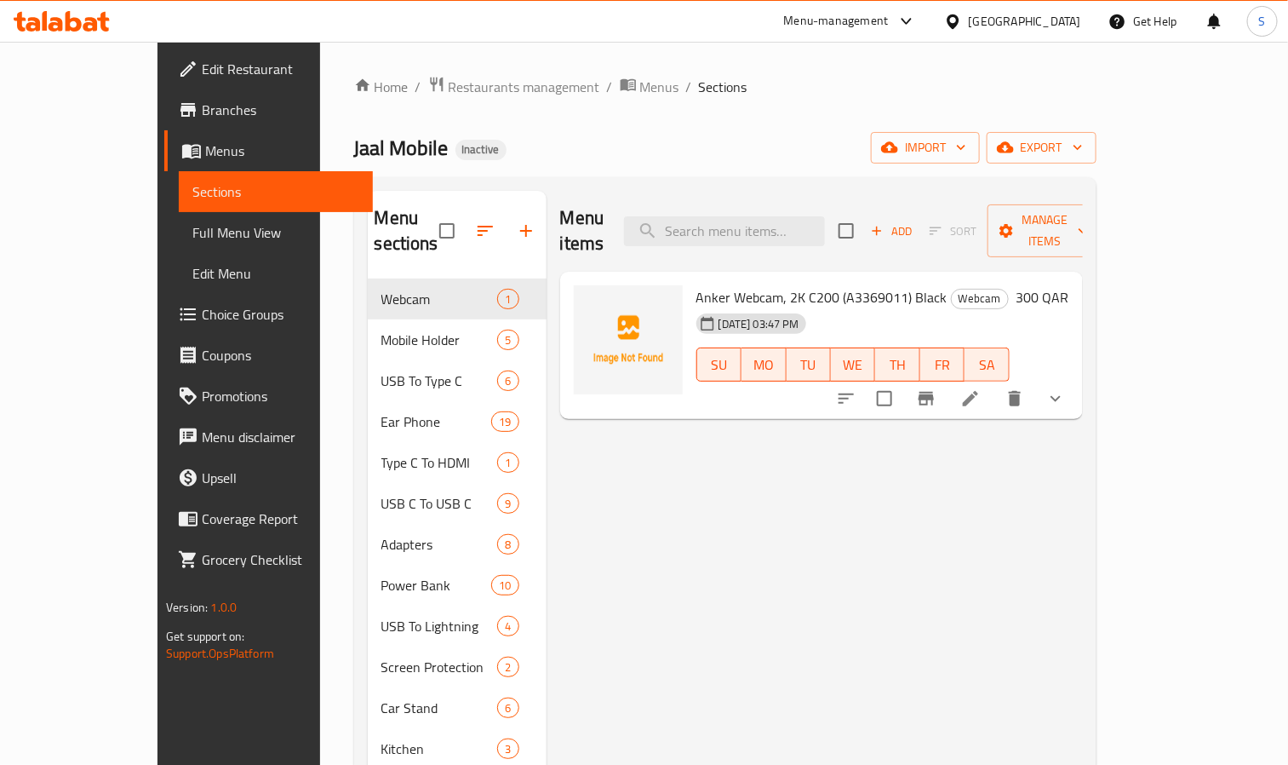
click at [192, 235] on span "Full Menu View" at bounding box center [275, 232] width 167 height 20
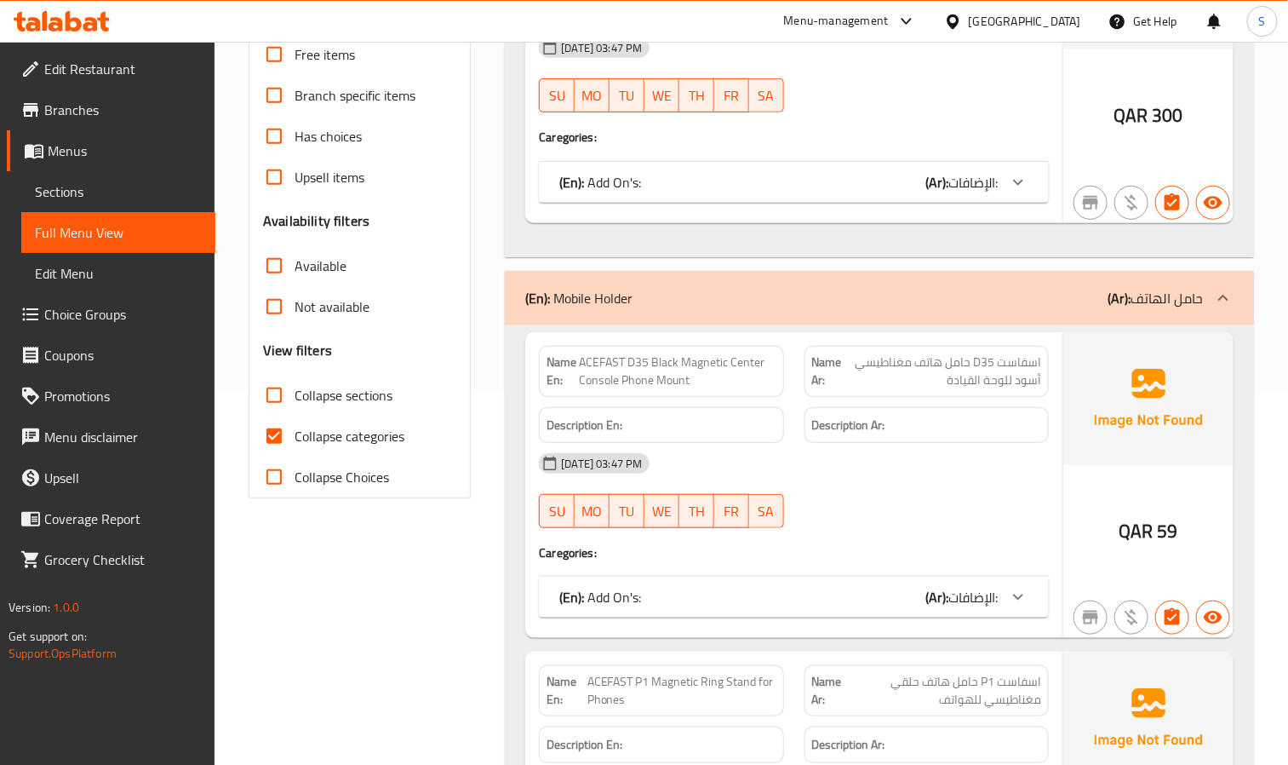
scroll to position [383, 0]
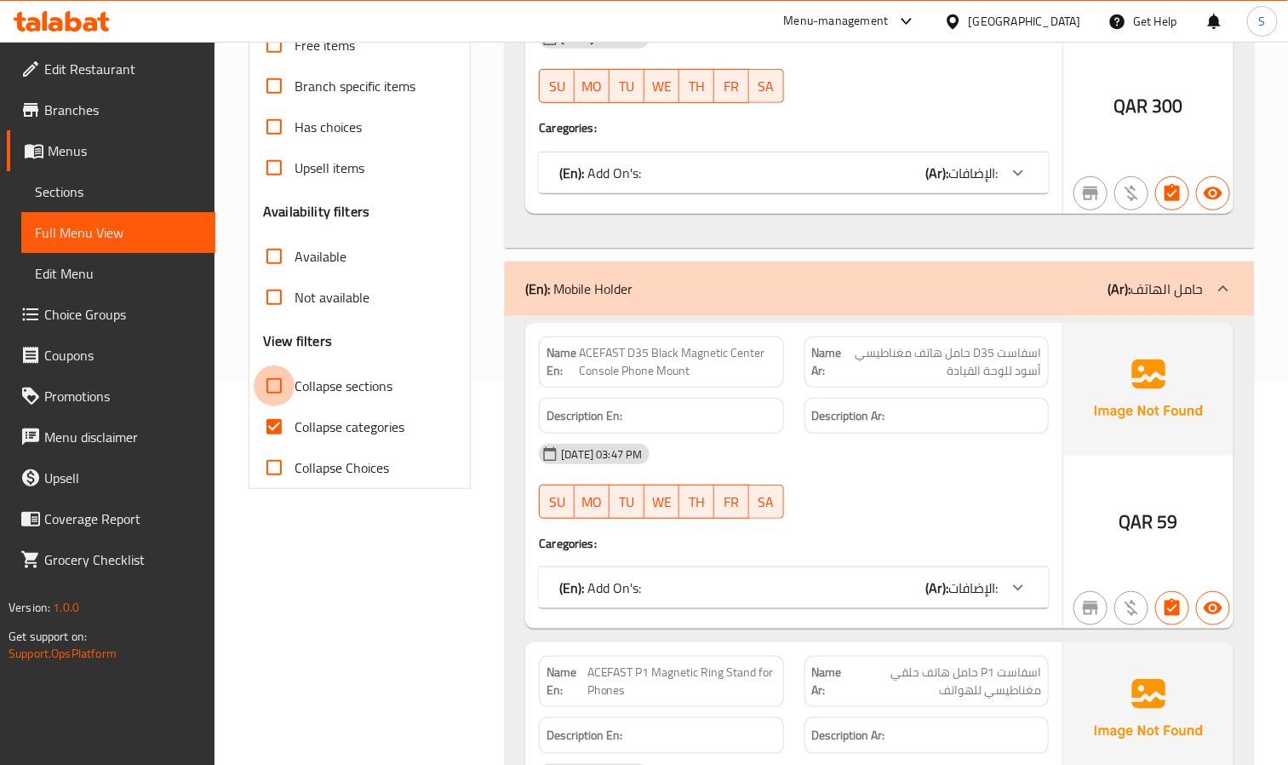
click at [273, 389] on input "Collapse sections" at bounding box center [274, 385] width 41 height 41
checkbox input "true"
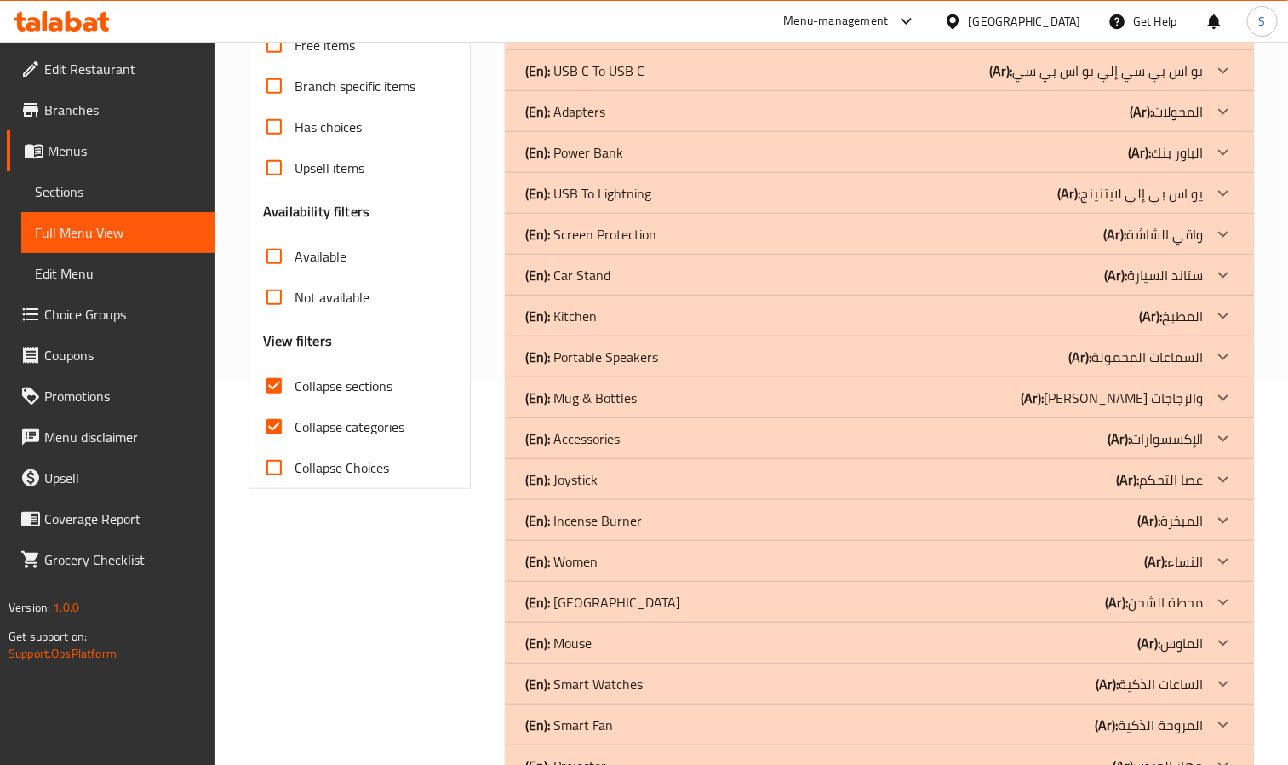
click at [276, 432] on input "Collapse categories" at bounding box center [274, 426] width 41 height 41
checkbox input "false"
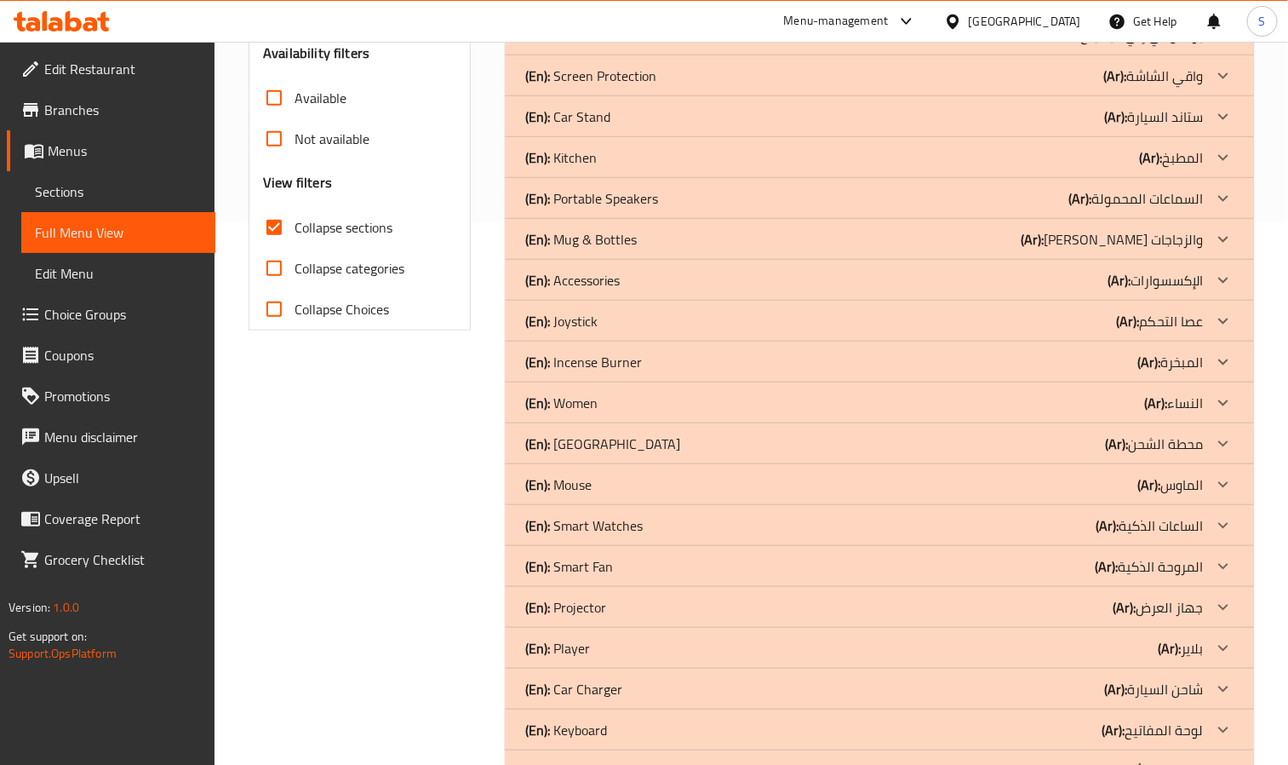
scroll to position [894, 0]
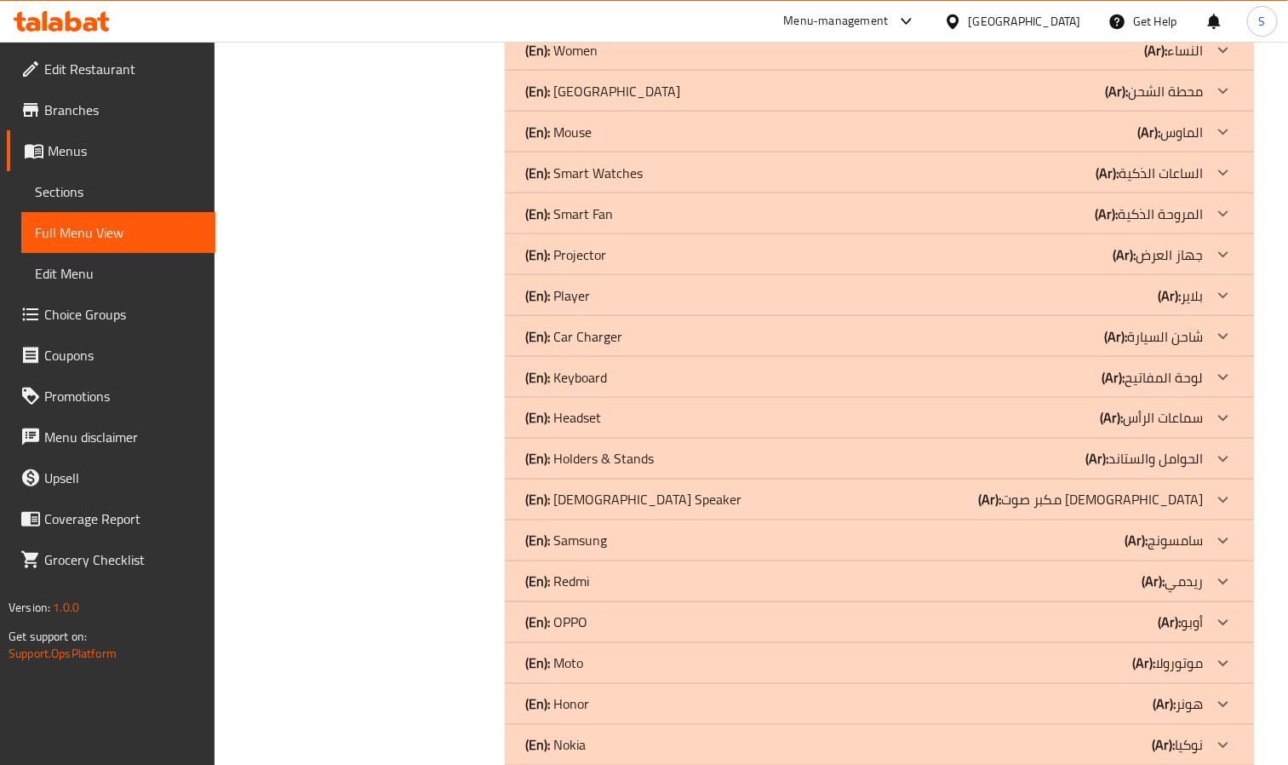
click at [391, 389] on div "Filter Branches Branches Popular filters Free items Branch specific items Has c…" at bounding box center [366, 418] width 256 height 2187
click at [565, 404] on div "(En): Headset (Ar): سماعات الرأس" at bounding box center [879, 418] width 749 height 41
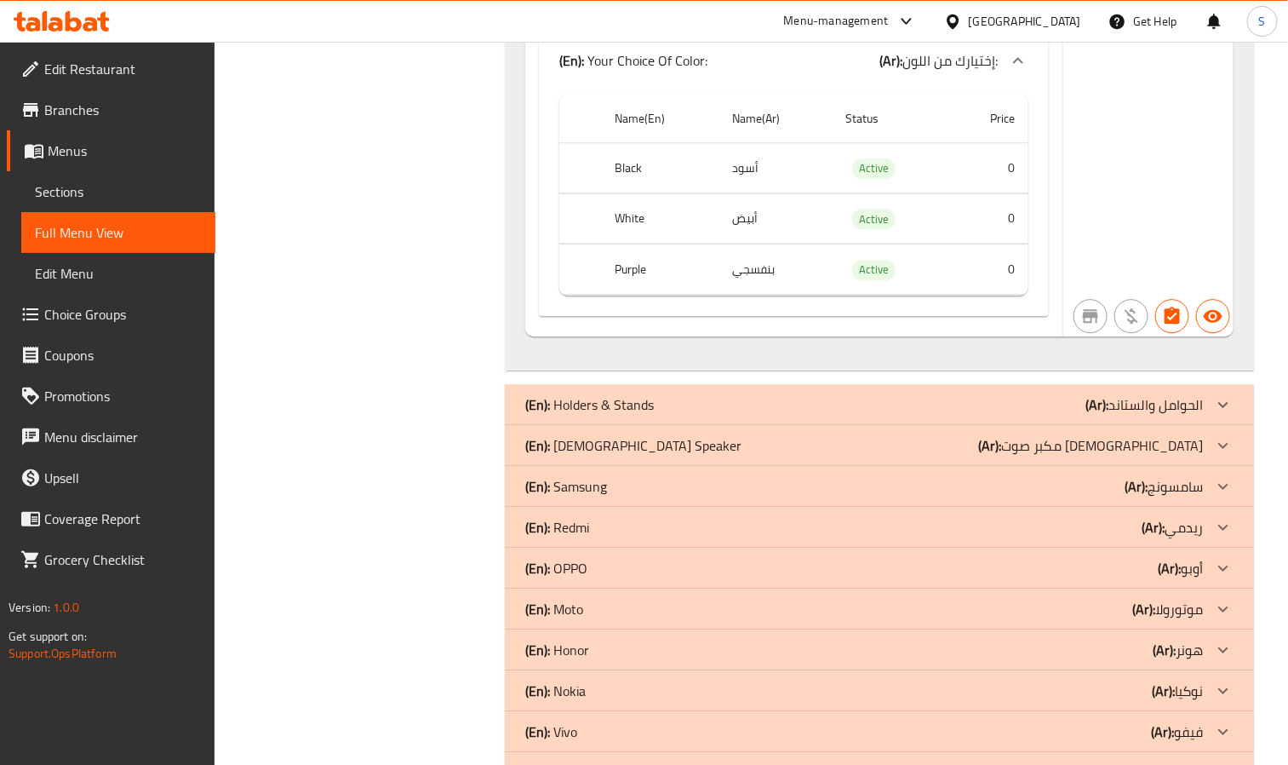
scroll to position [4471, 0]
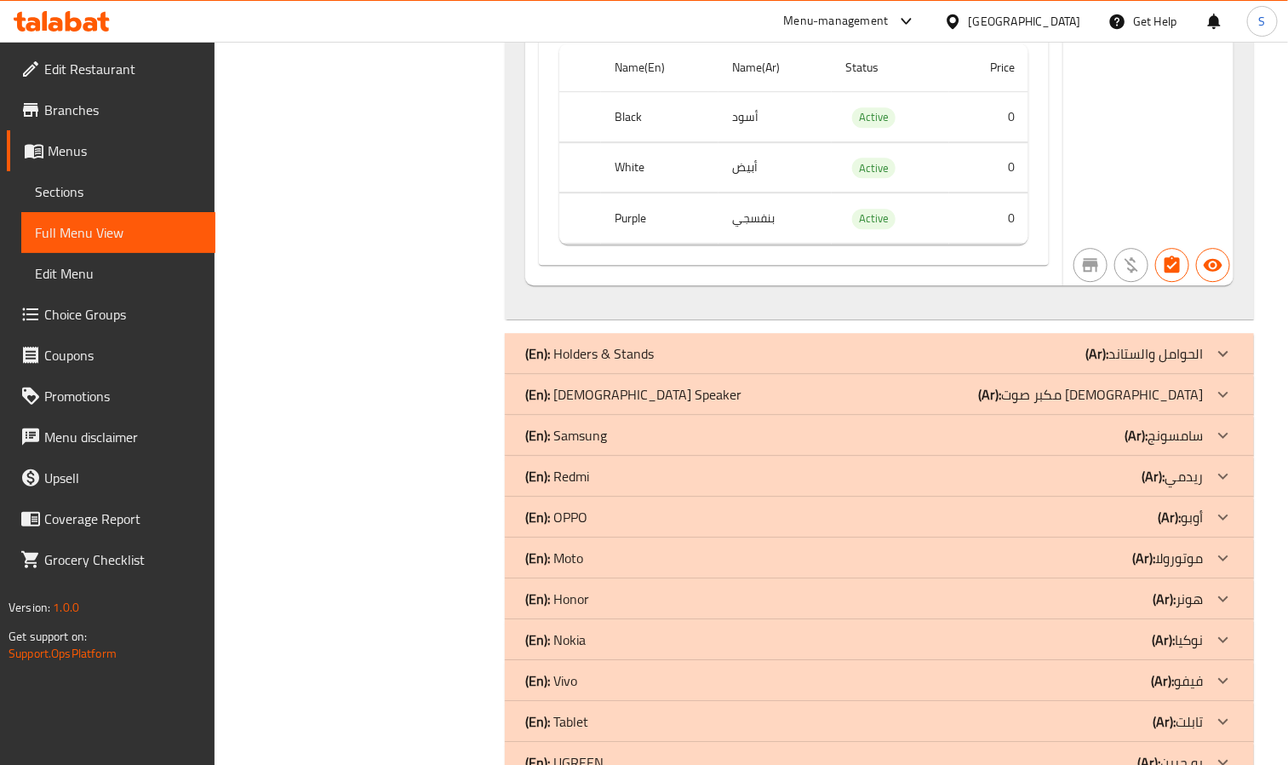
click at [662, 364] on div "(En): Holders & Stands (Ar): الحوامل والستاند" at bounding box center [864, 353] width 678 height 20
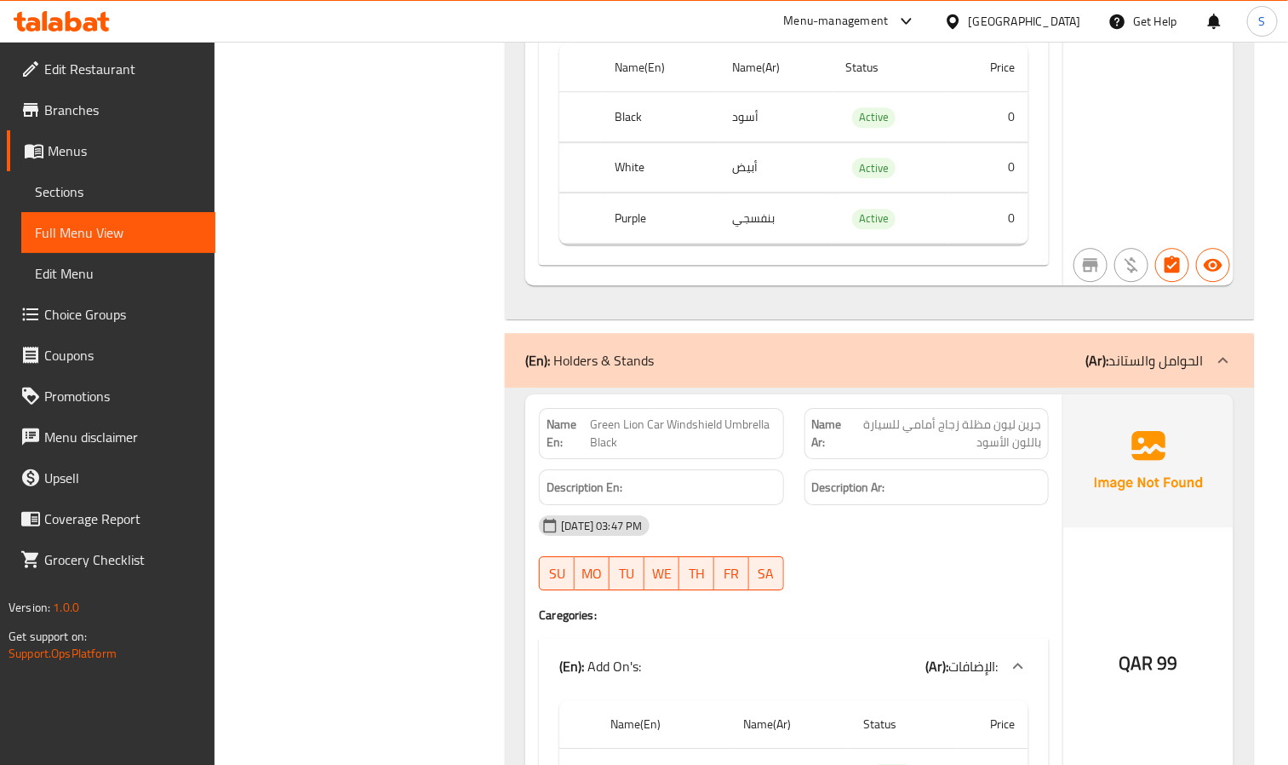
scroll to position [12228, 0]
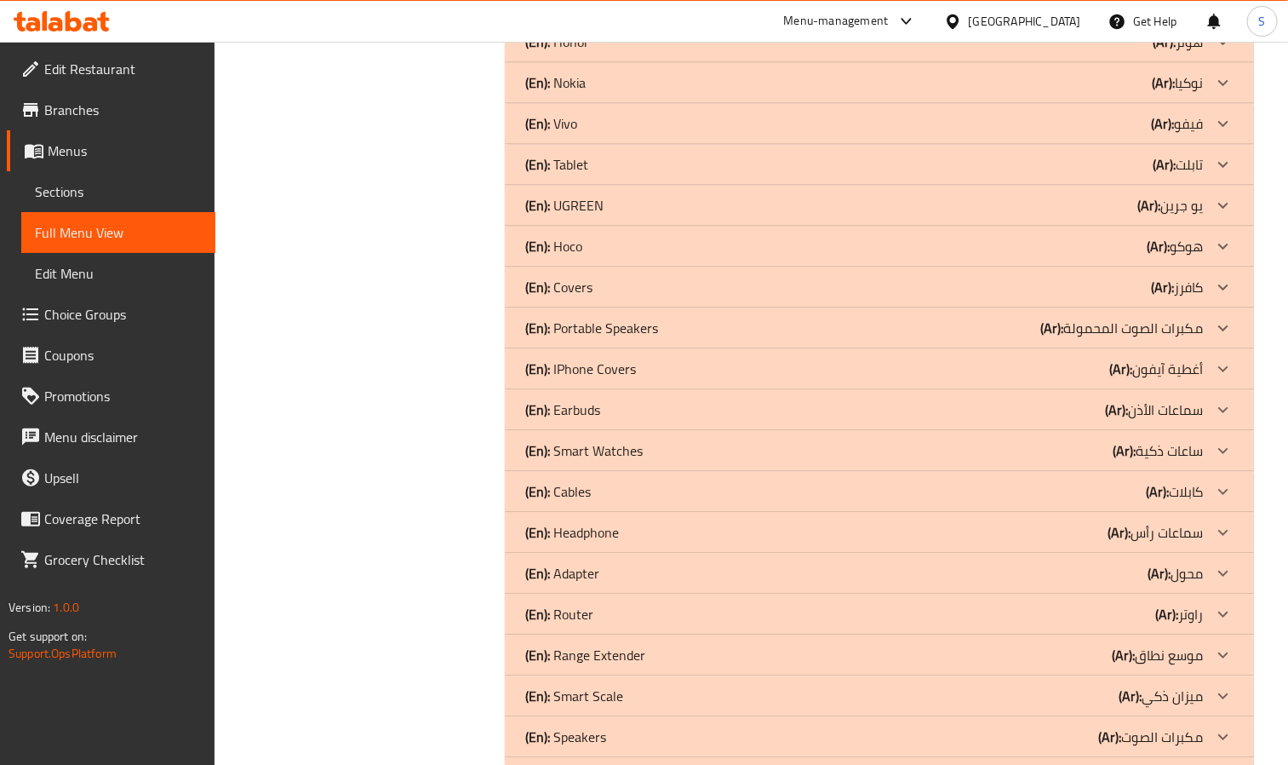
click at [634, 338] on p "(En): Portable Speakers" at bounding box center [591, 328] width 133 height 20
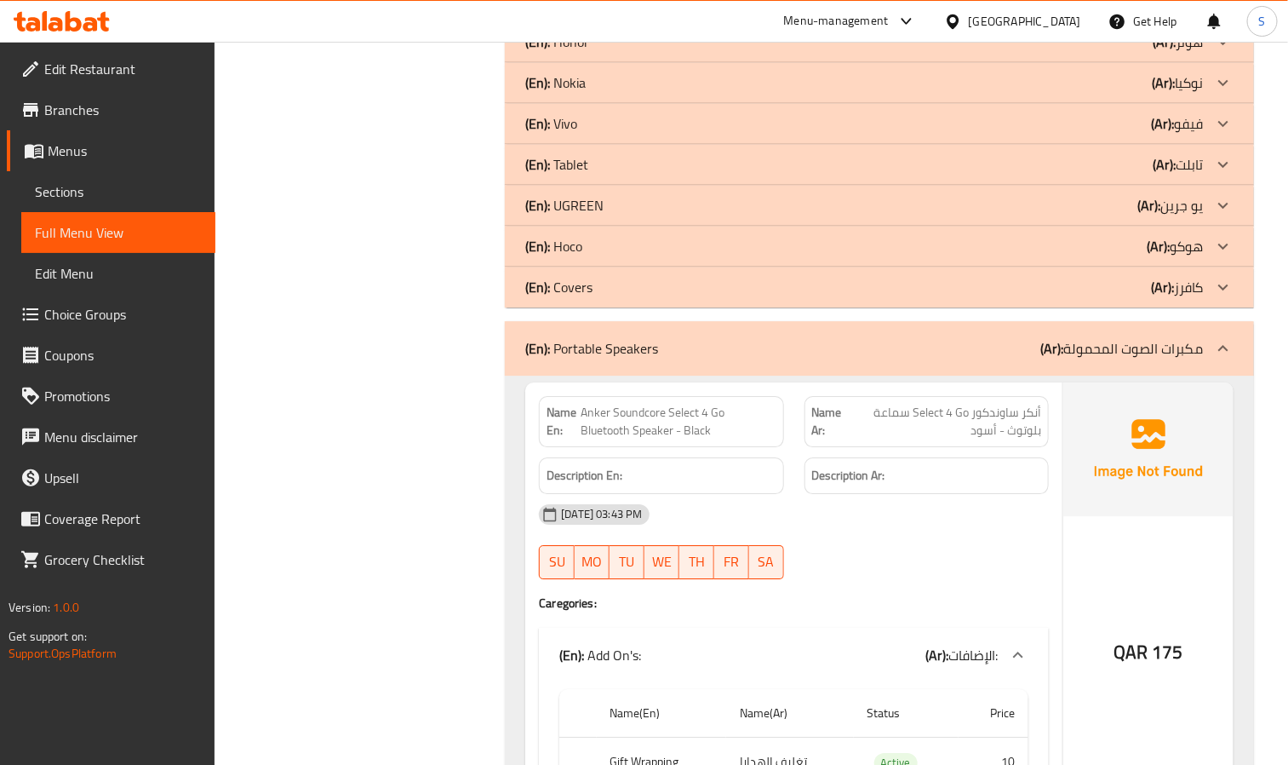
scroll to position [0, 0]
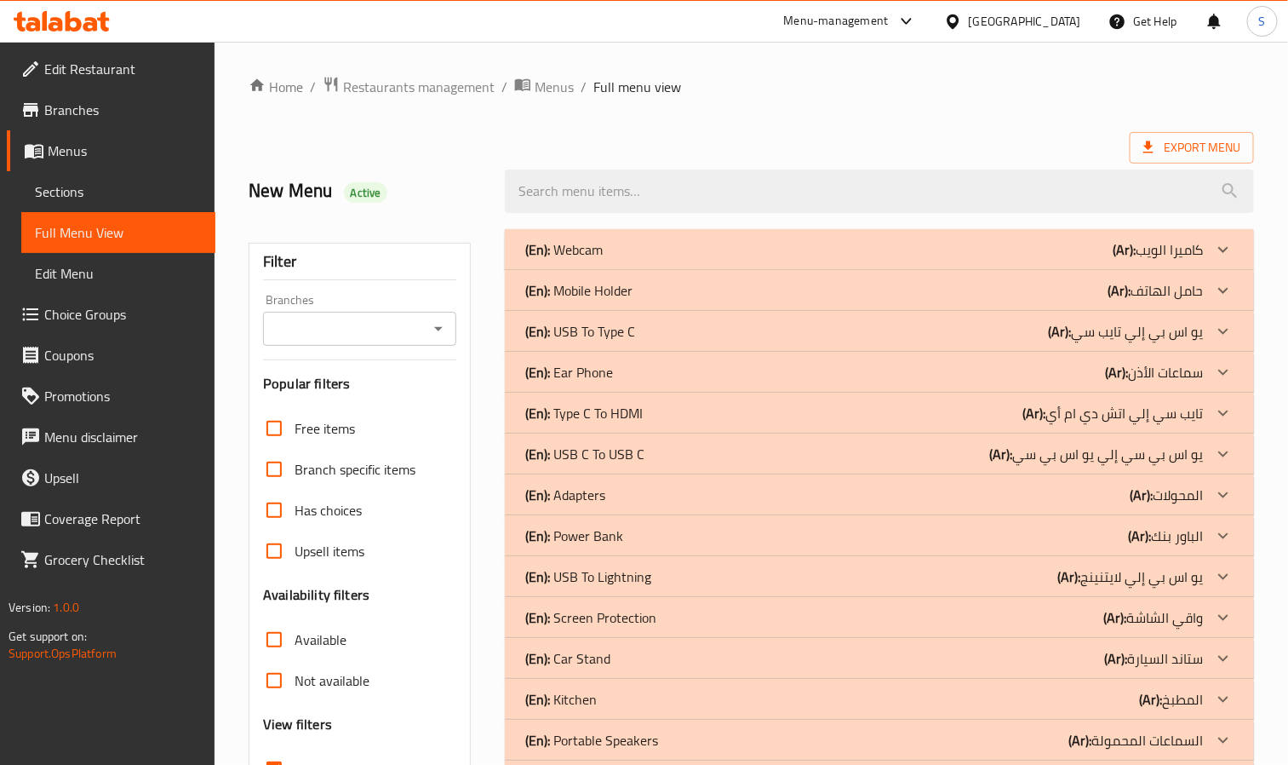
click at [613, 324] on p "(En): USB To Type C" at bounding box center [580, 331] width 110 height 20
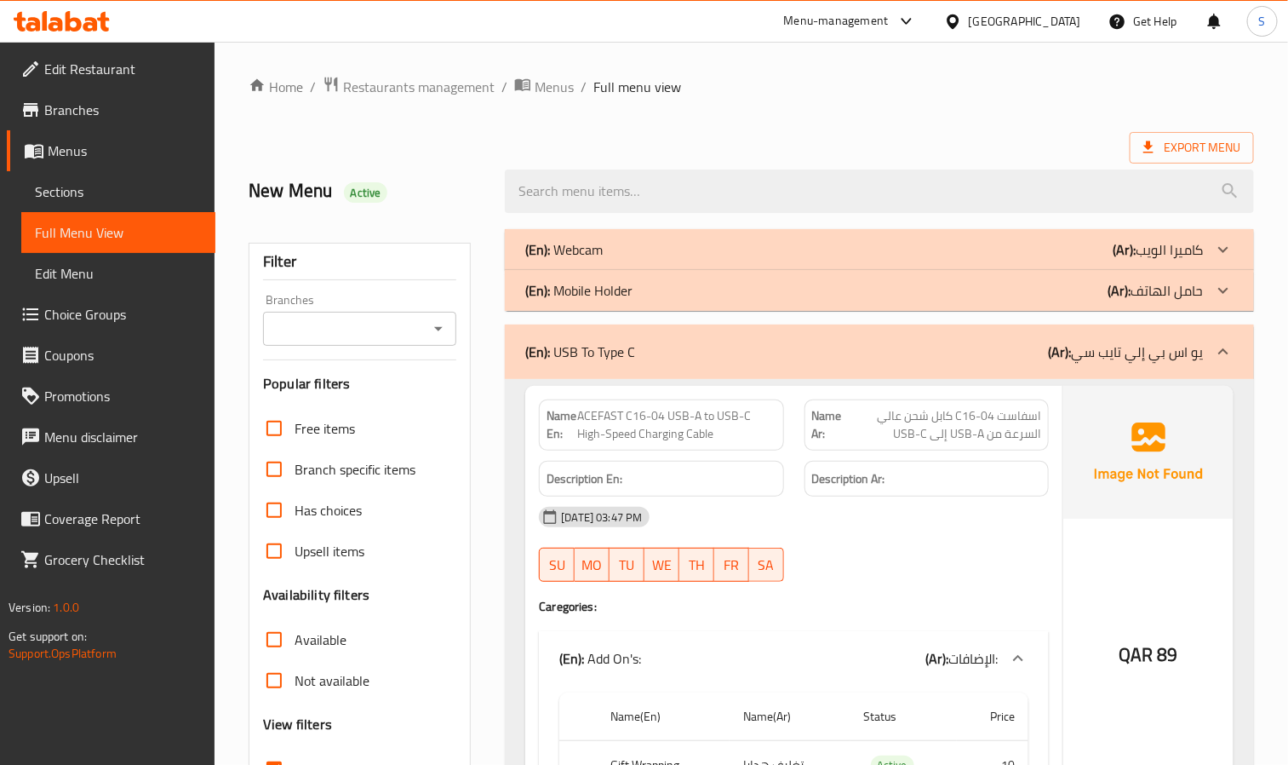
scroll to position [3160, 0]
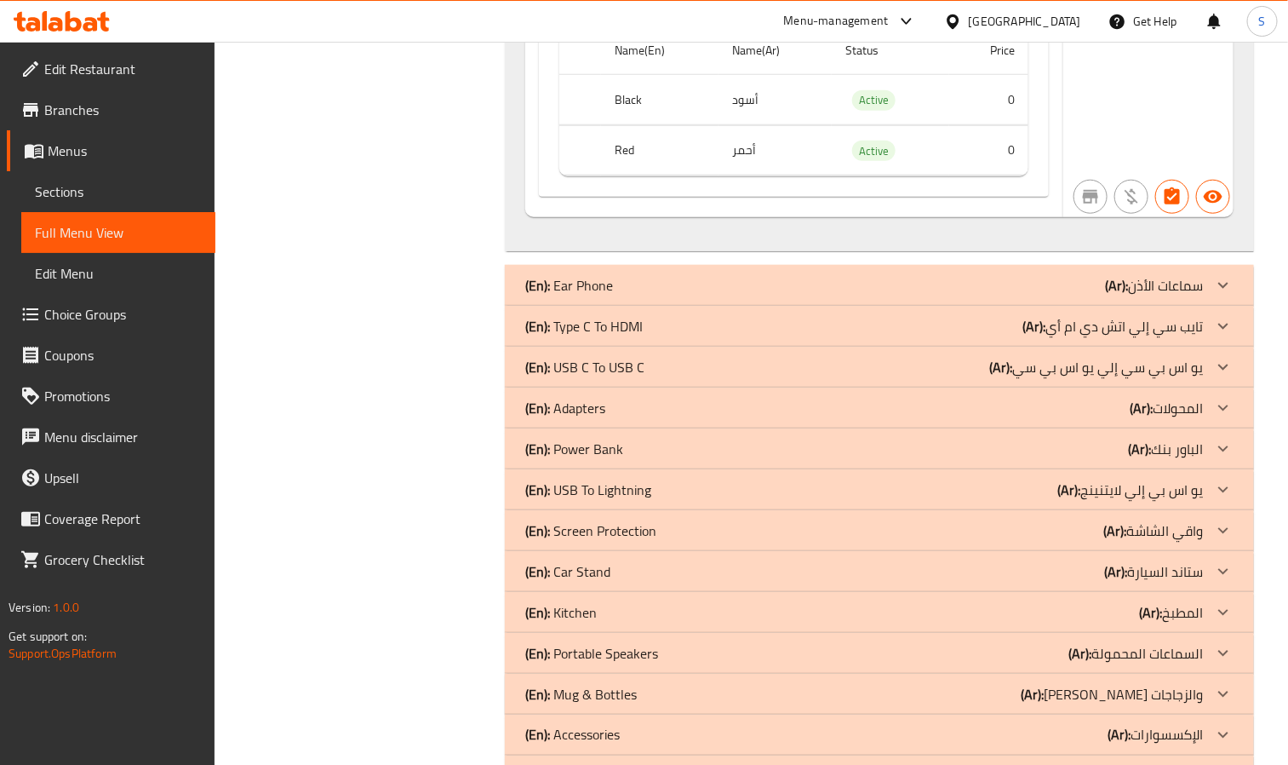
click at [577, 376] on p "(En): USB C To USB C" at bounding box center [584, 367] width 119 height 20
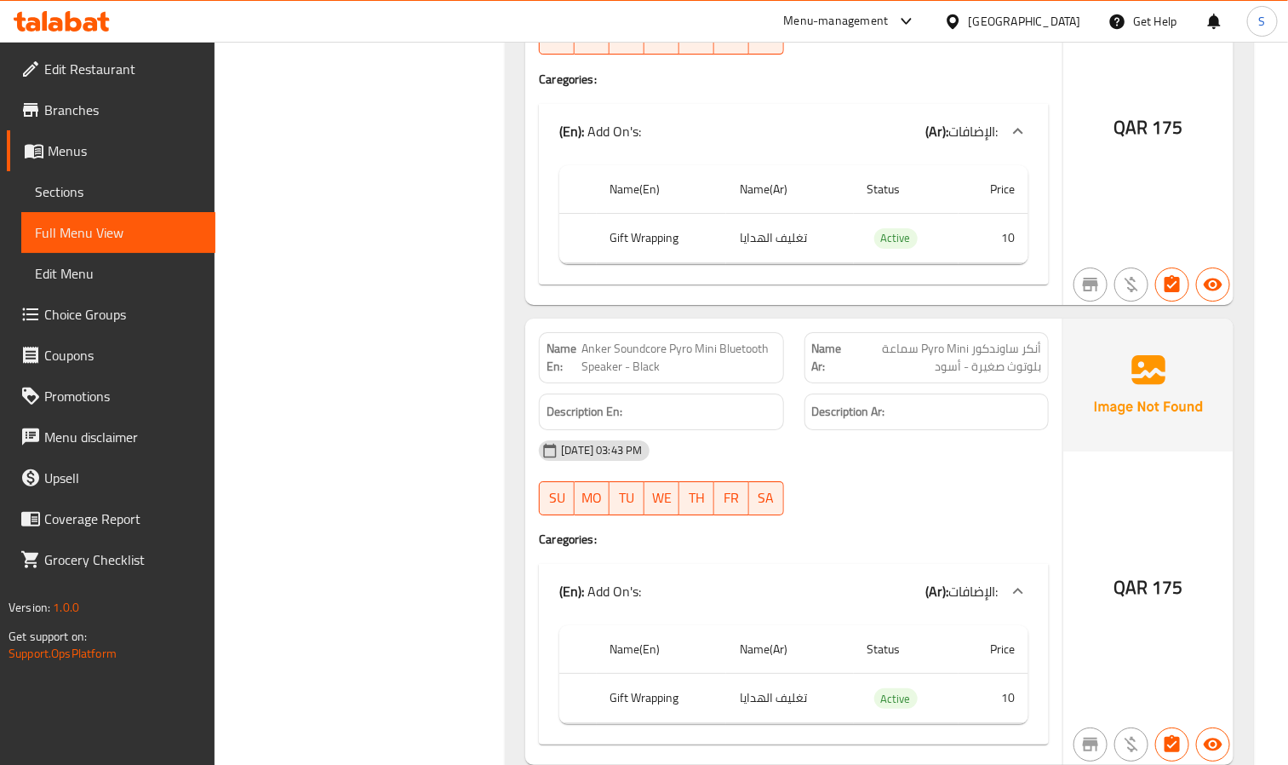
scroll to position [20133, 0]
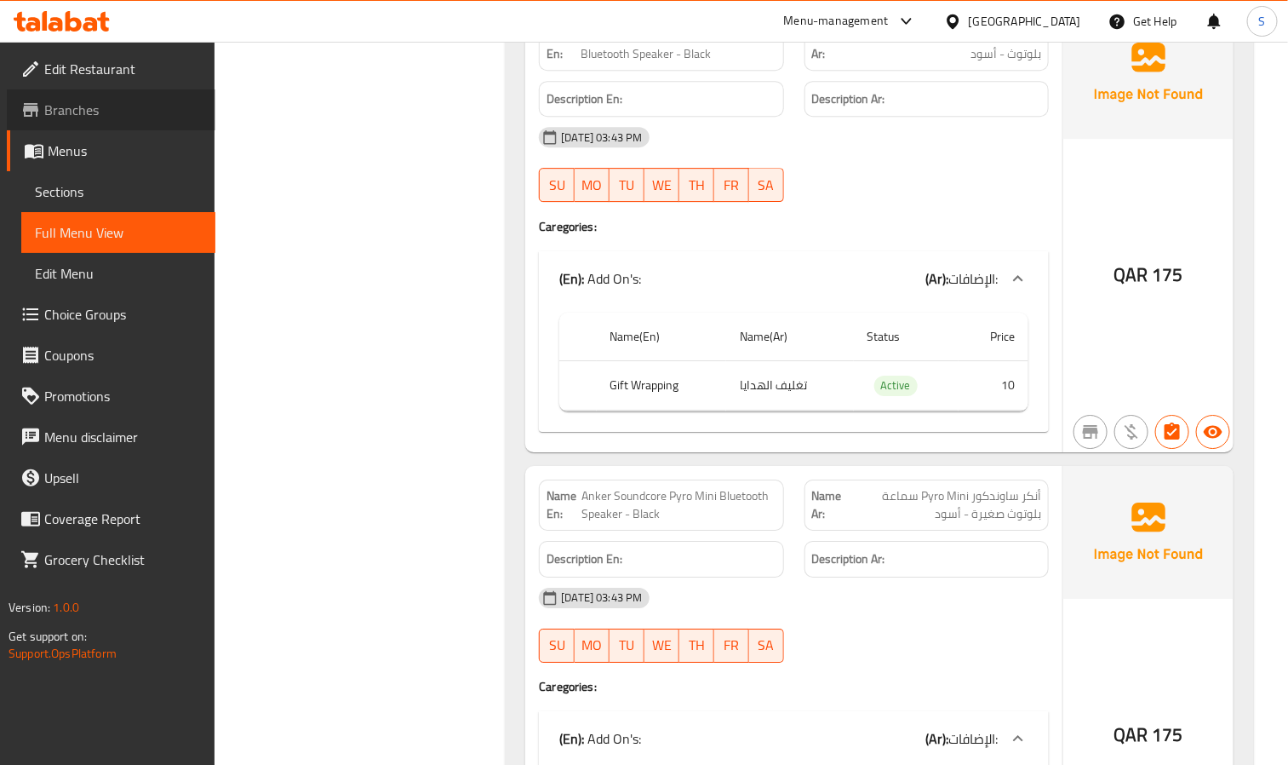
click at [118, 103] on span "Branches" at bounding box center [123, 110] width 158 height 20
